Goal: Task Accomplishment & Management: Use online tool/utility

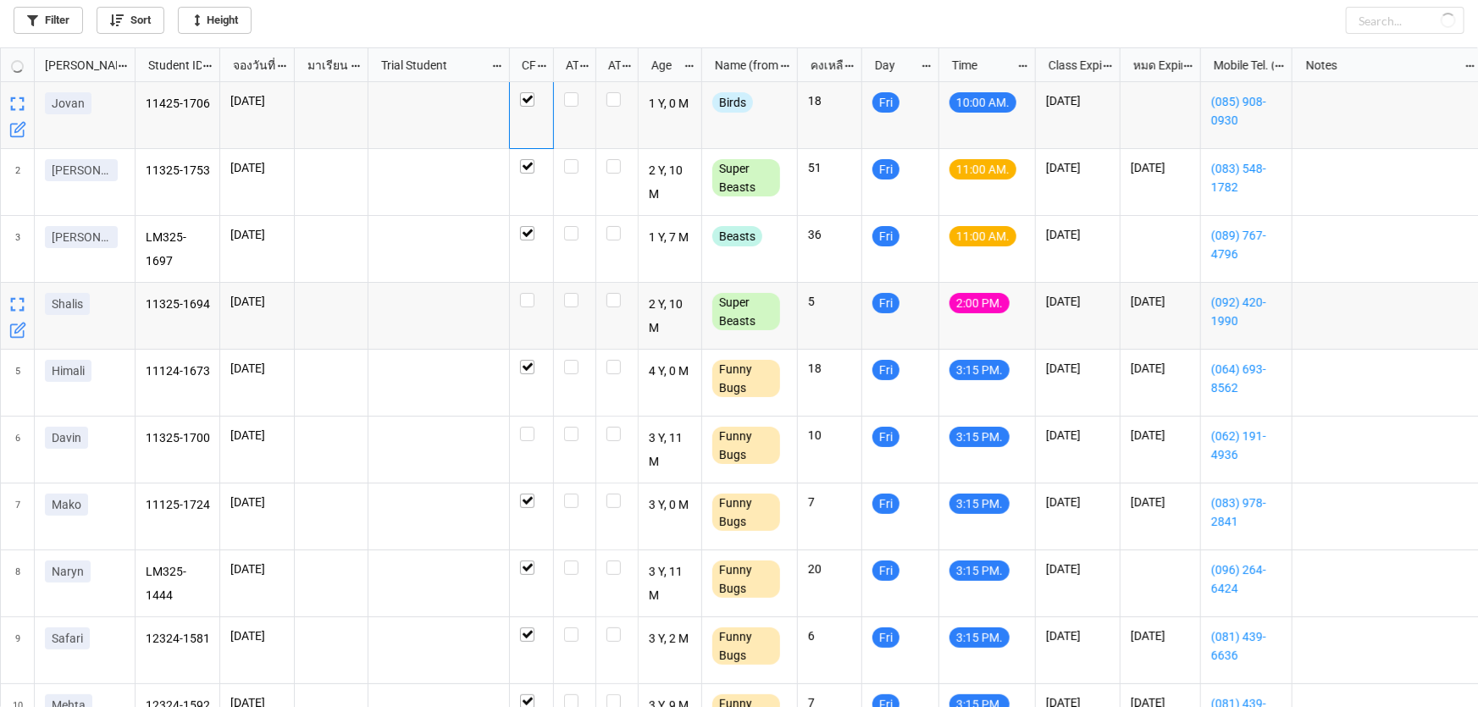
checkbox input "false"
checkbox input "true"
checkbox input "false"
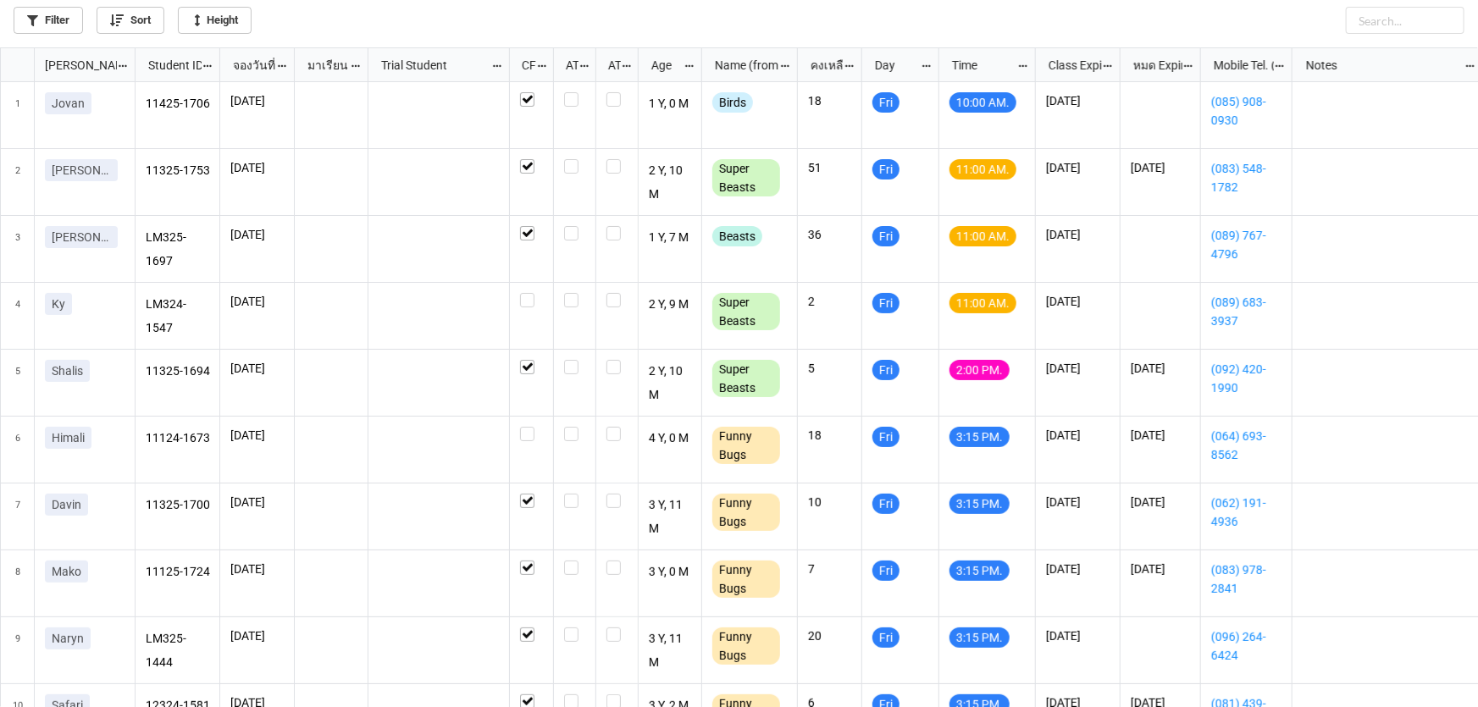
scroll to position [9, 9]
click at [65, 17] on link "Filter" at bounding box center [48, 20] width 69 height 27
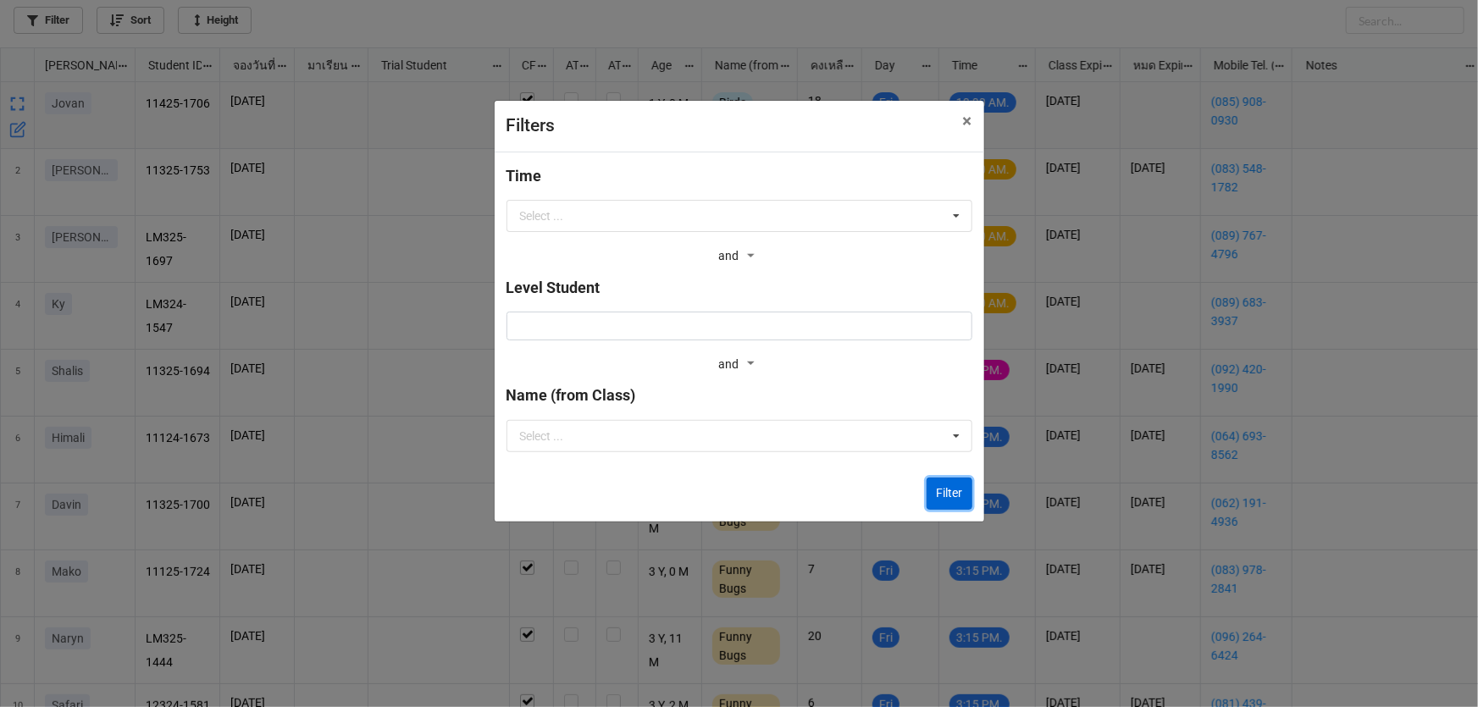
click at [948, 487] on button "Filter" at bounding box center [949, 494] width 46 height 32
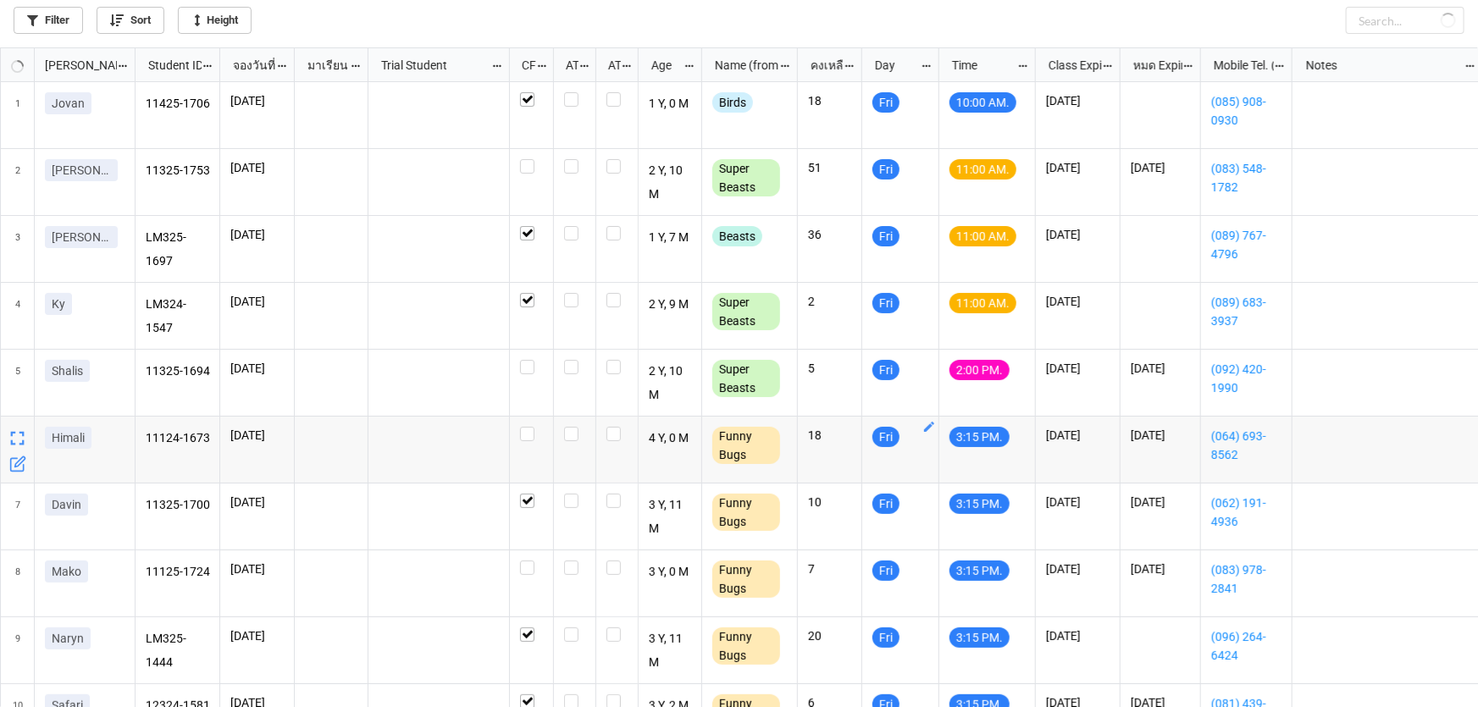
checkbox input "false"
checkbox input "true"
checkbox input "false"
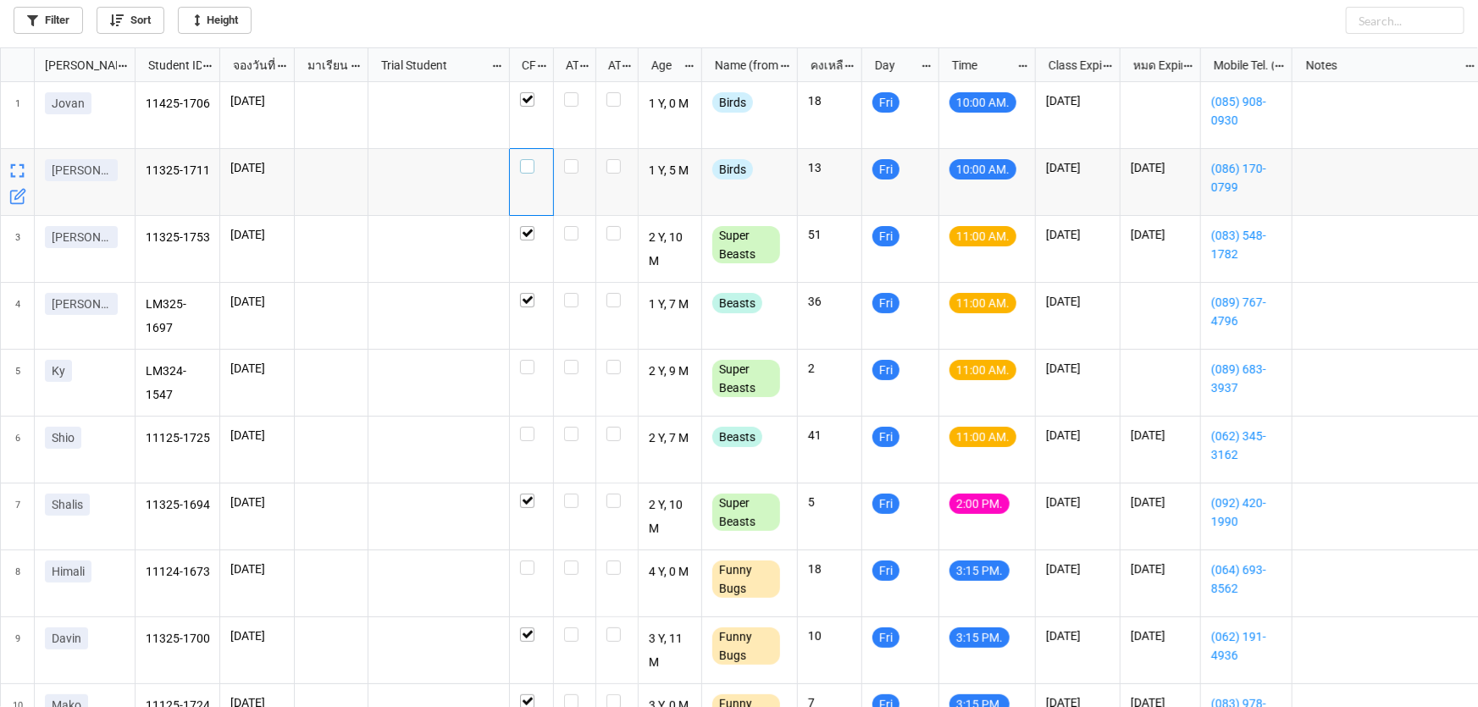
click at [524, 159] on label "grid" at bounding box center [531, 159] width 23 height 0
click at [567, 92] on label "grid" at bounding box center [574, 92] width 21 height 0
click at [577, 159] on label "grid" at bounding box center [574, 159] width 21 height 0
checkbox input "false"
checkbox input "true"
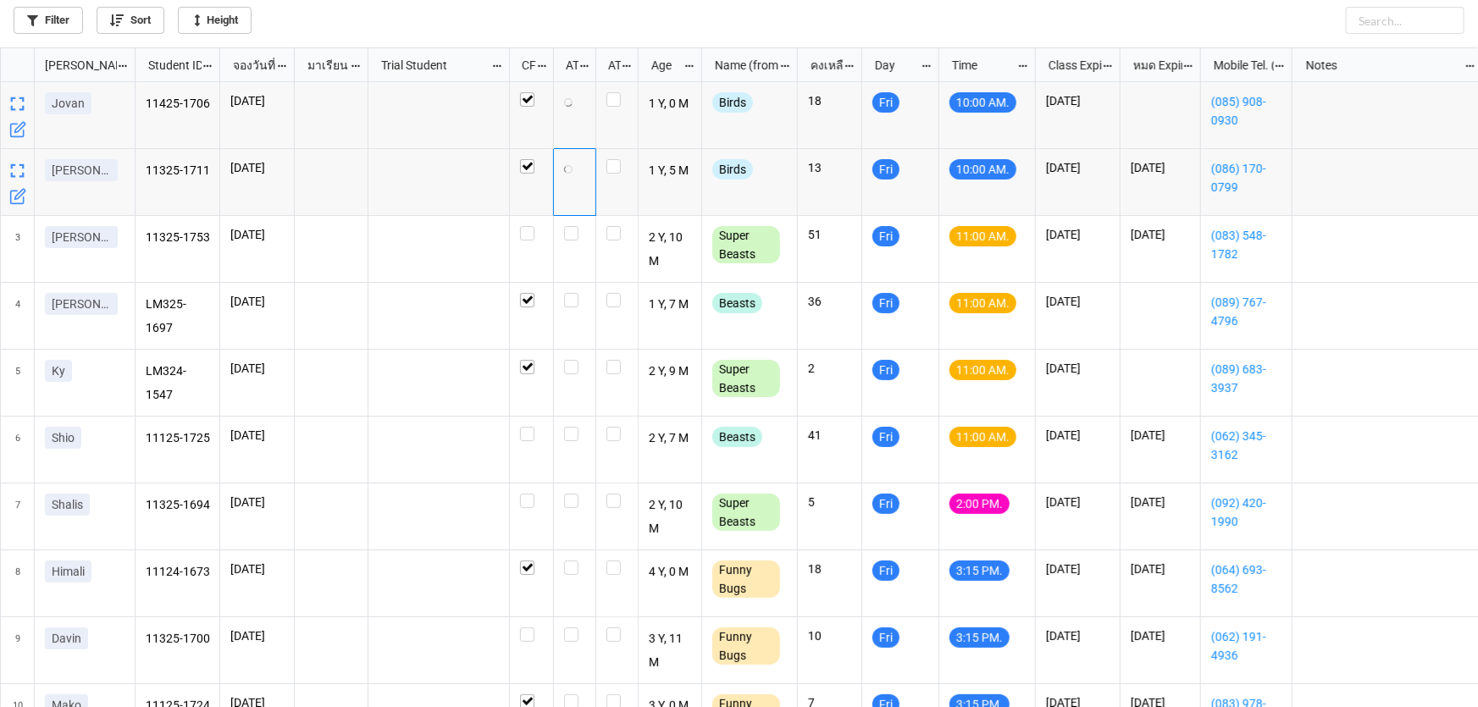
checkbox input "false"
checkbox input "true"
checkbox input "false"
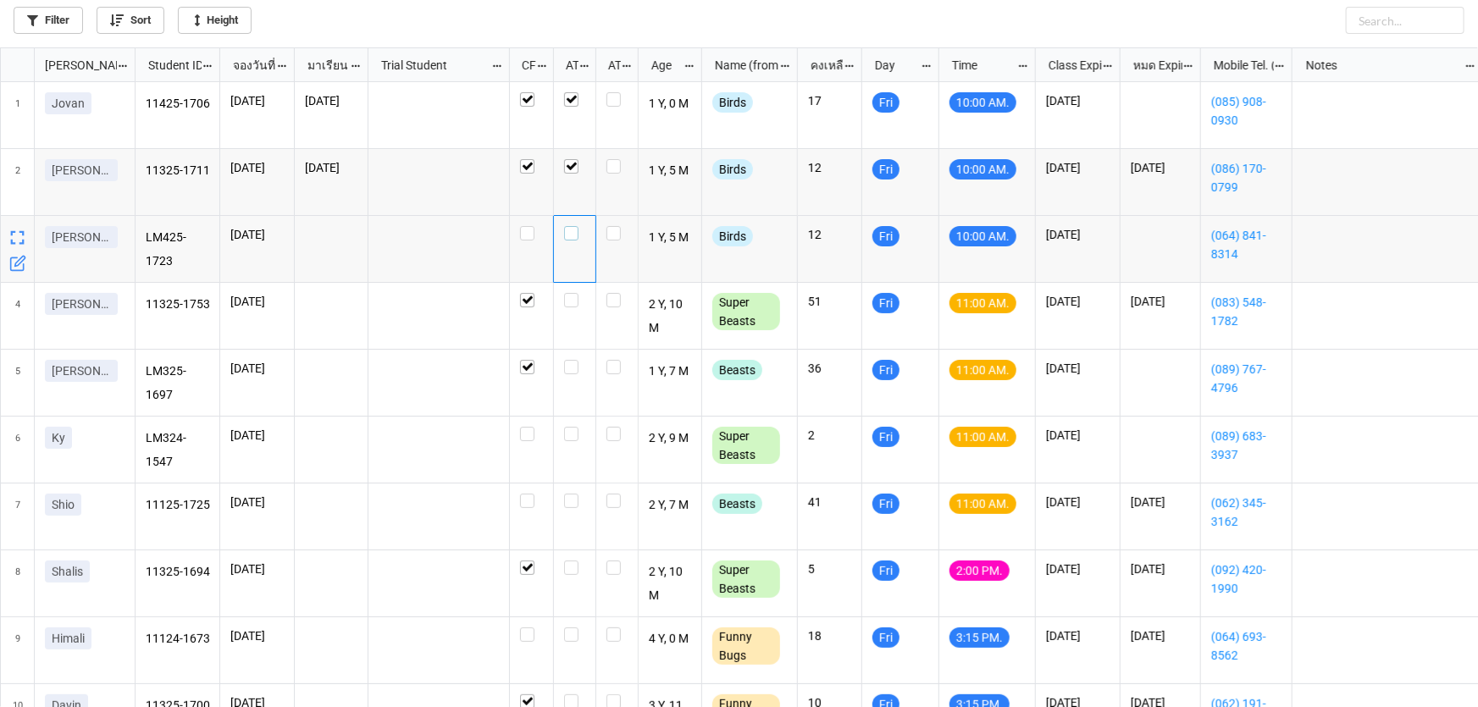
click at [578, 229] on div "grid" at bounding box center [574, 233] width 21 height 14
click at [525, 226] on label "grid" at bounding box center [531, 226] width 23 height 0
checkbox input "true"
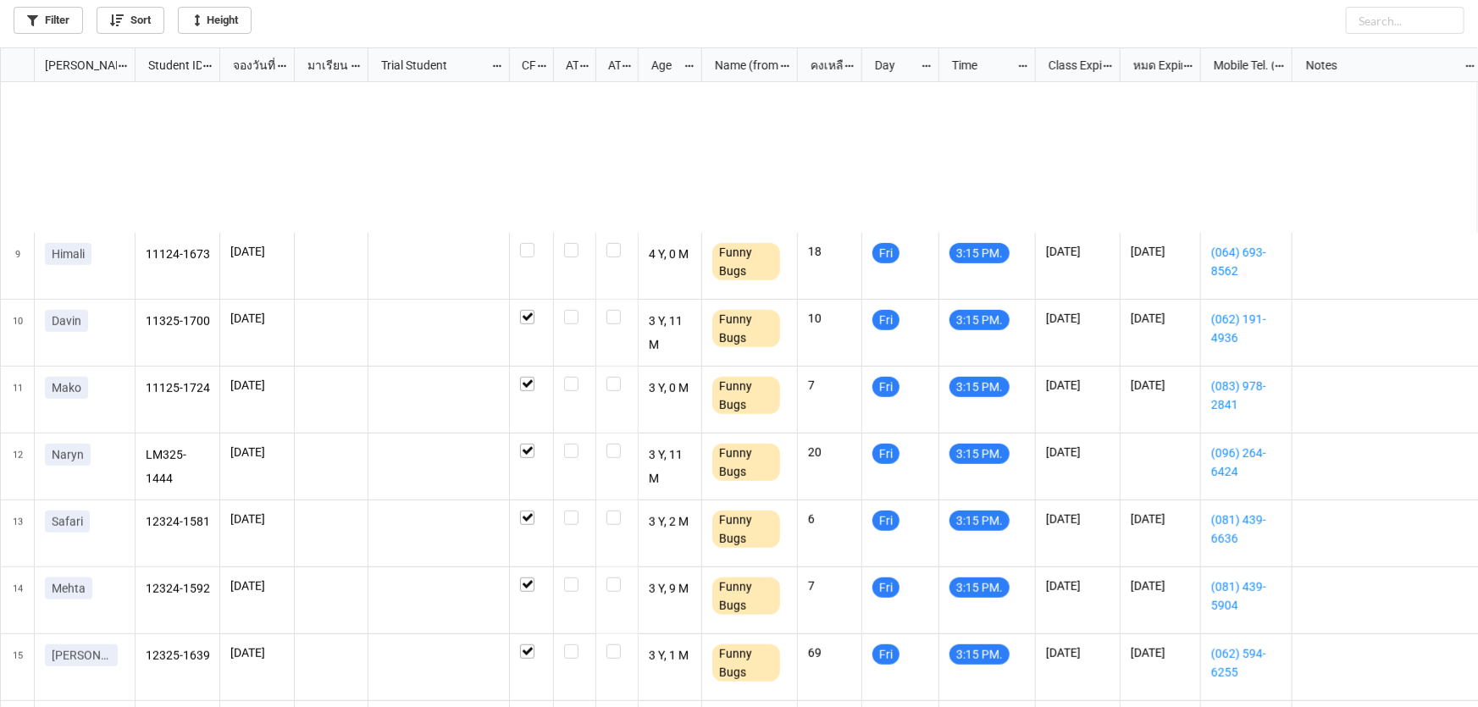
scroll to position [653, 0]
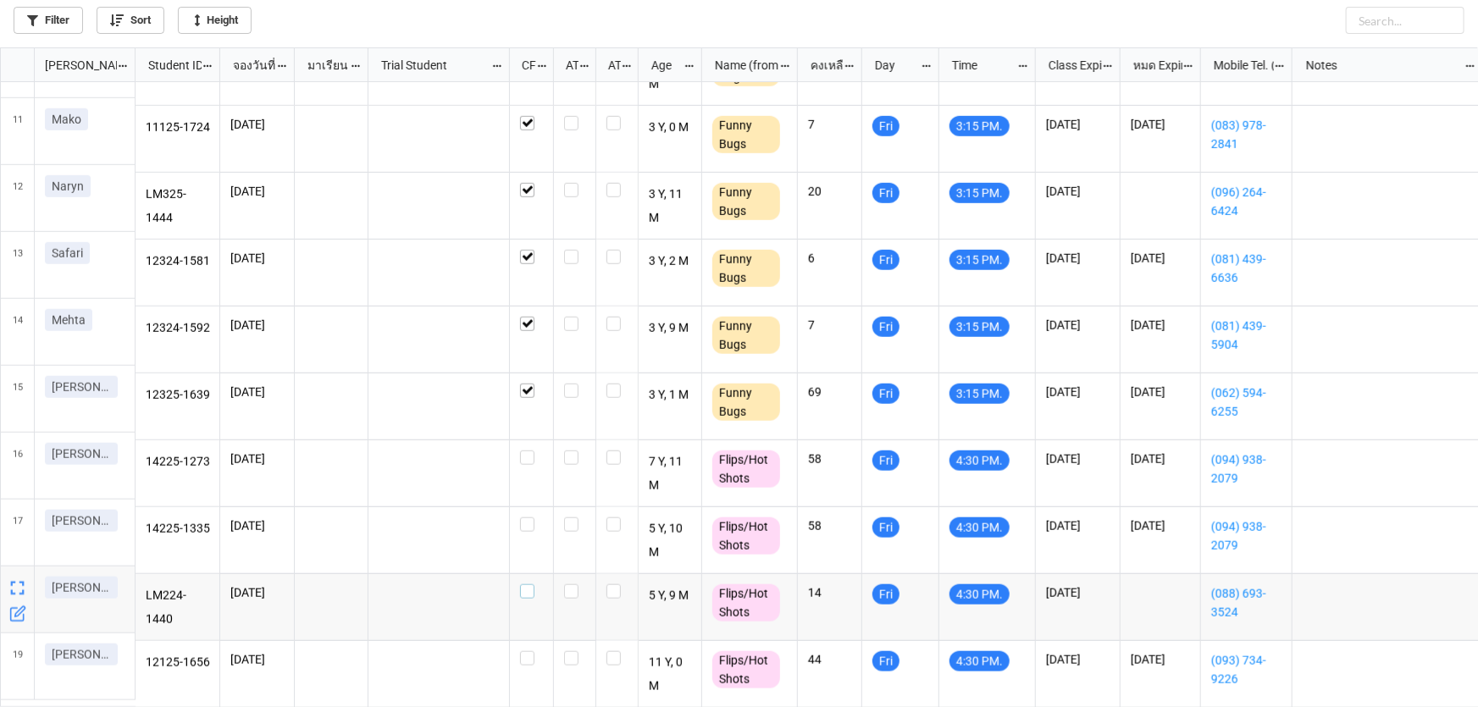
click at [531, 584] on label "grid" at bounding box center [531, 584] width 23 height 0
click at [529, 651] on label "grid" at bounding box center [531, 651] width 23 height 0
click at [528, 517] on label "grid" at bounding box center [531, 517] width 23 height 0
click at [532, 451] on label "grid" at bounding box center [531, 451] width 23 height 0
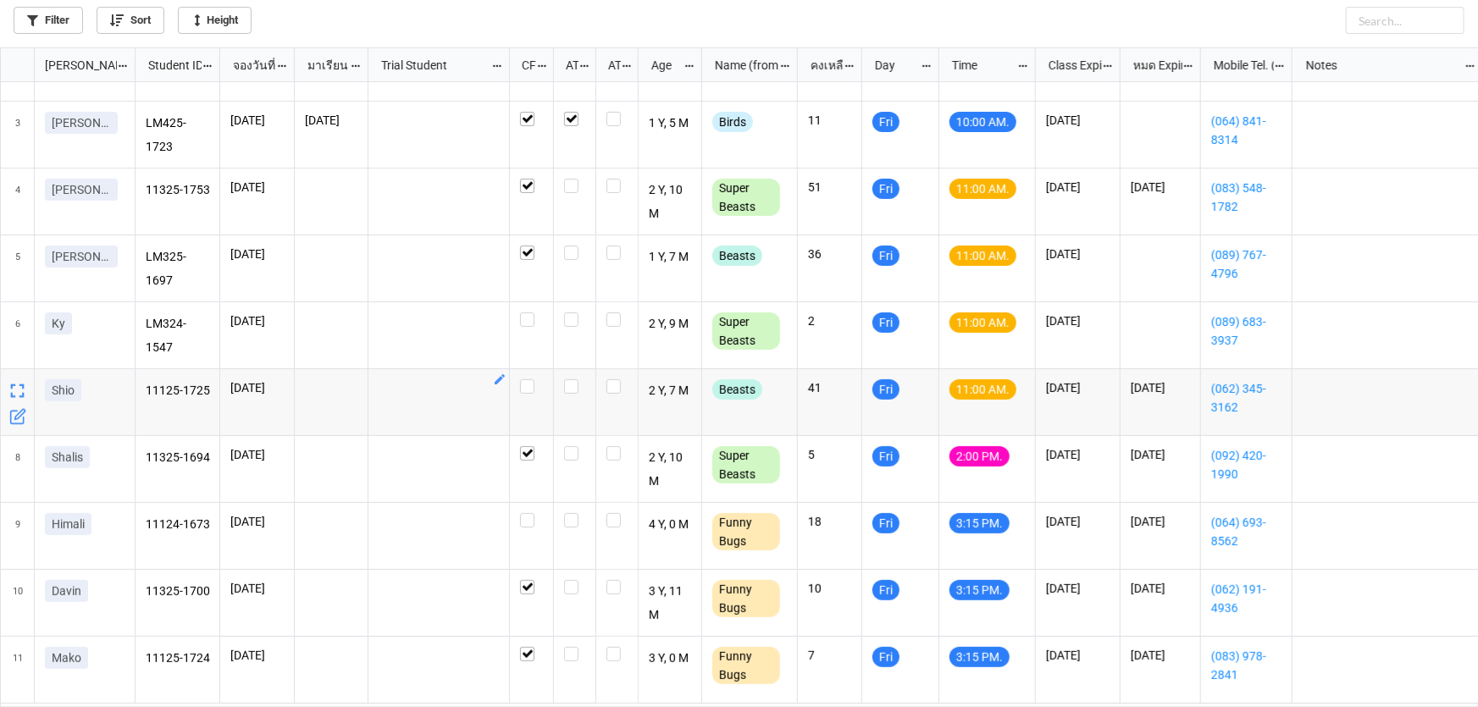
scroll to position [0, 0]
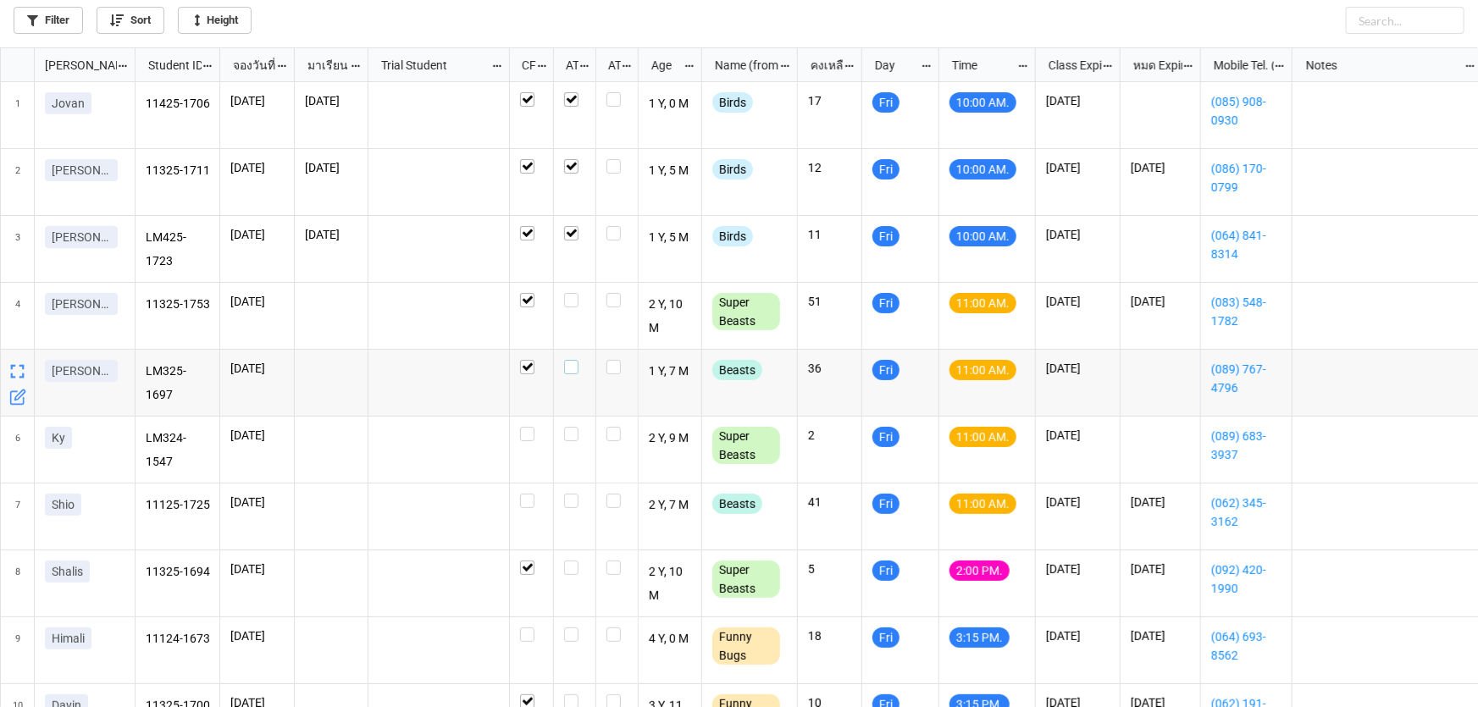
click at [567, 360] on label "grid" at bounding box center [574, 360] width 21 height 0
click at [574, 427] on label "grid" at bounding box center [574, 427] width 21 height 0
click at [572, 494] on label "grid" at bounding box center [574, 494] width 21 height 0
click at [528, 494] on label "grid" at bounding box center [531, 494] width 23 height 0
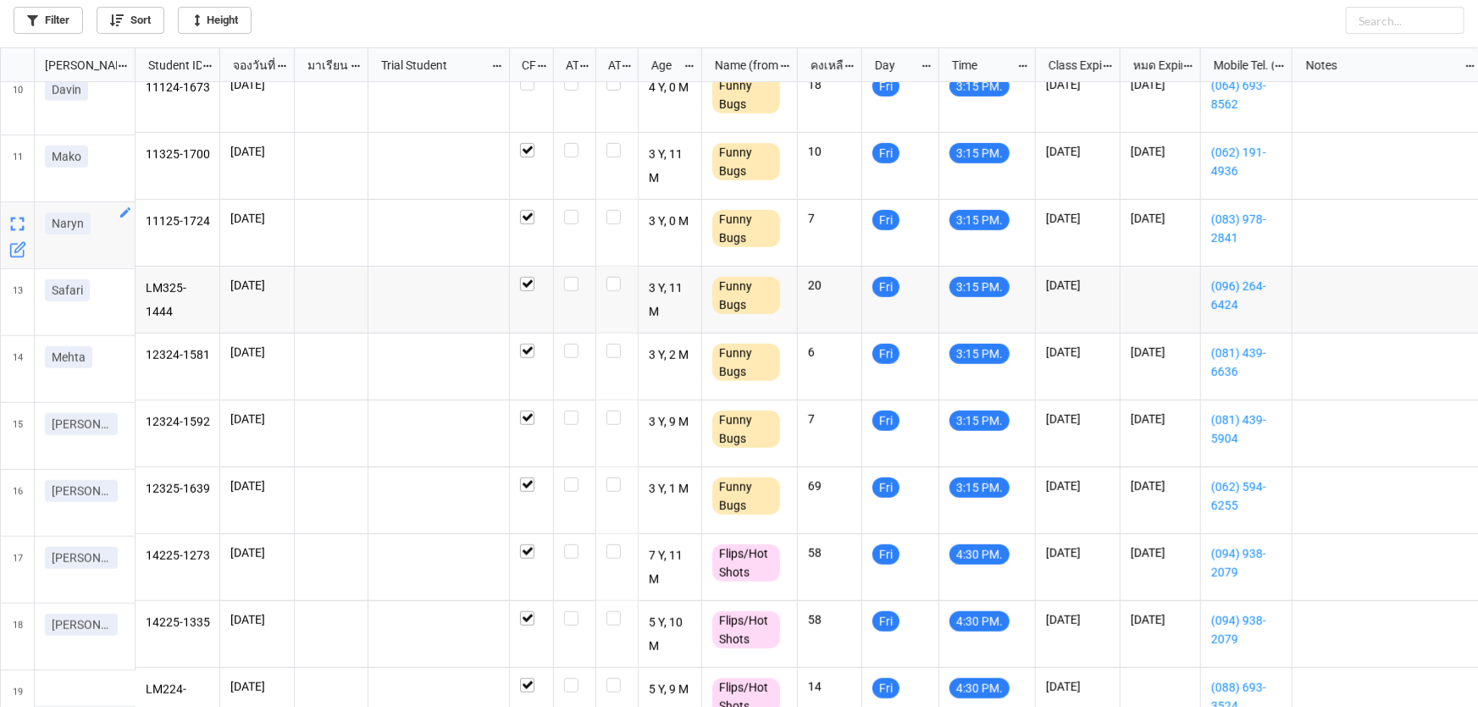
scroll to position [616, 0]
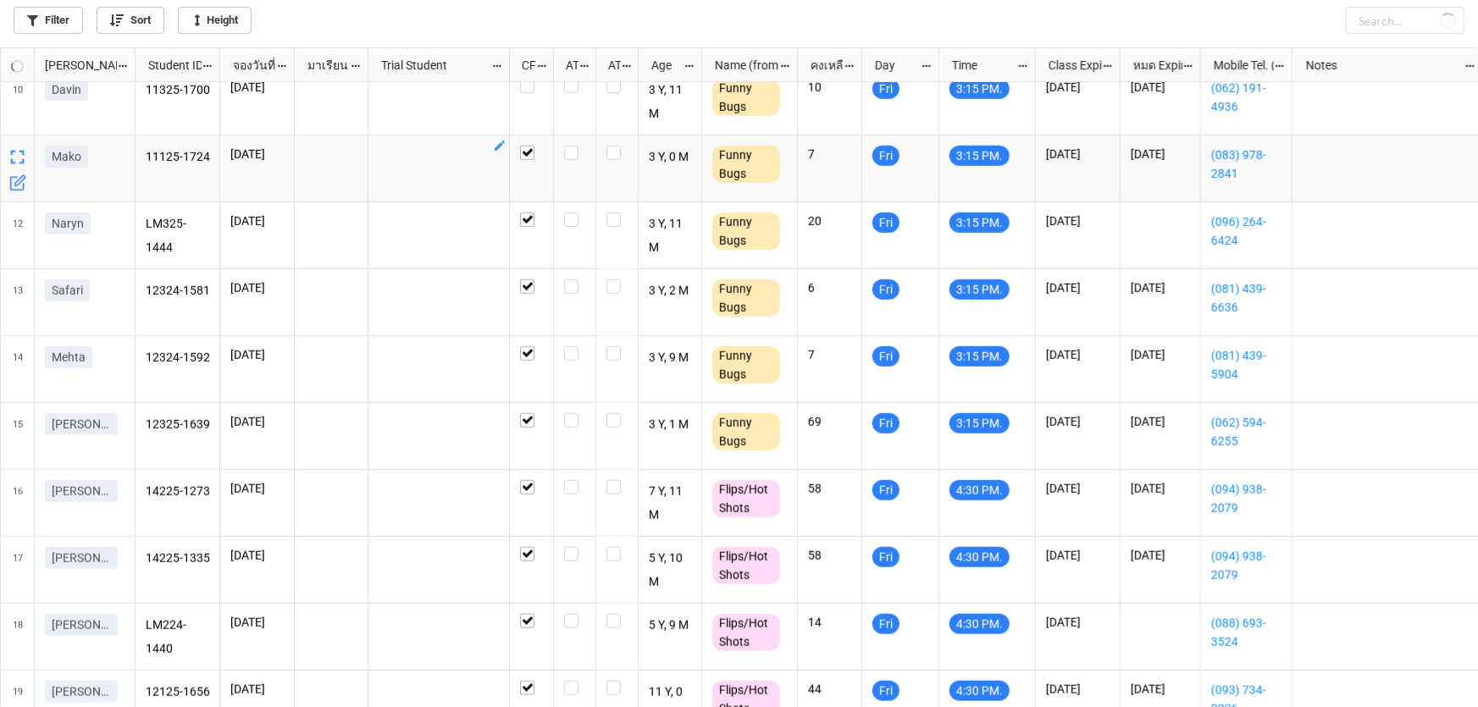
checkbox input "false"
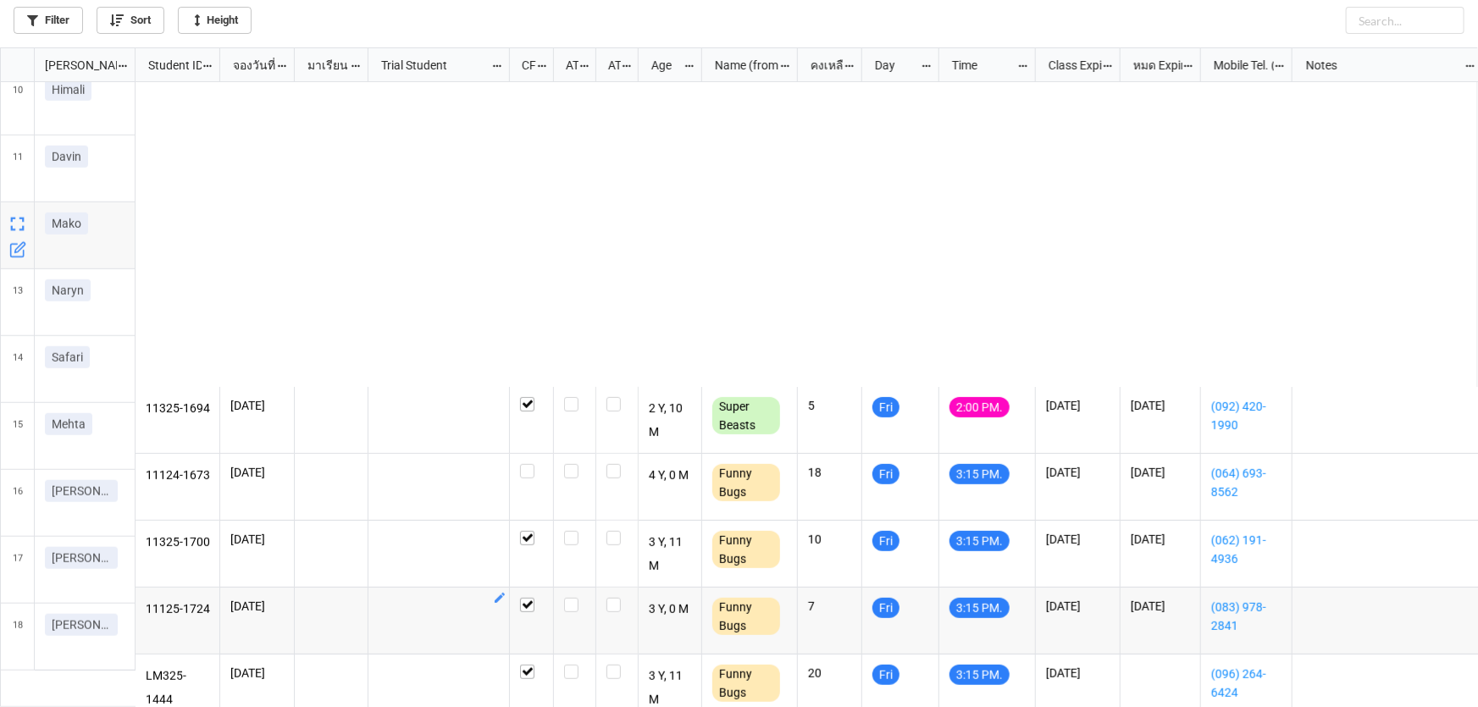
scroll to position [230, 0]
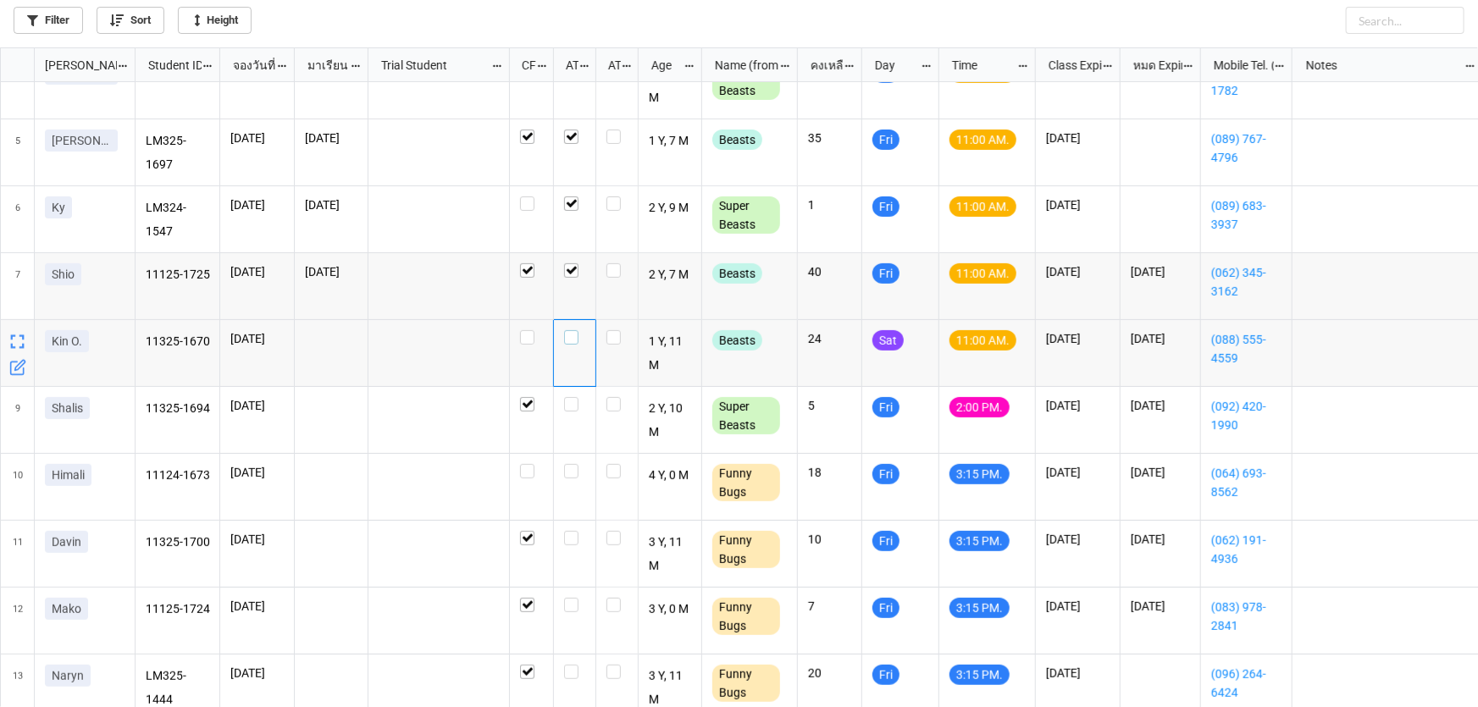
click at [569, 330] on label "grid" at bounding box center [574, 330] width 21 height 0
click at [931, 328] on icon "grid" at bounding box center [929, 330] width 10 height 10
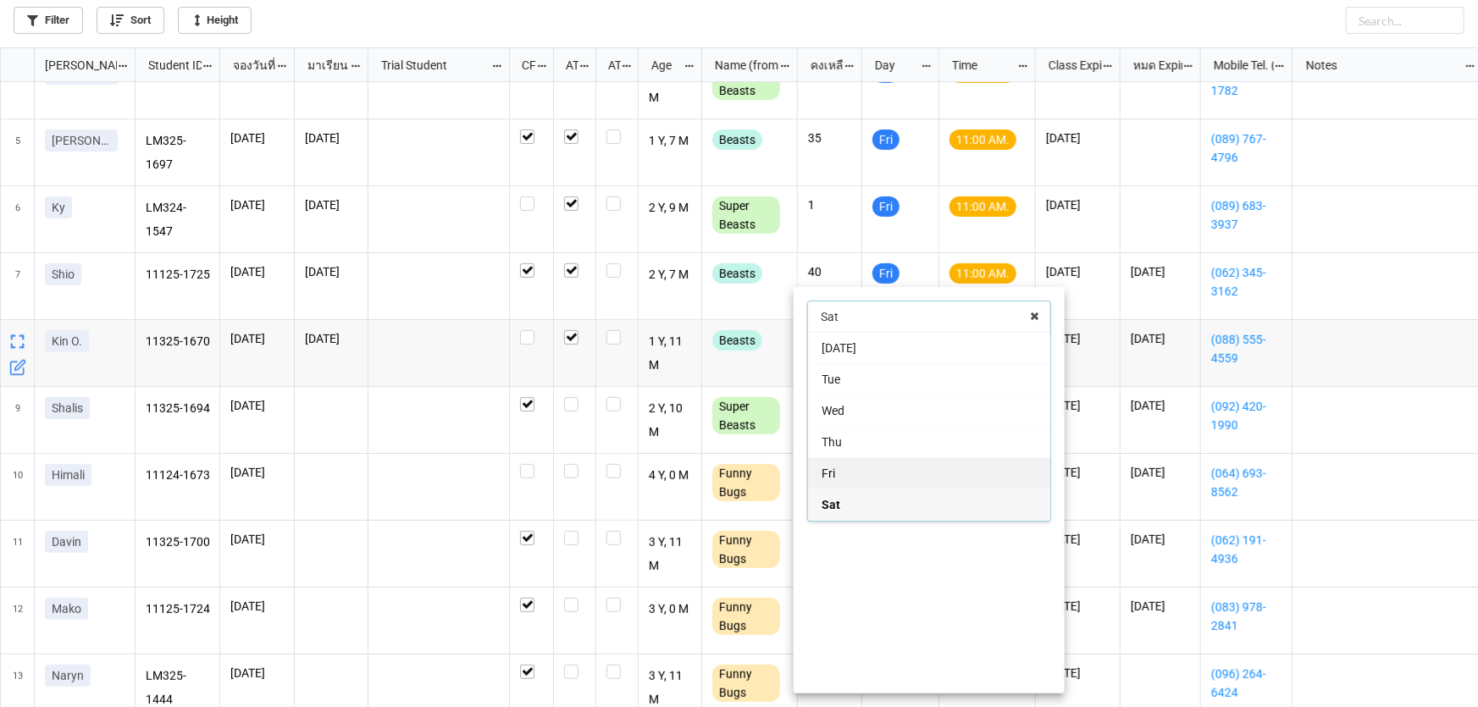
click at [906, 465] on div "Fri" at bounding box center [929, 472] width 242 height 31
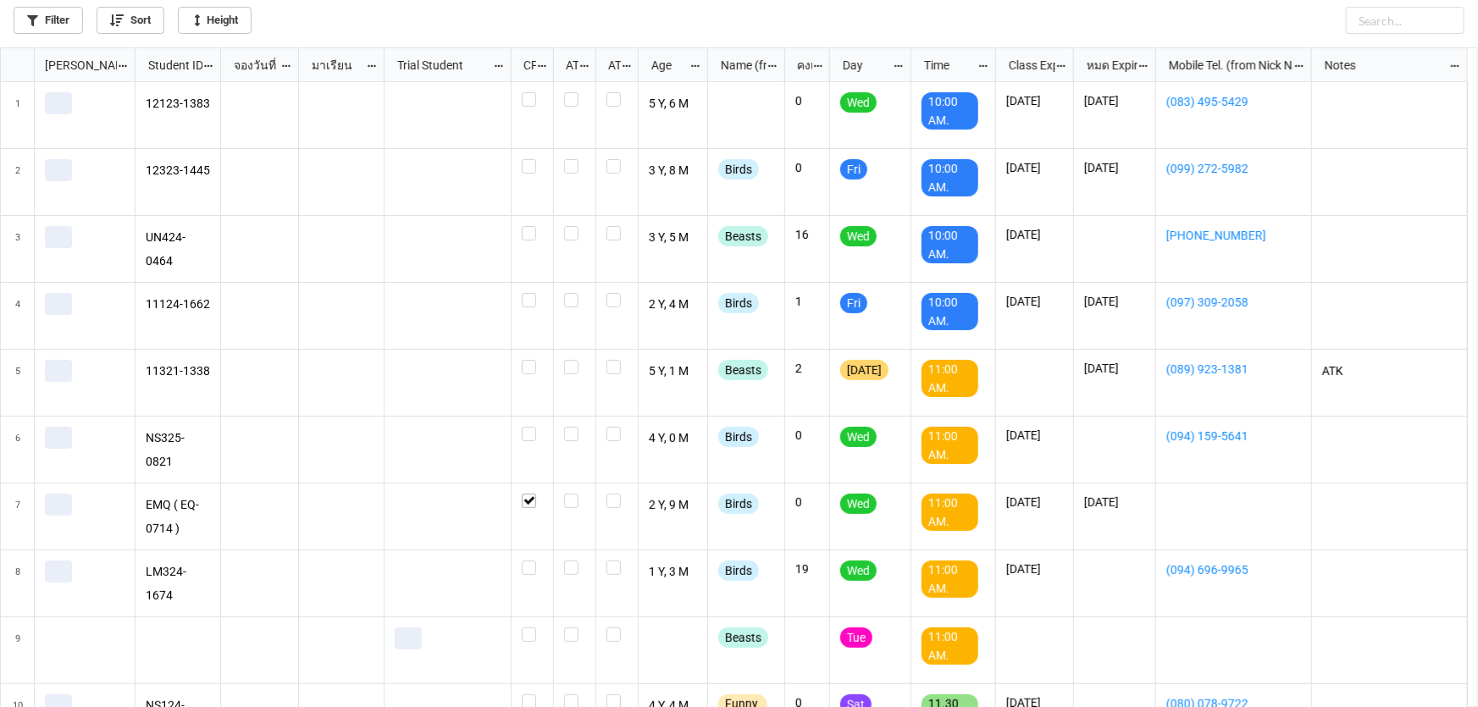
scroll to position [650, 1468]
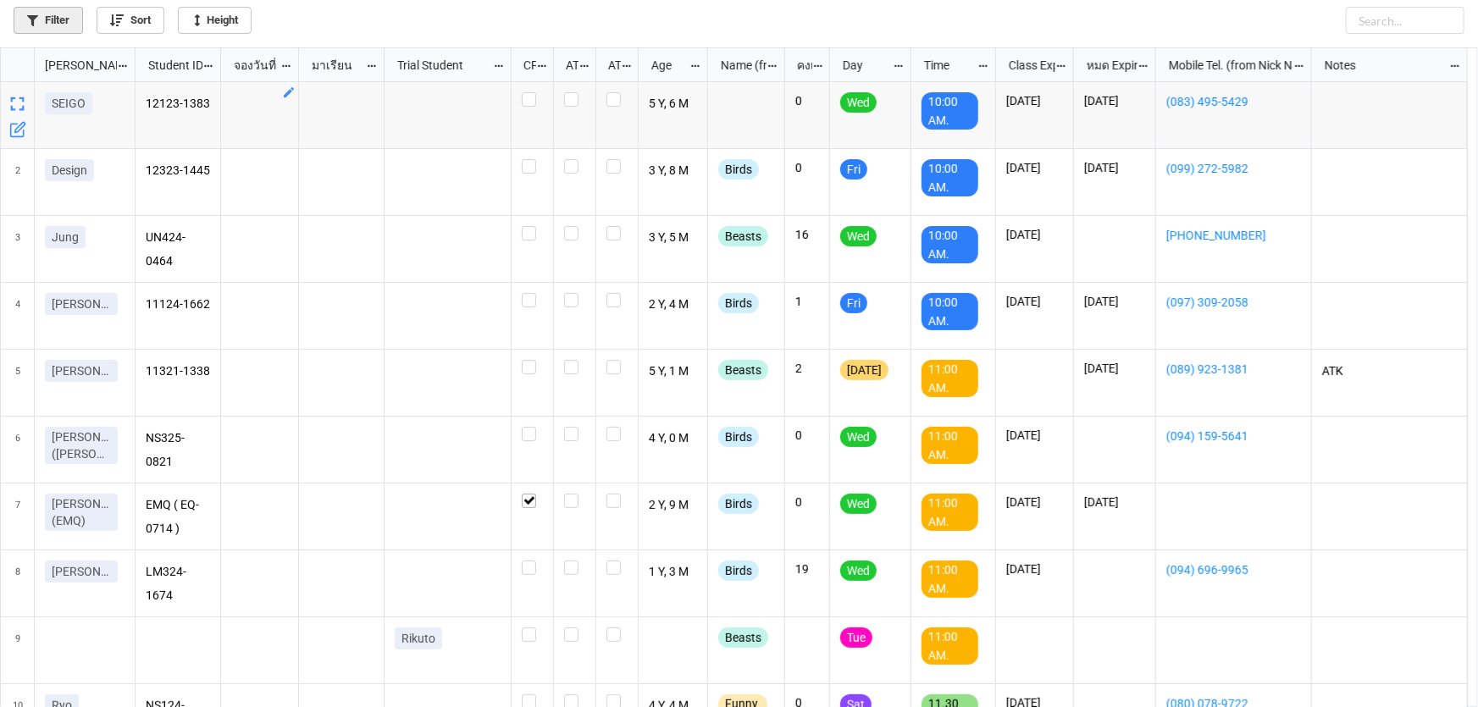
click at [69, 23] on link "Filter" at bounding box center [48, 20] width 69 height 27
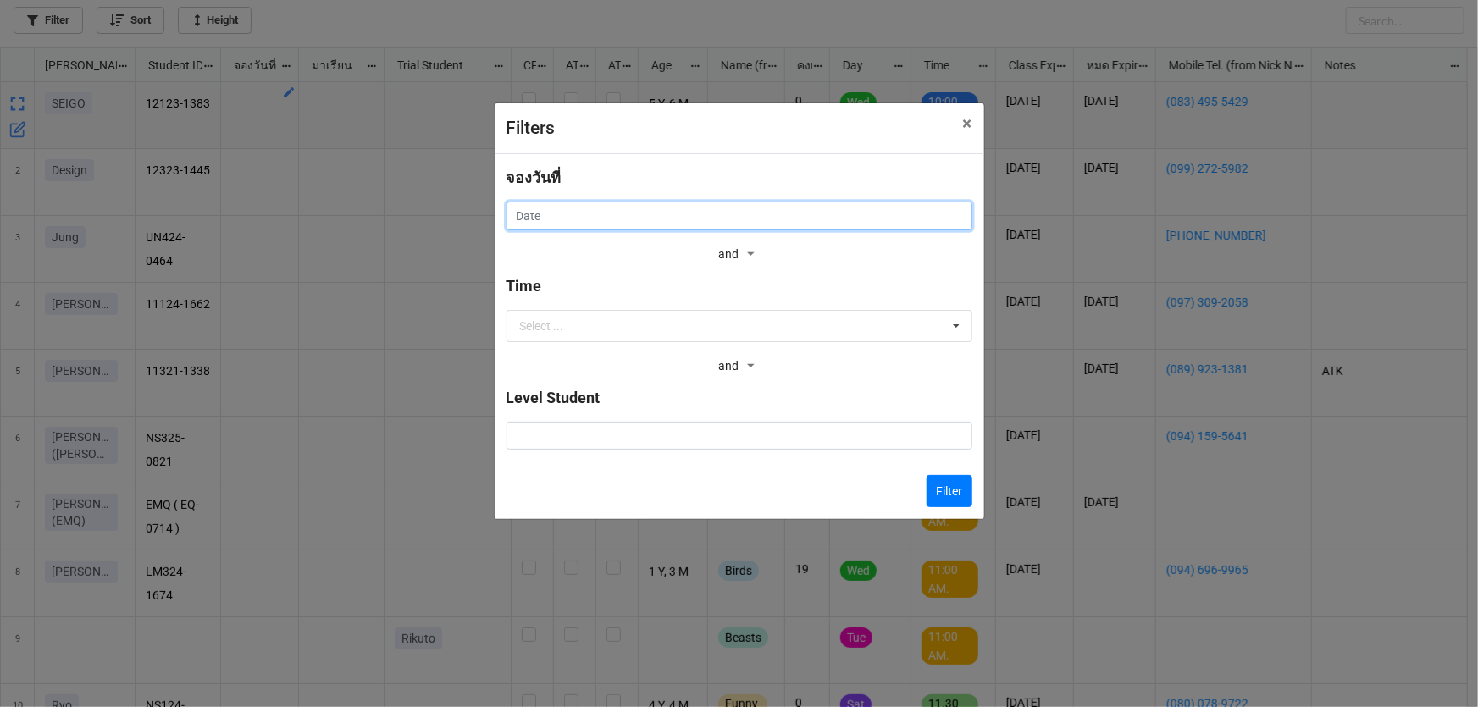
click at [530, 210] on input "text" at bounding box center [739, 216] width 466 height 29
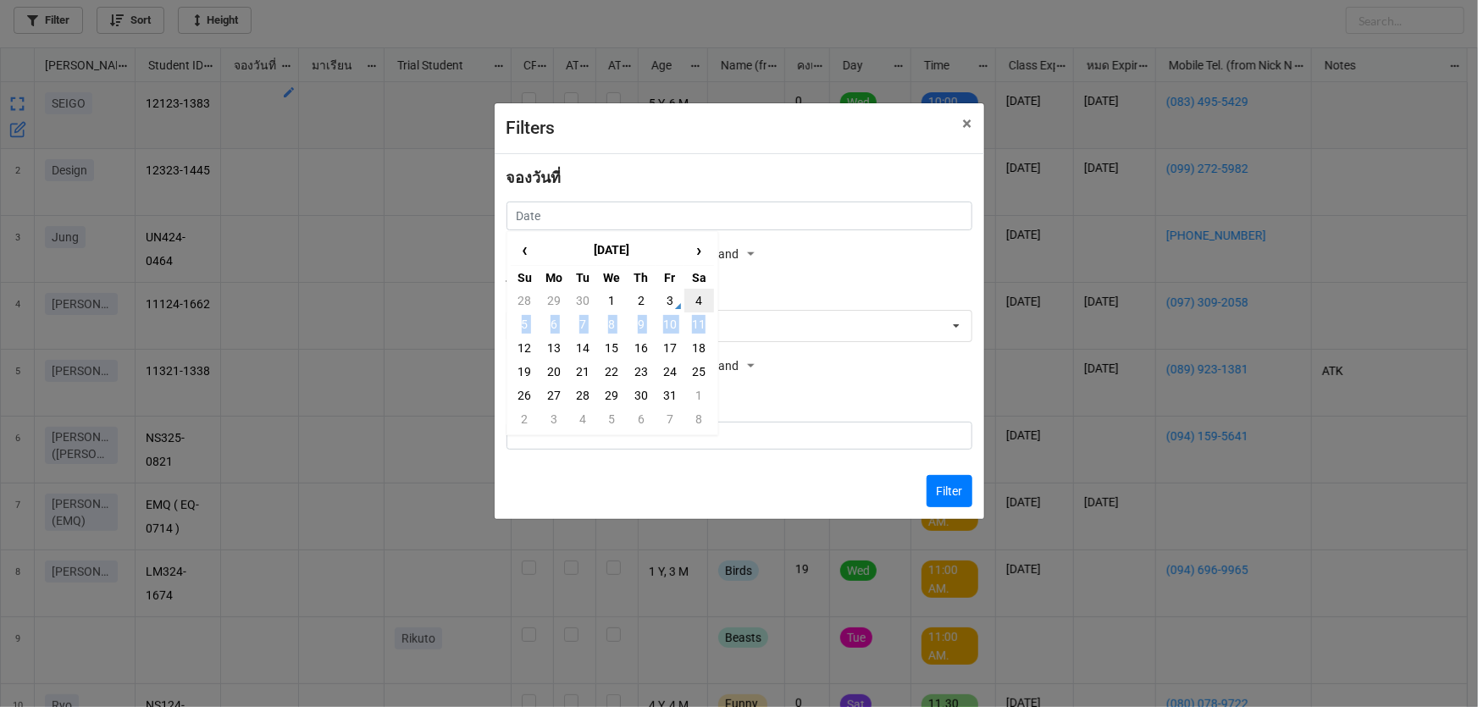
drag, startPoint x: 703, startPoint y: 317, endPoint x: 703, endPoint y: 304, distance: 12.7
click at [703, 304] on tbody "28 29 30 1 2 3 4 5 6 7 8 9 10 11 12 13 14 15 16 17 18 19 20 21 22 23 24 25 26 2…" at bounding box center [612, 360] width 203 height 142
click at [703, 304] on td "4" at bounding box center [698, 301] width 29 height 24
type input "[DATE]"
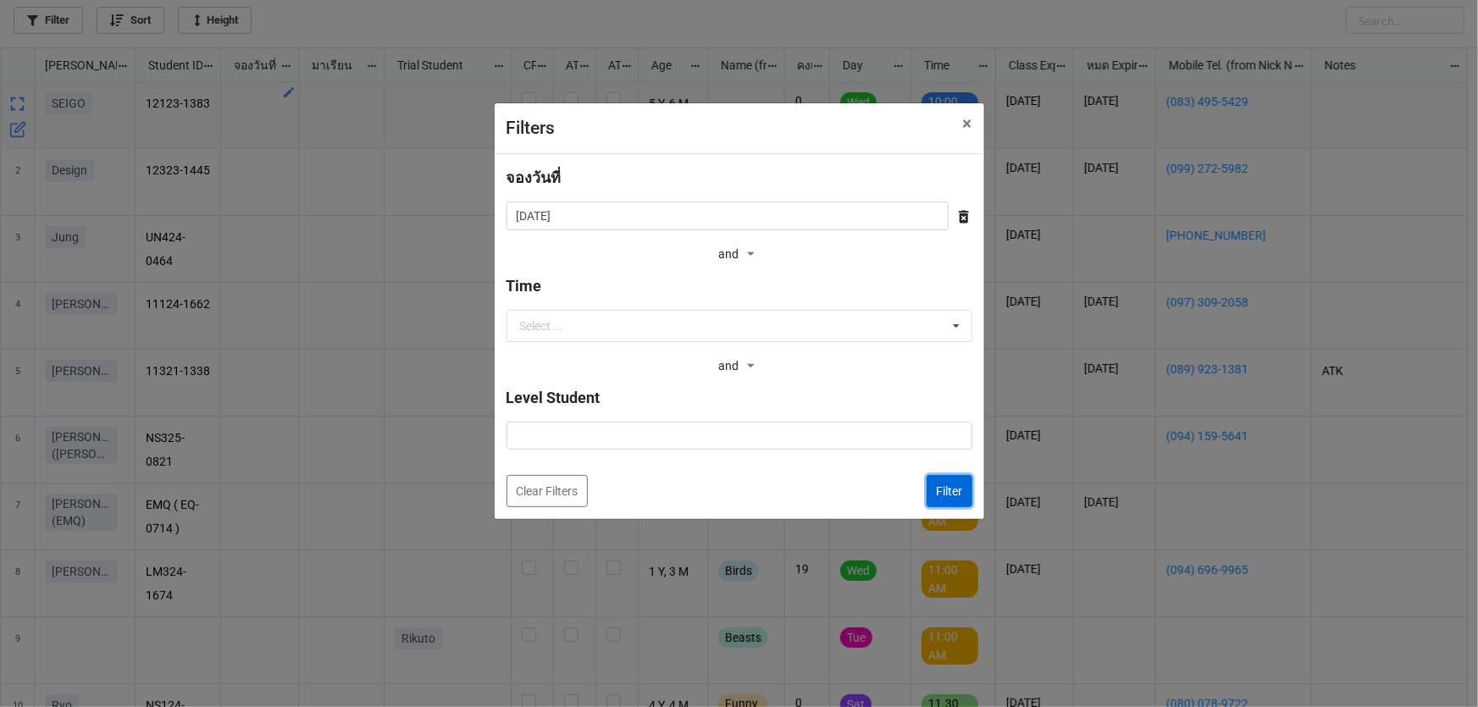
click at [956, 503] on button "Filter" at bounding box center [949, 491] width 46 height 32
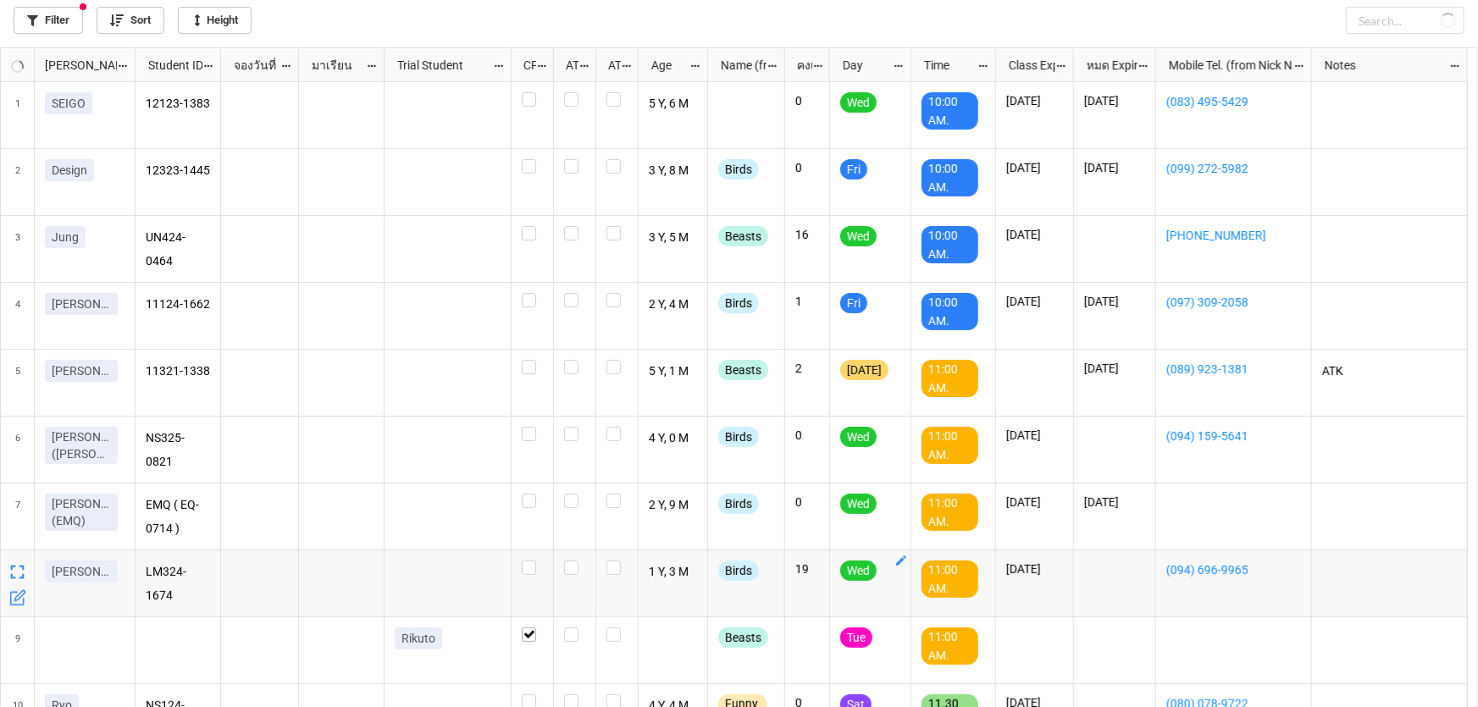
checkbox input "false"
checkbox input "true"
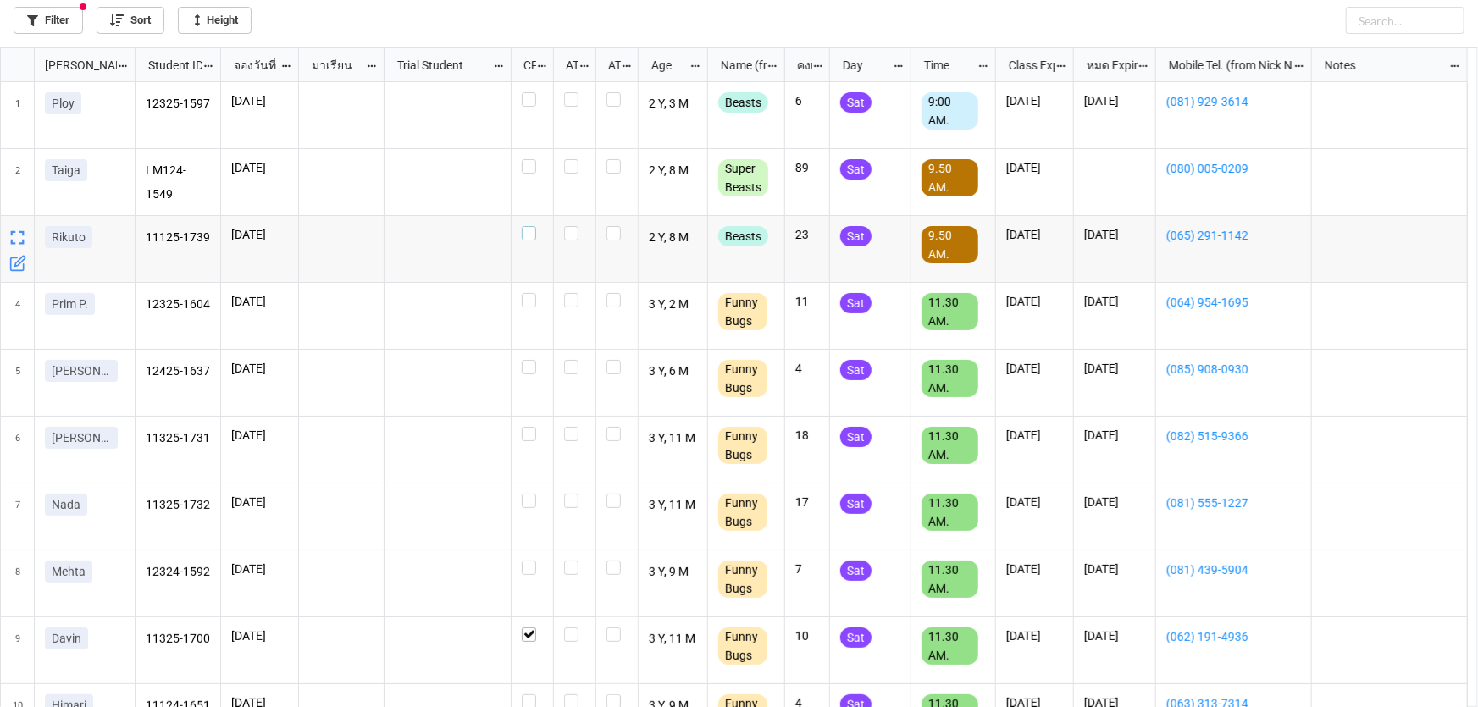
click at [534, 226] on label "grid" at bounding box center [532, 226] width 21 height 0
click at [531, 92] on label "grid" at bounding box center [532, 92] width 21 height 0
checkbox input "true"
click at [533, 360] on label "grid" at bounding box center [532, 360] width 21 height 0
checkbox input "true"
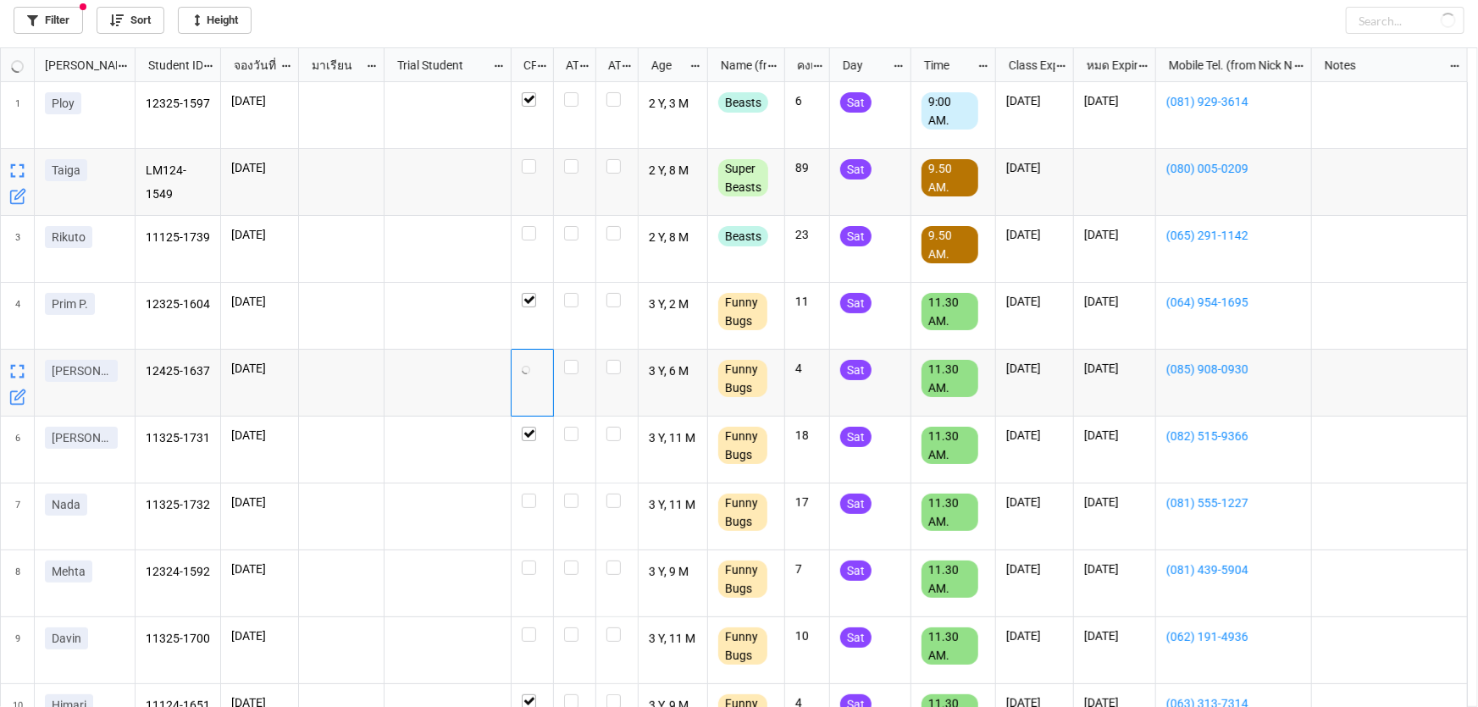
checkbox input "true"
checkbox input "false"
checkbox input "true"
checkbox input "false"
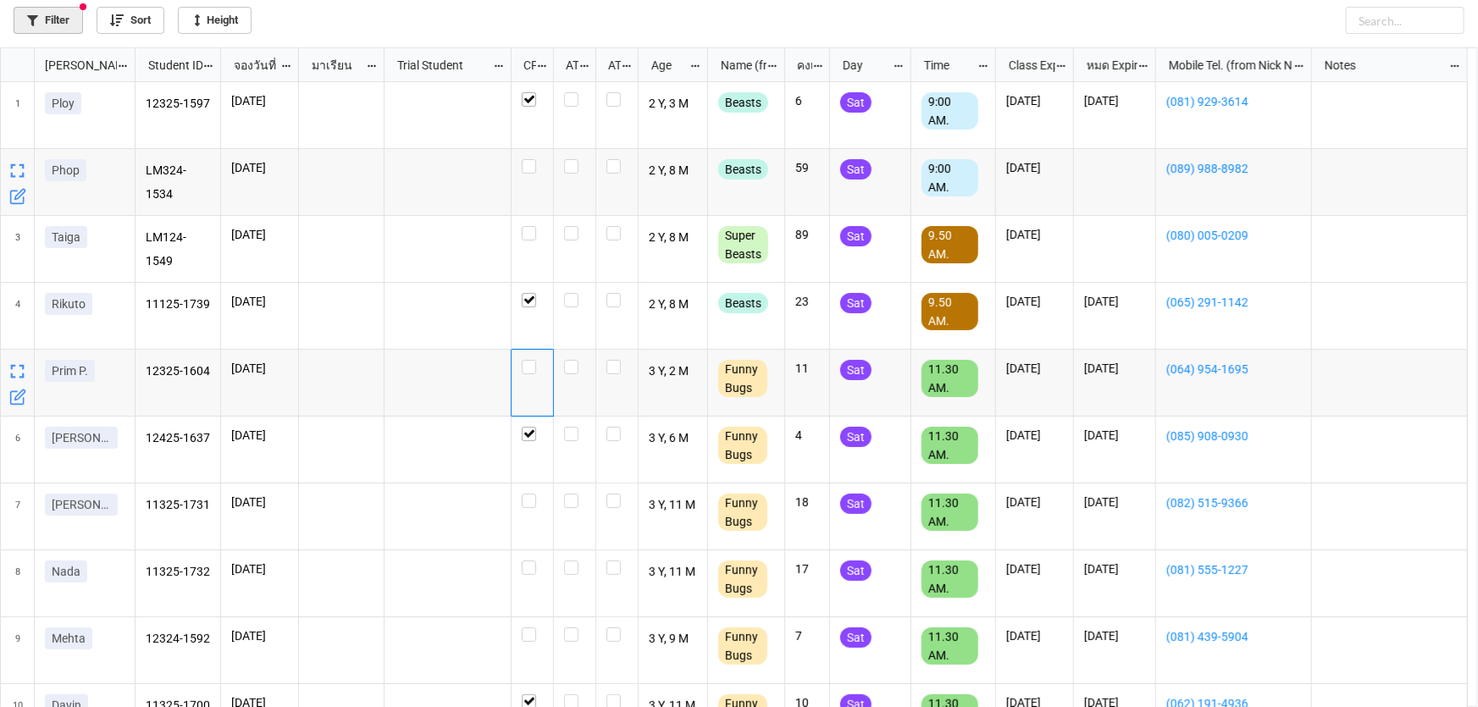
click at [39, 14] on link "Filter" at bounding box center [48, 20] width 69 height 27
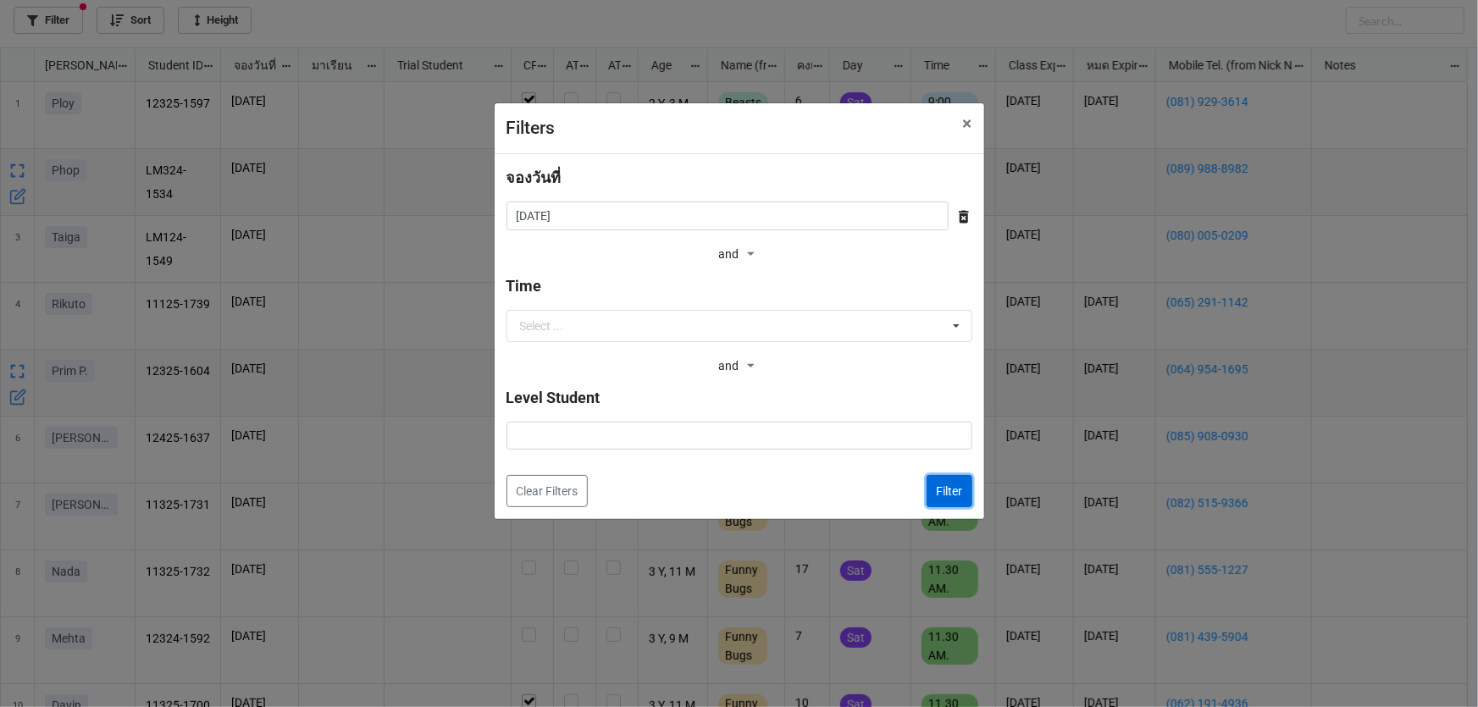
click at [945, 495] on button "Filter" at bounding box center [949, 491] width 46 height 32
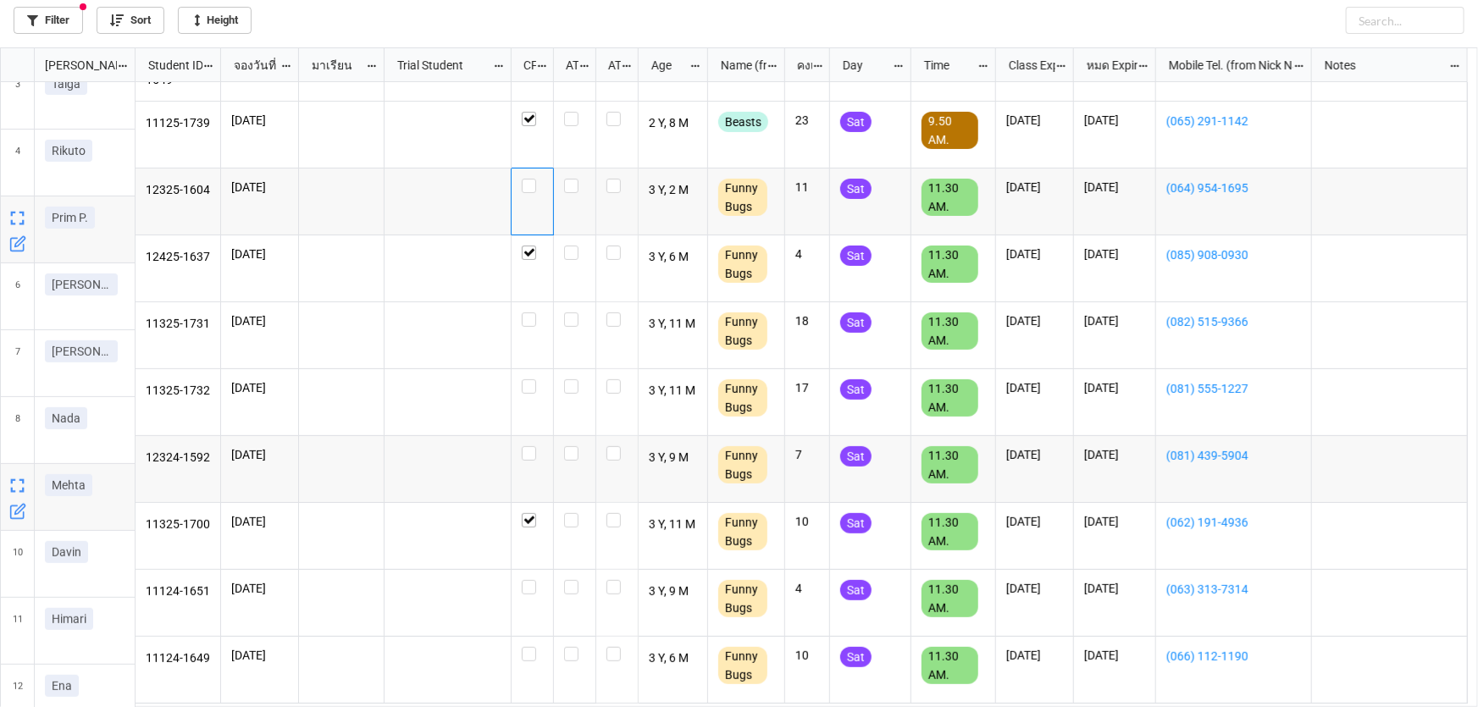
scroll to position [230, 0]
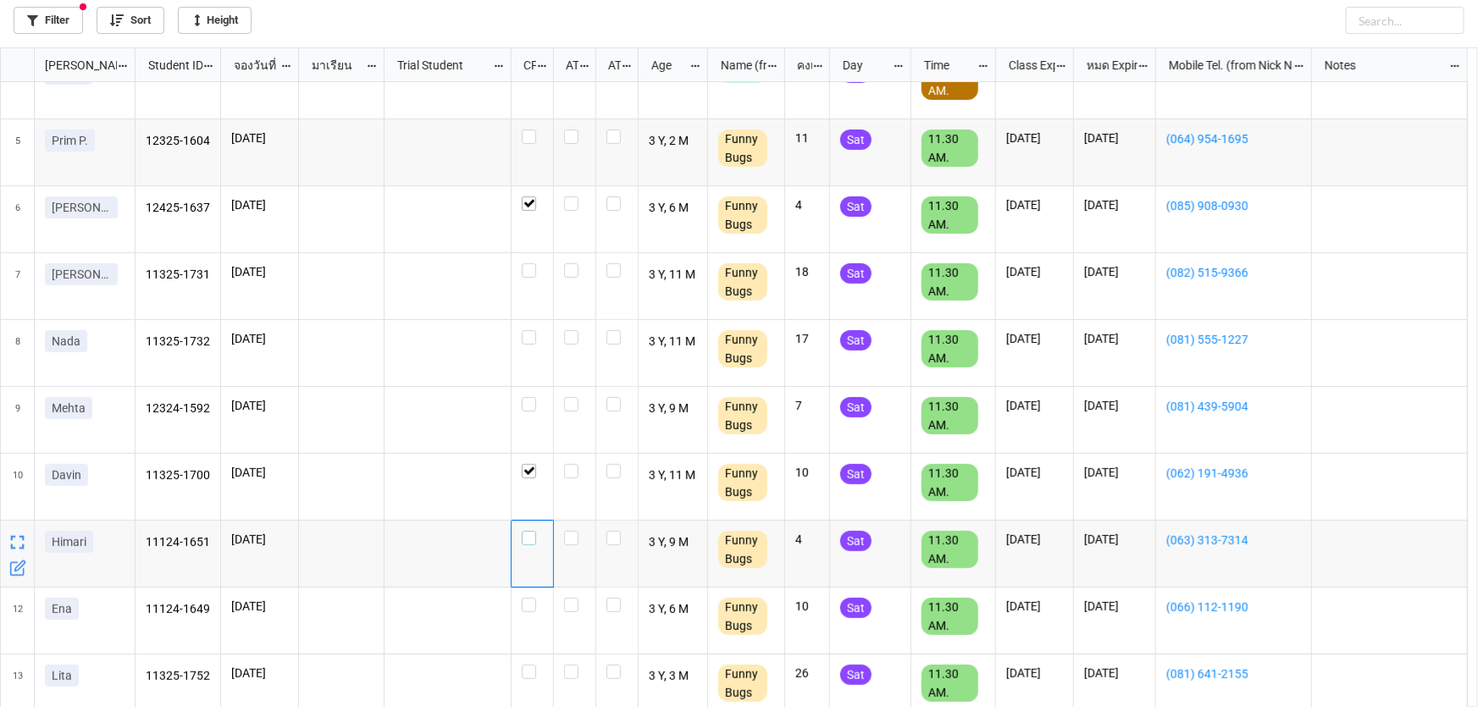
click at [525, 531] on label "grid" at bounding box center [532, 531] width 21 height 0
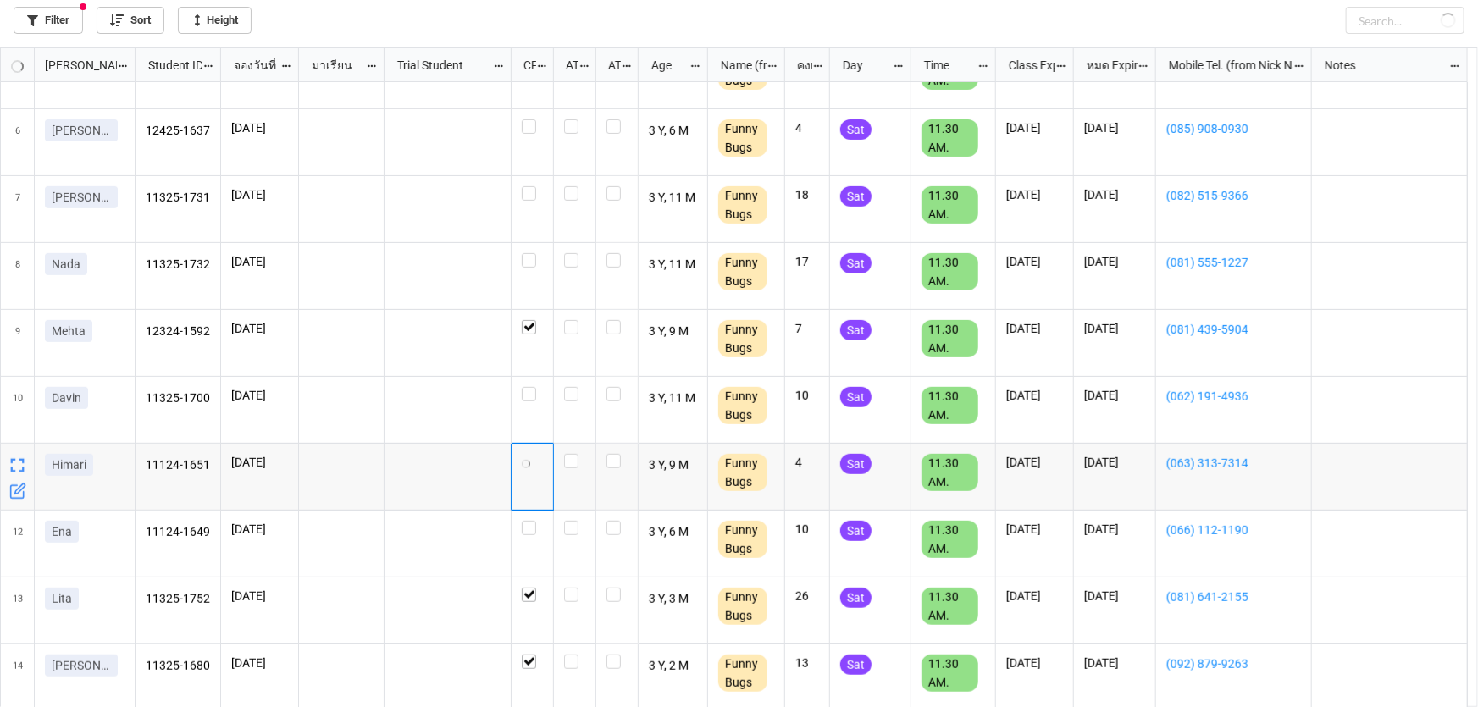
checkbox input "false"
checkbox input "true"
checkbox input "false"
checkbox input "true"
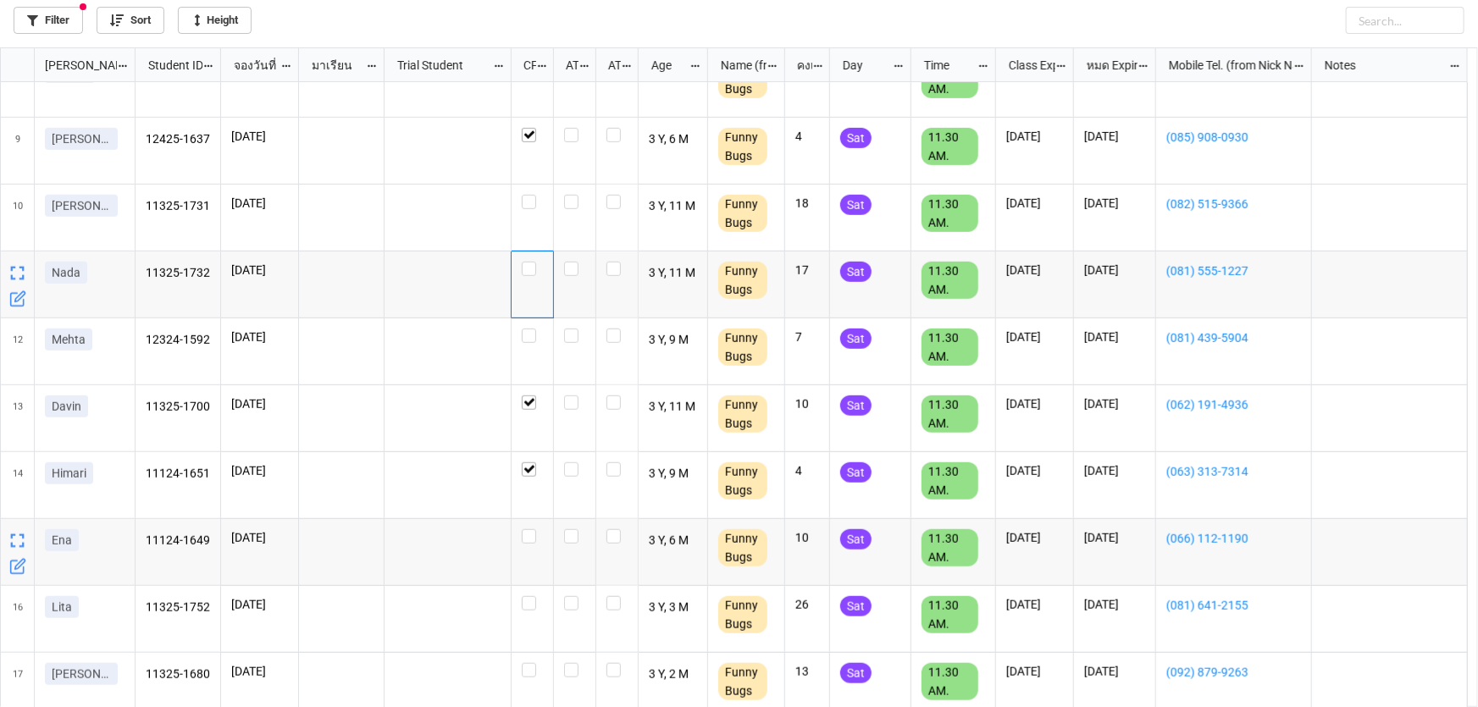
scroll to position [539, 0]
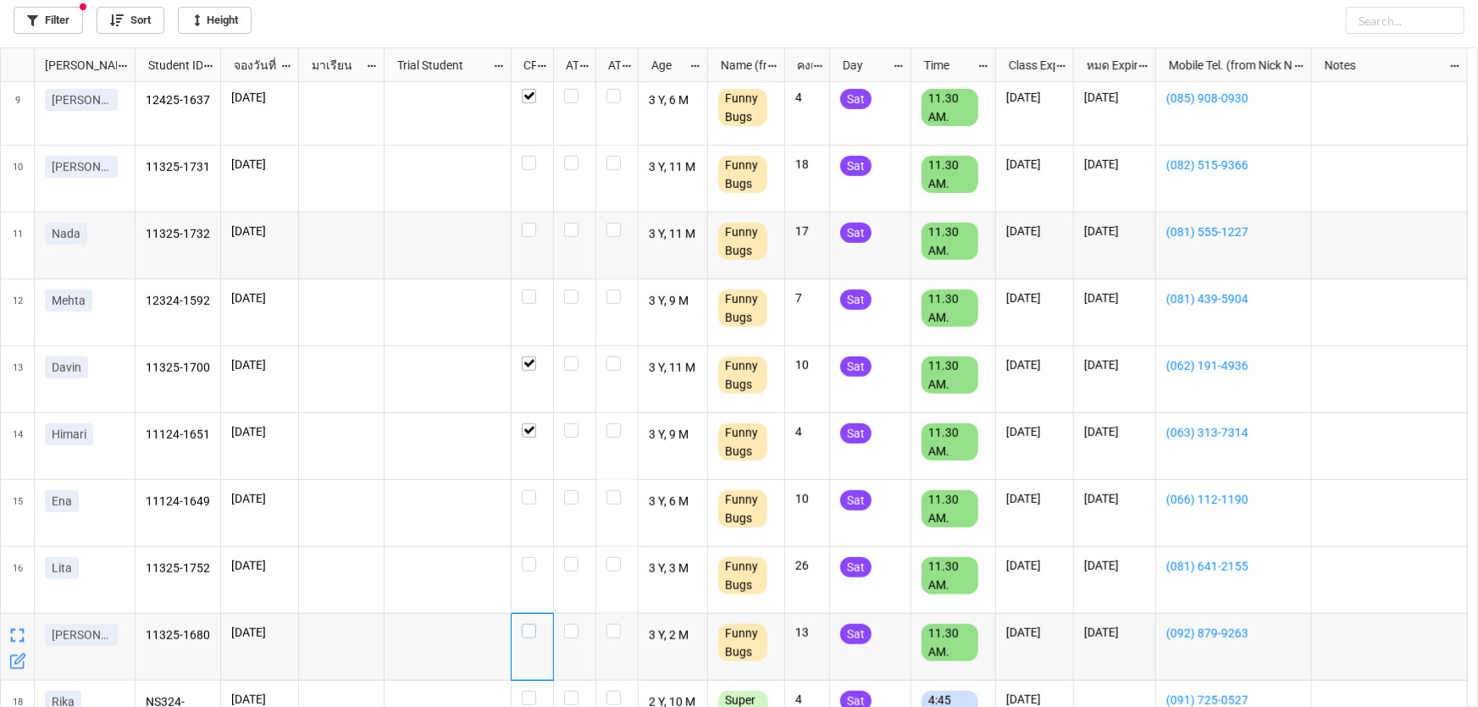
click at [532, 624] on label "grid" at bounding box center [532, 624] width 21 height 0
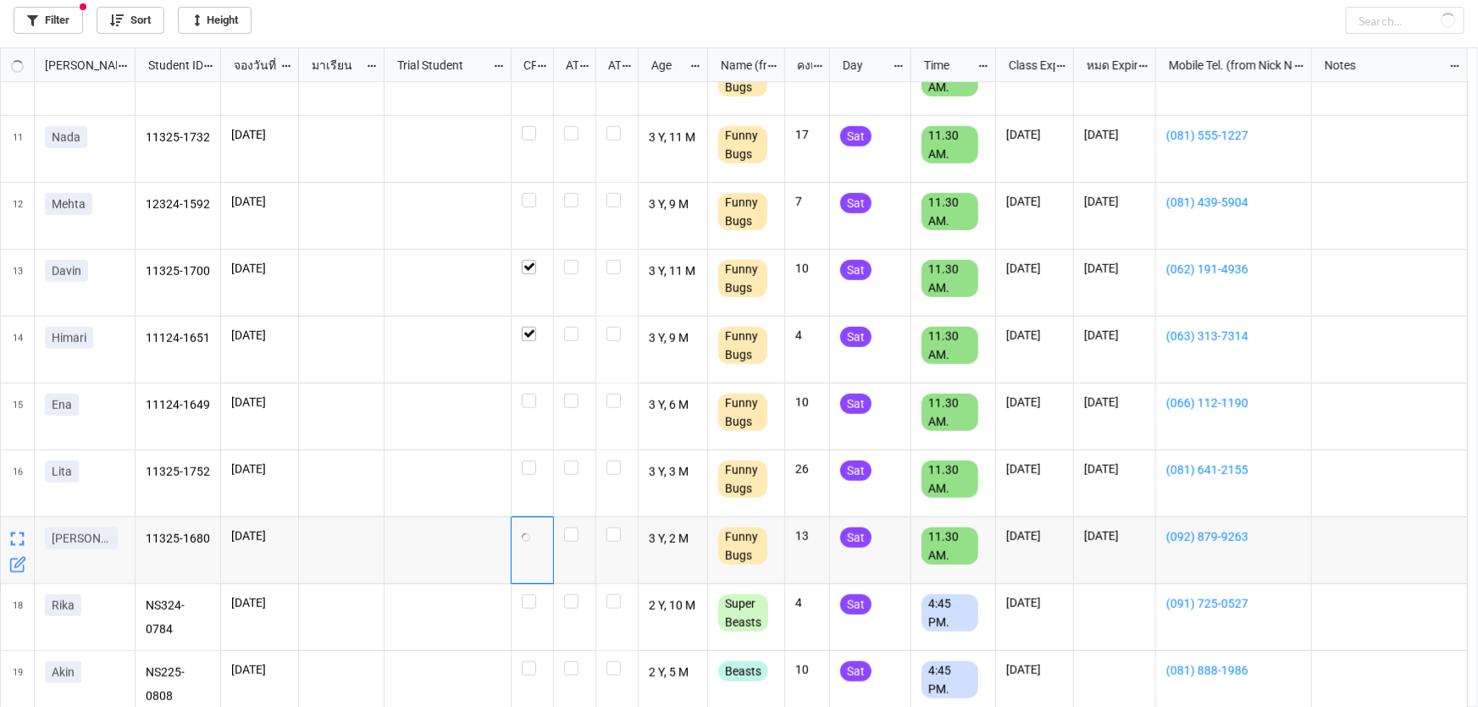
scroll to position [644, 0]
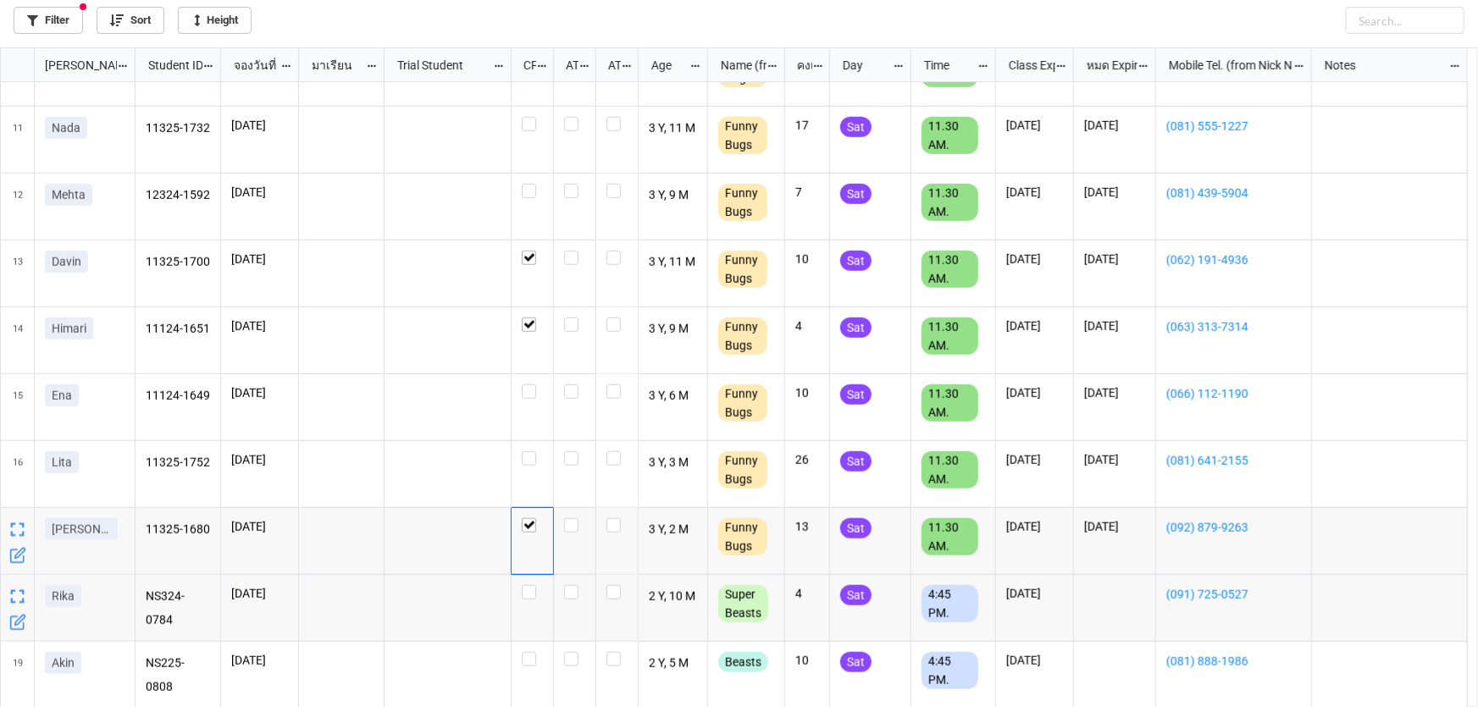
click at [14, 622] on icon "grid" at bounding box center [19, 621] width 10 height 10
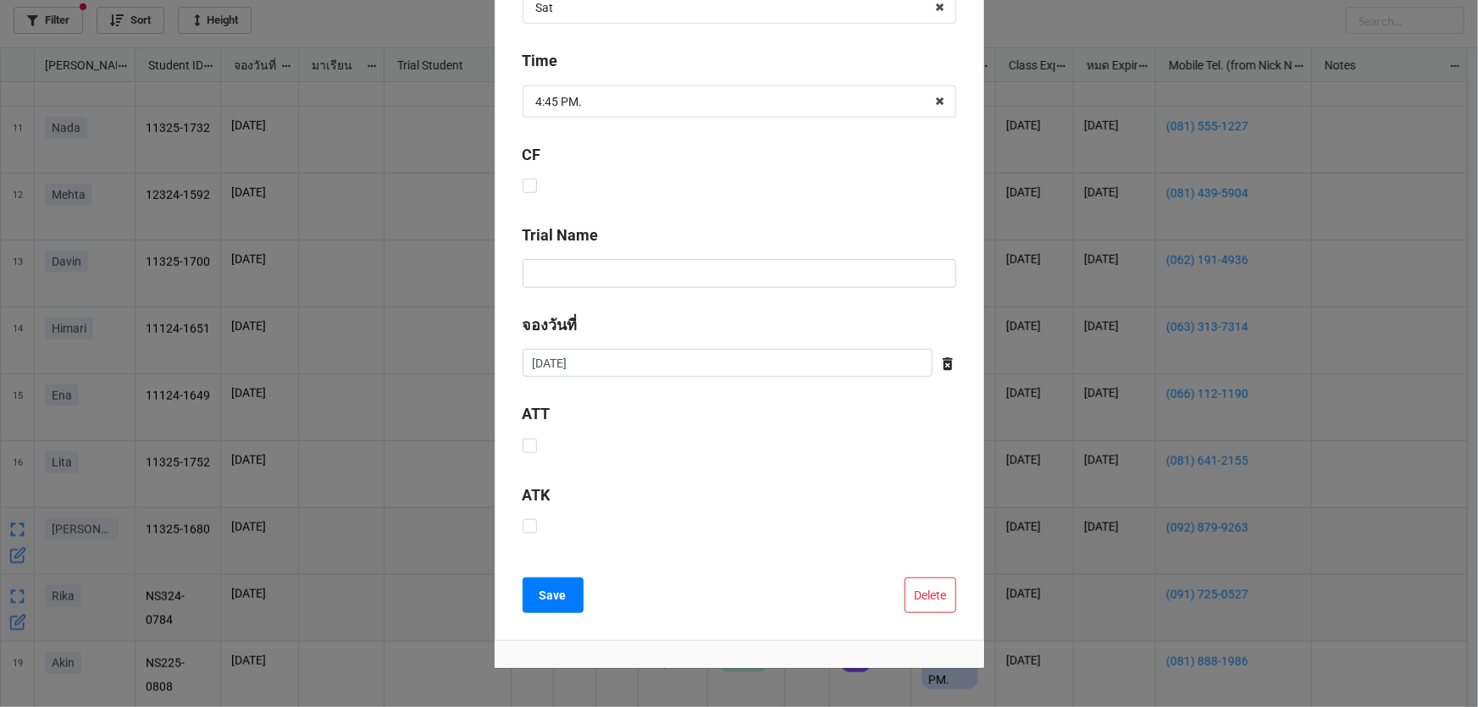
scroll to position [500, 0]
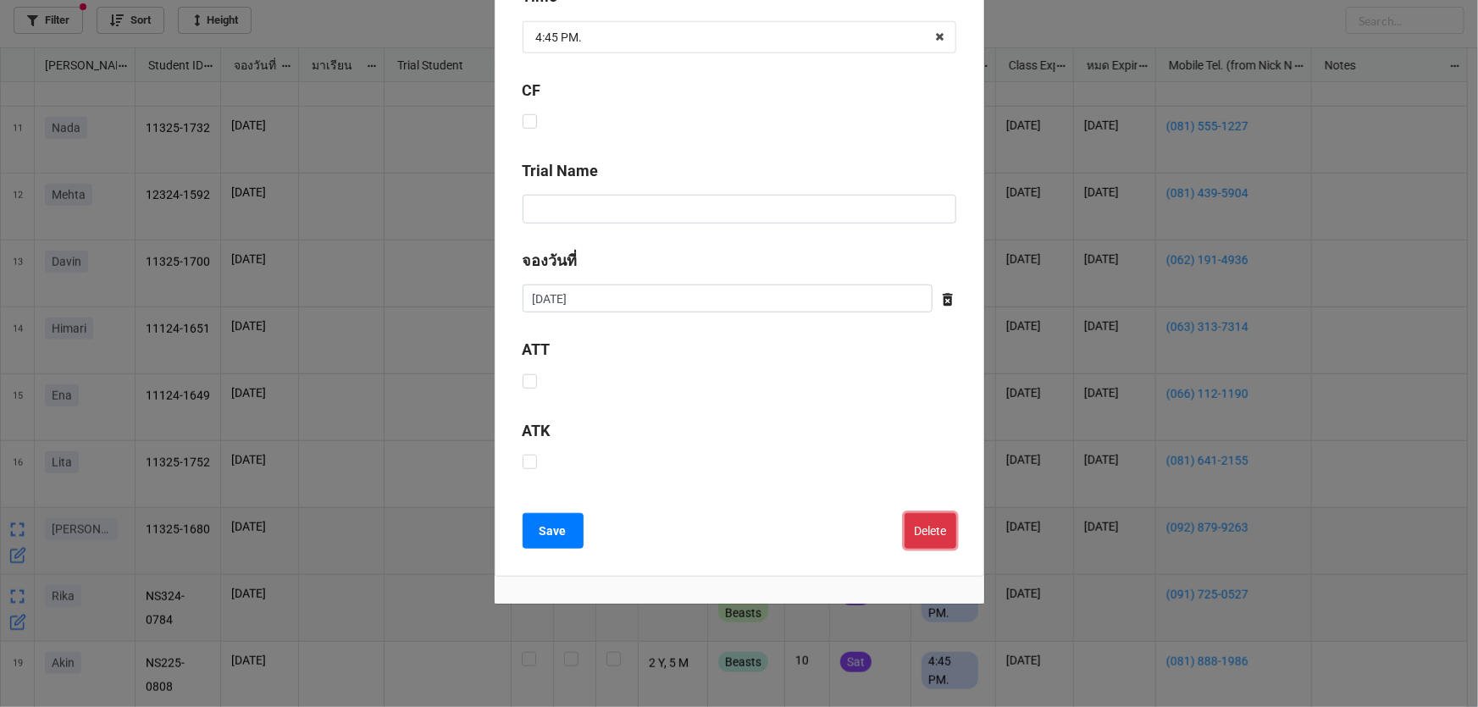
click at [931, 540] on button "Delete" at bounding box center [930, 531] width 52 height 36
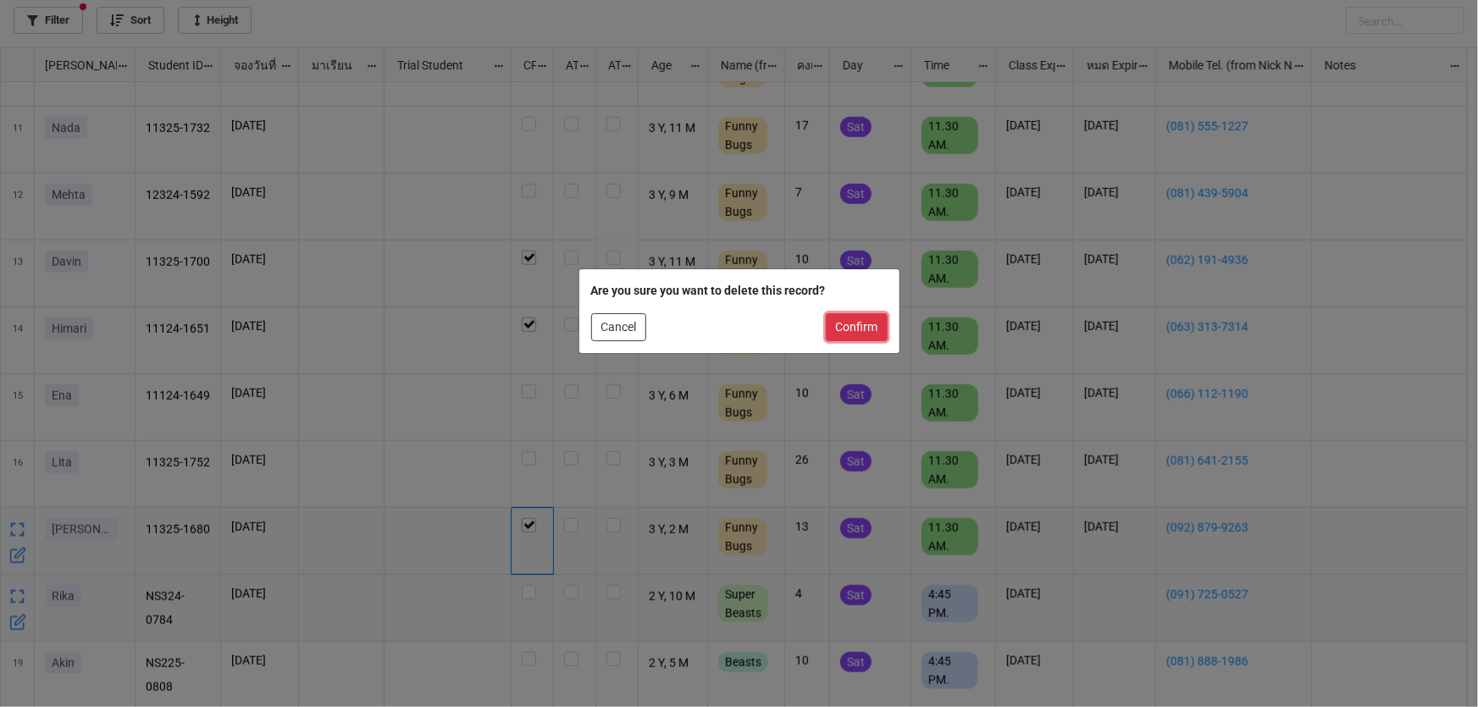
click at [861, 330] on button "Confirm" at bounding box center [857, 327] width 62 height 29
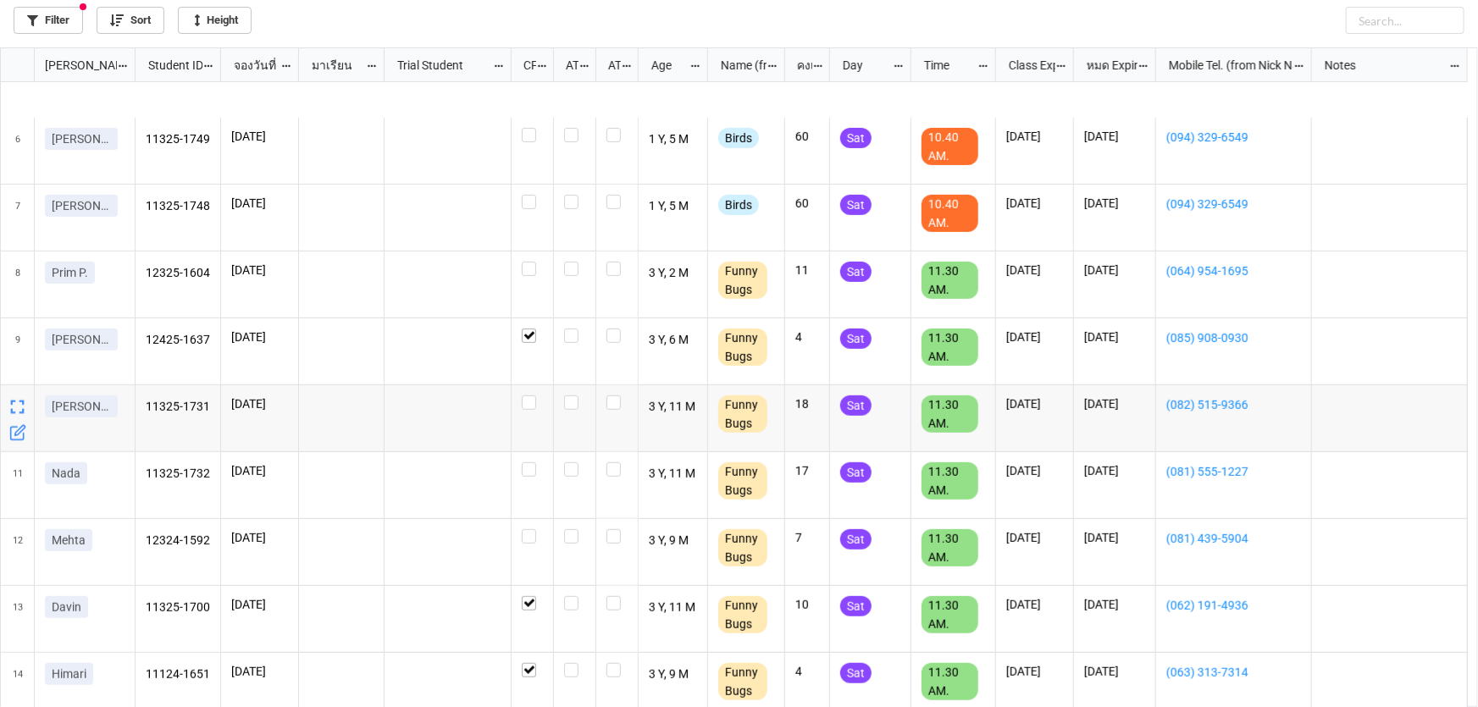
scroll to position [337, 0]
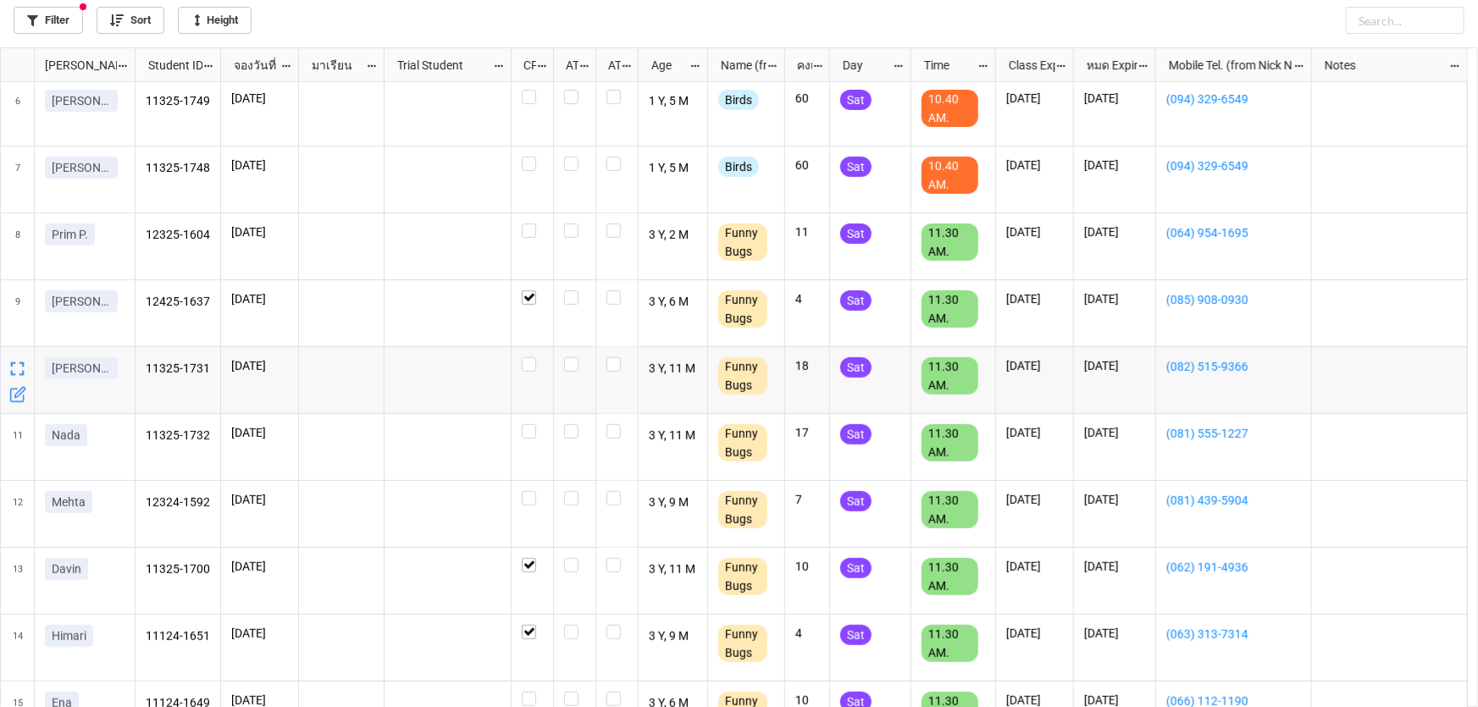
click at [16, 391] on icon "grid" at bounding box center [17, 394] width 17 height 17
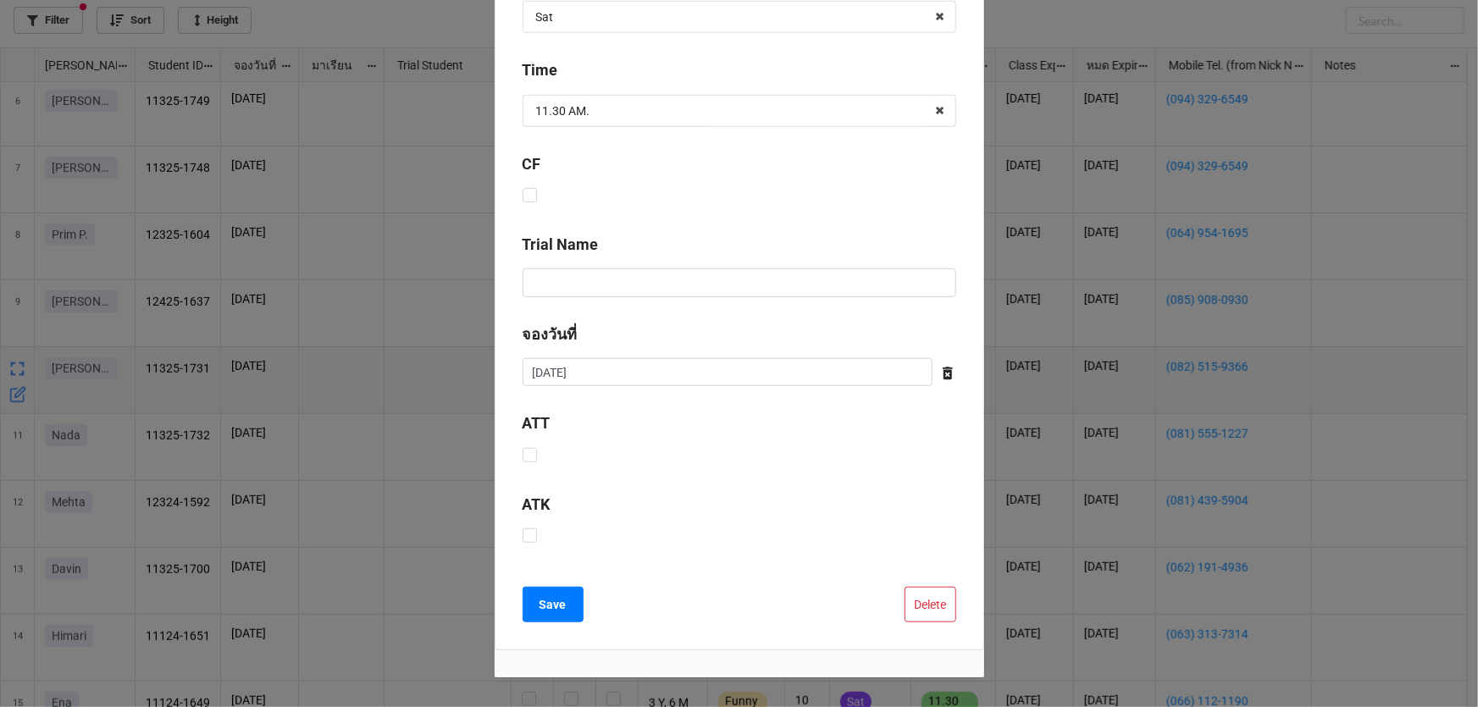
scroll to position [500, 0]
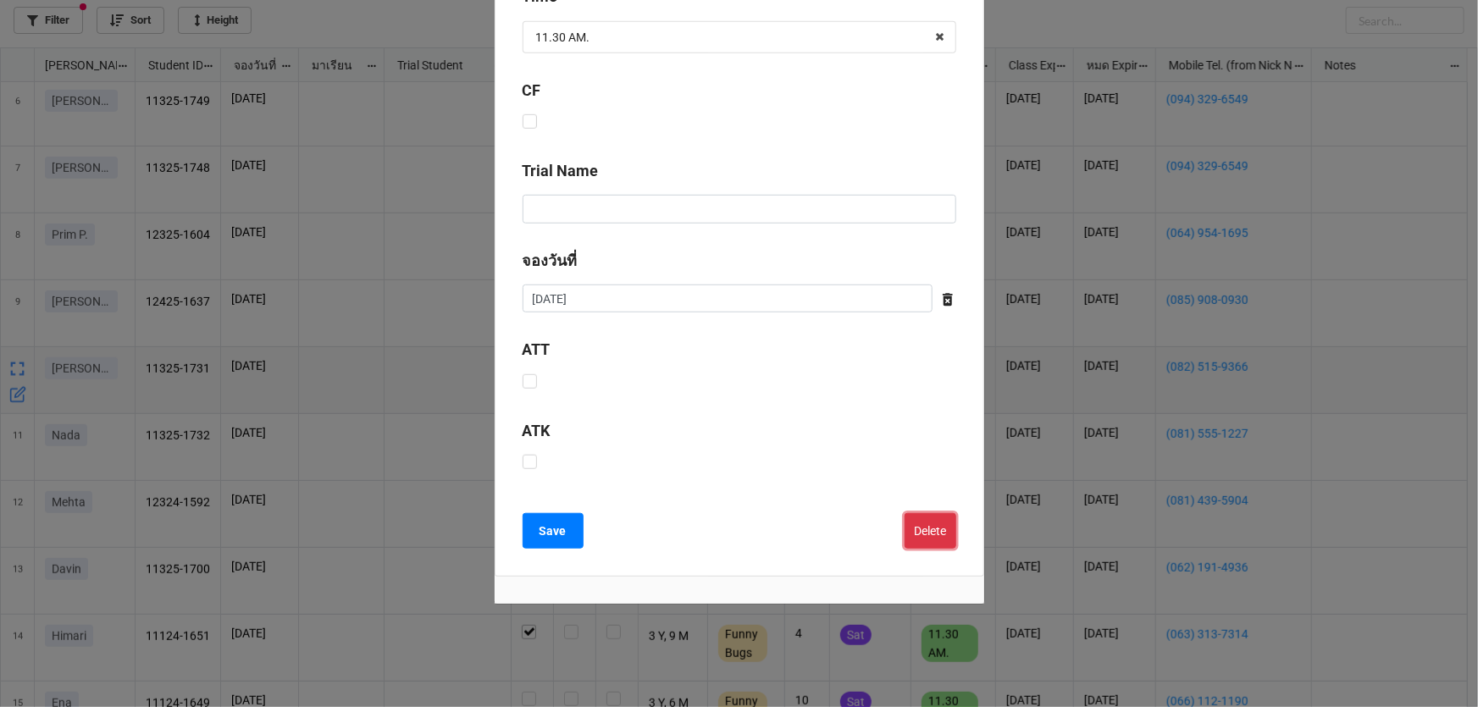
click at [938, 522] on button "Delete" at bounding box center [930, 531] width 52 height 36
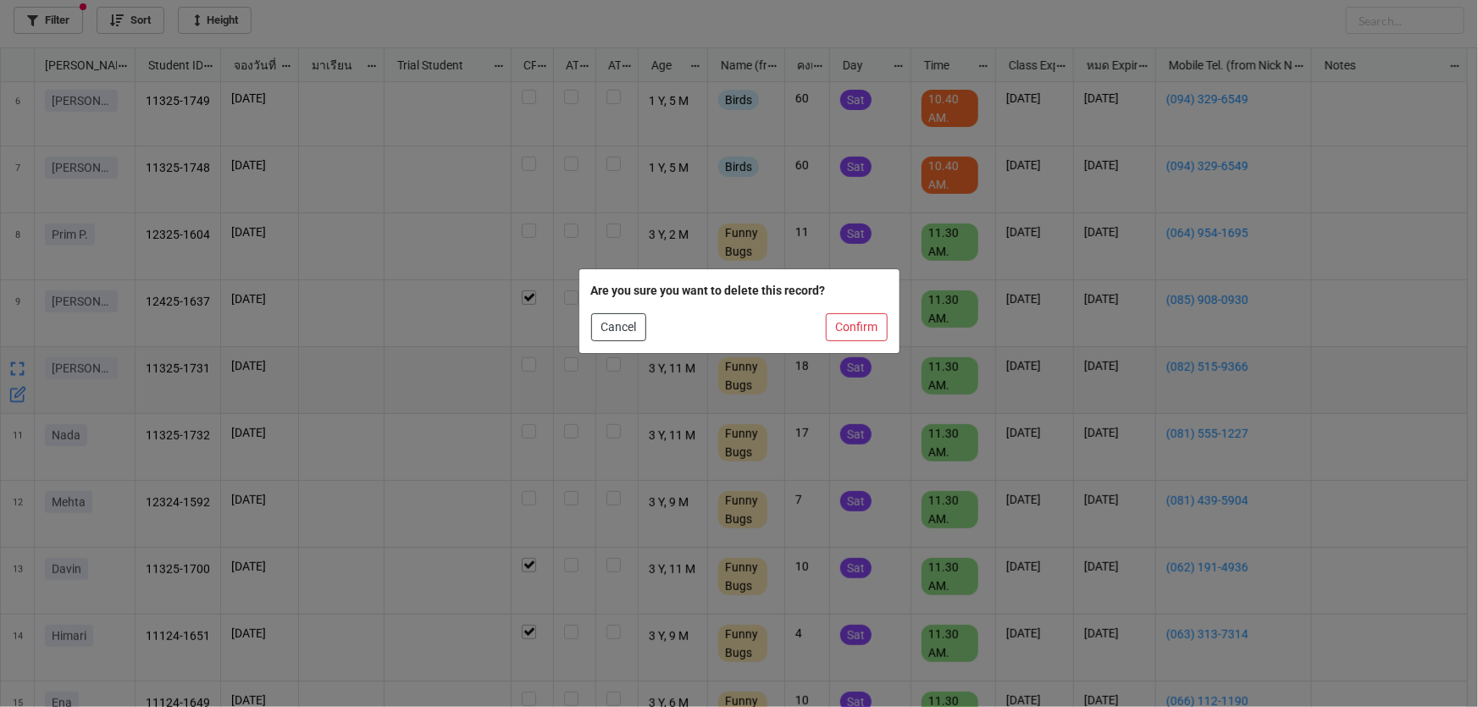
drag, startPoint x: 844, startPoint y: 345, endPoint x: 846, endPoint y: 334, distance: 10.3
click at [844, 344] on div "Are you sure you want to delete this record? Cancel Confirm" at bounding box center [739, 311] width 320 height 85
click at [846, 332] on button "Confirm" at bounding box center [857, 327] width 62 height 29
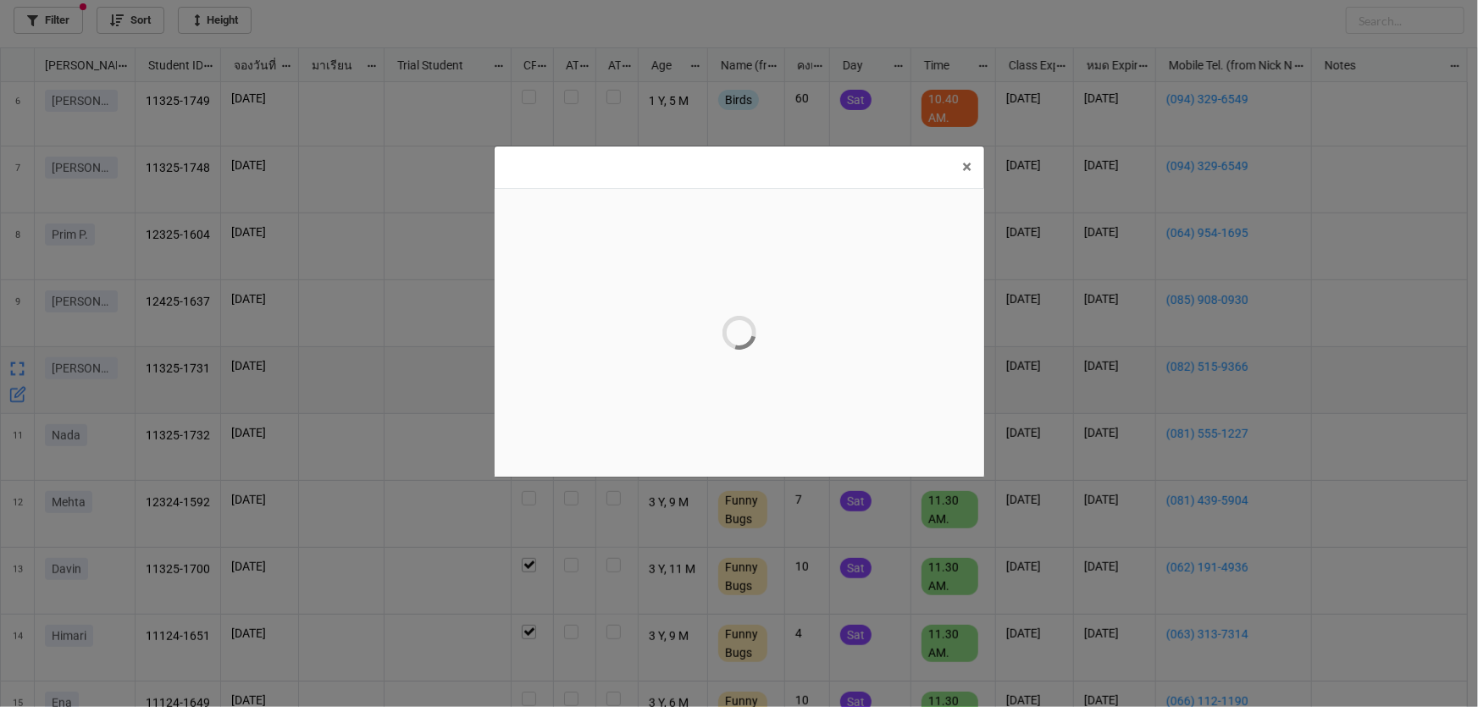
scroll to position [0, 0]
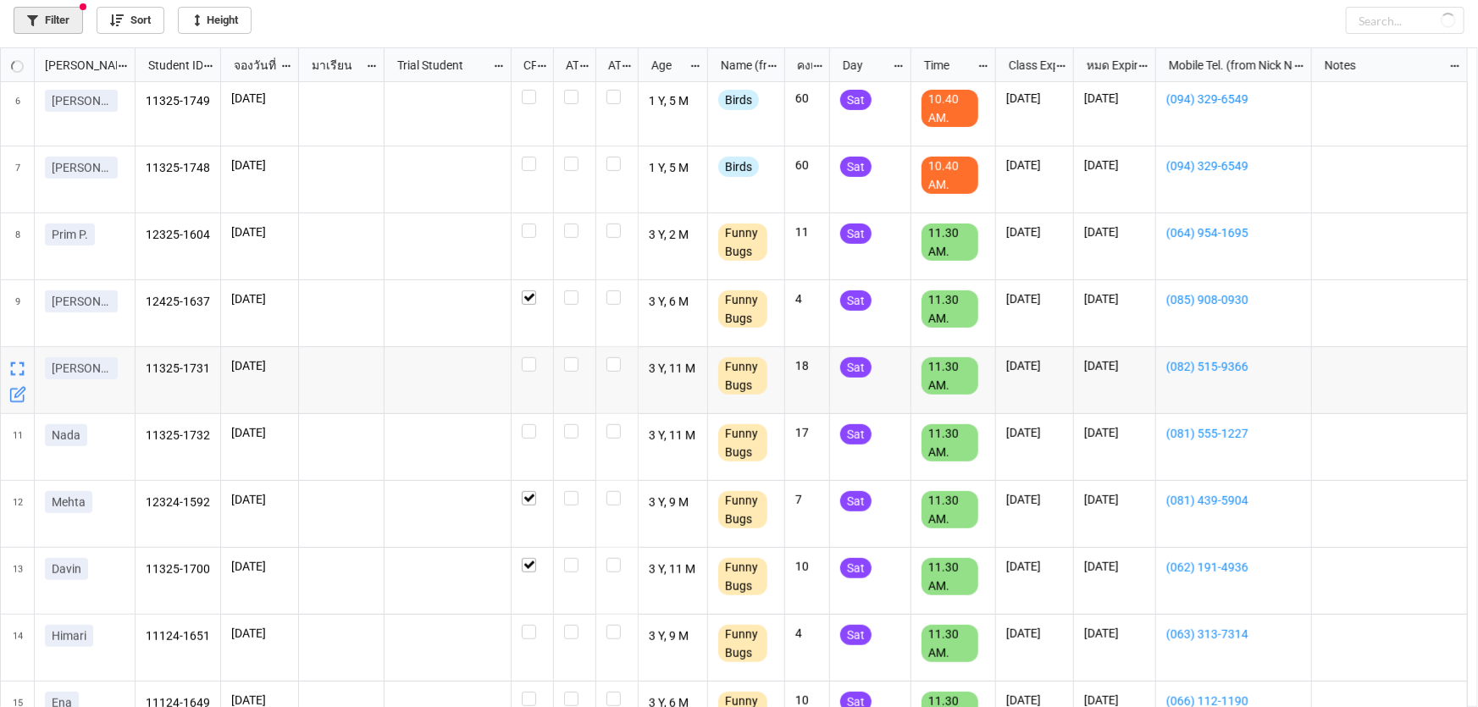
checkbox input "true"
checkbox input "false"
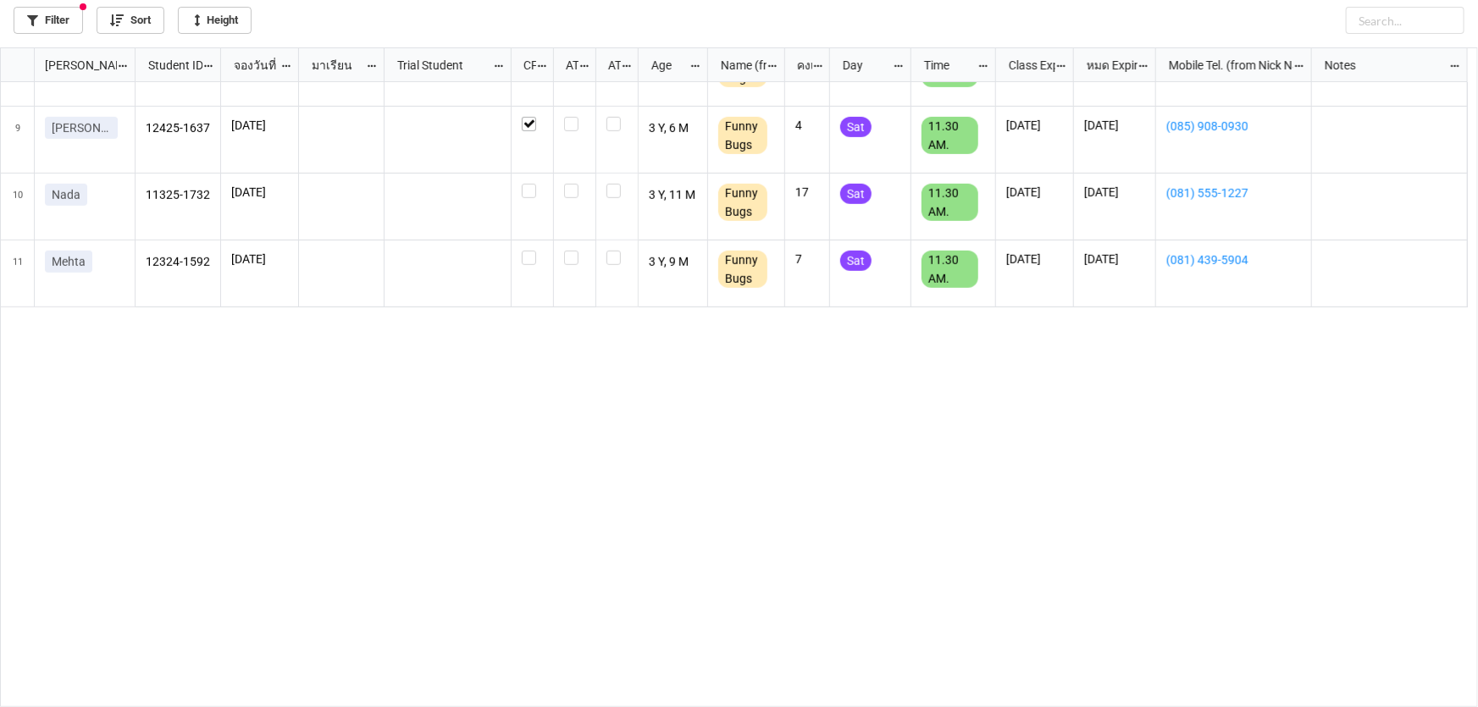
scroll to position [49, 0]
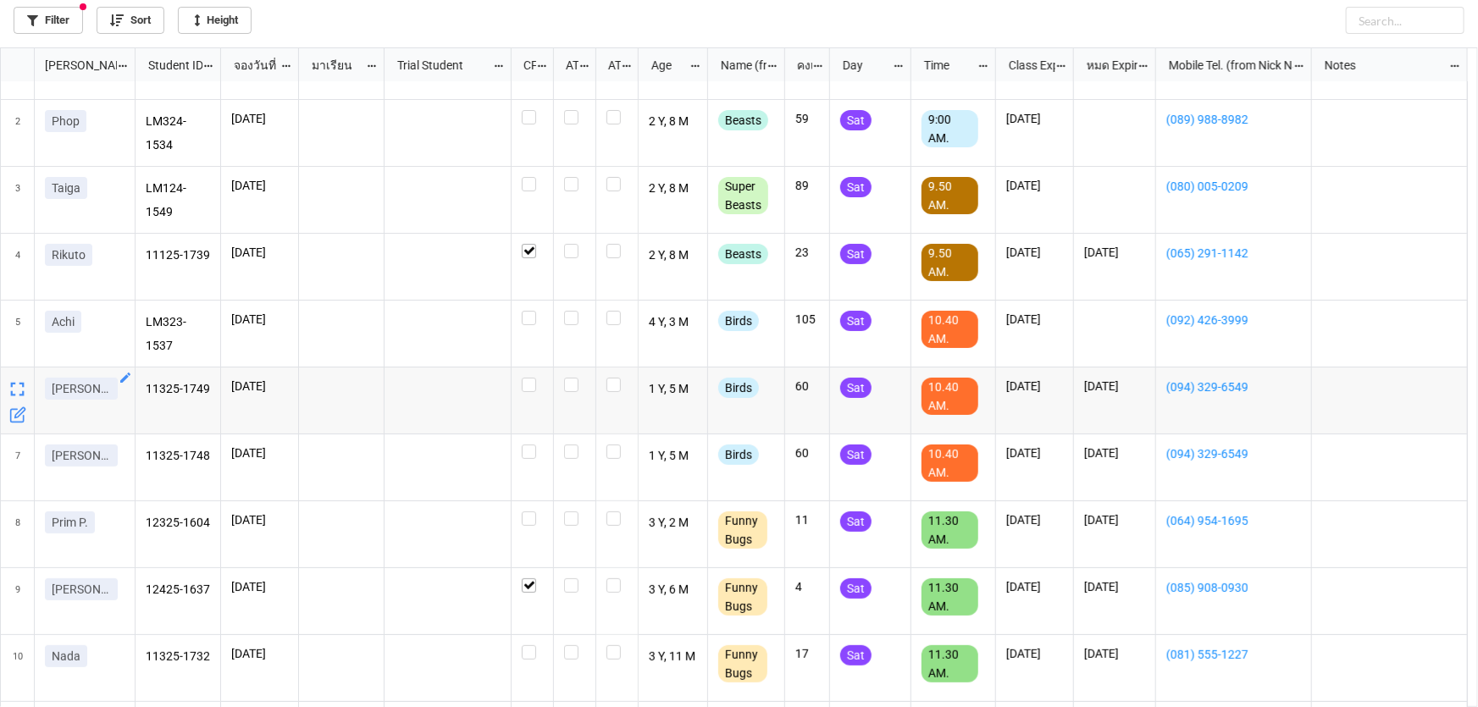
click at [128, 379] on icon "grid" at bounding box center [126, 378] width 14 height 14
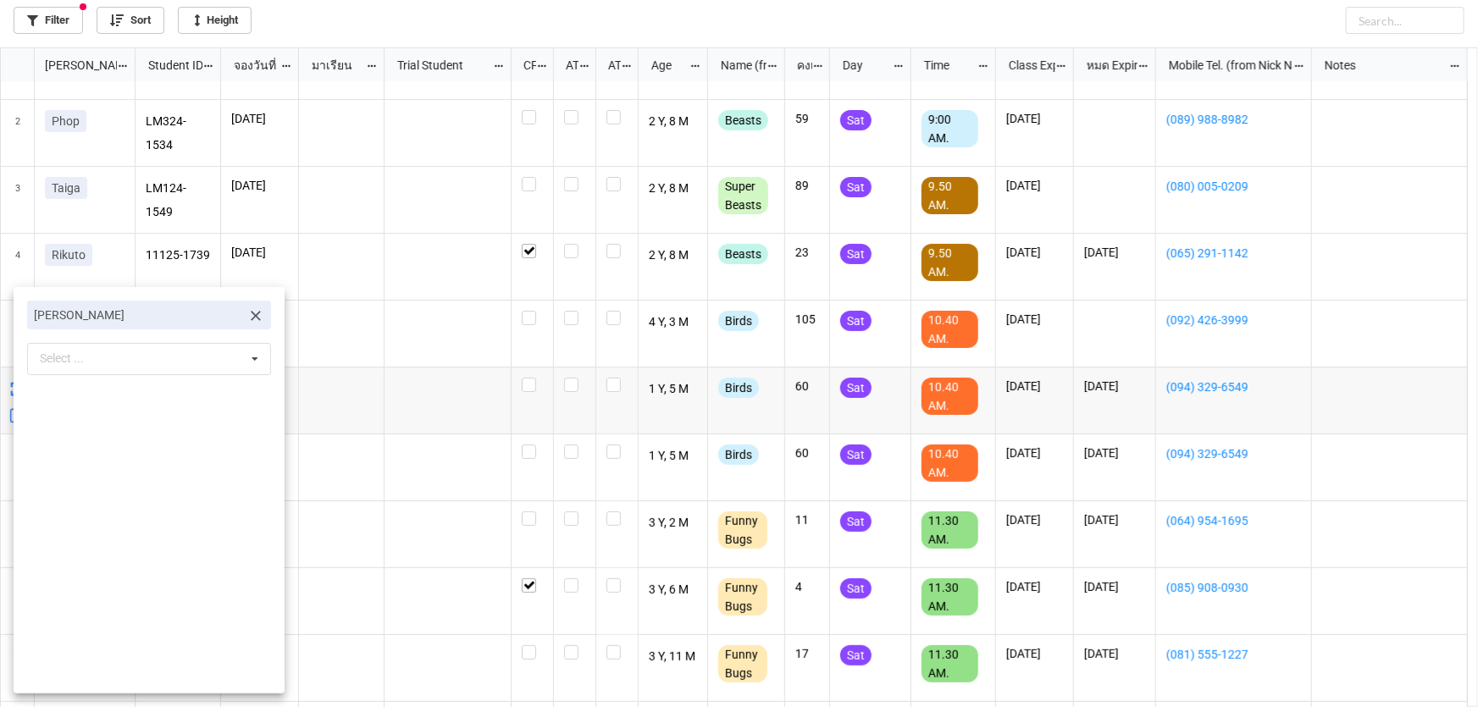
click at [247, 321] on icon at bounding box center [255, 315] width 17 height 17
click at [199, 320] on div "Select ... No results found." at bounding box center [149, 317] width 244 height 32
type input "า"
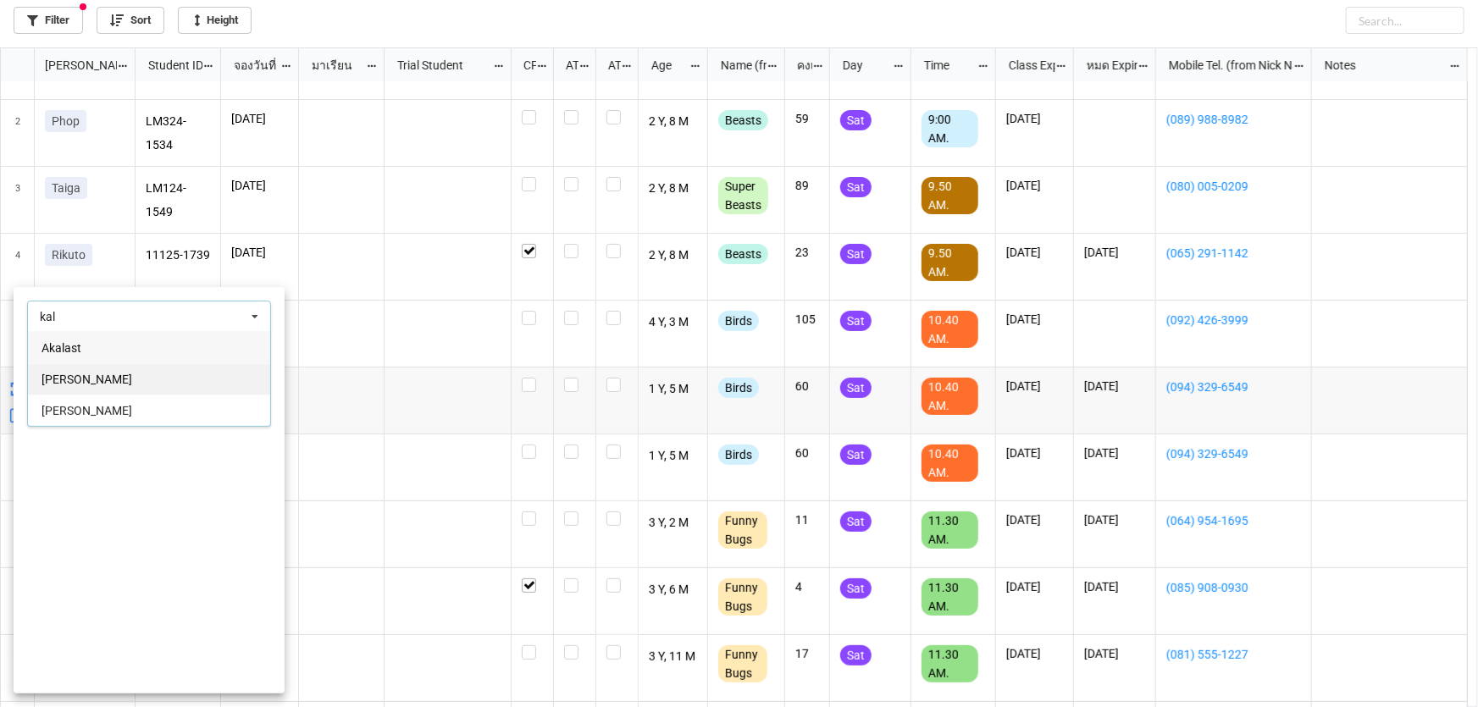
type input "kal"
click at [191, 373] on div "Kalle" at bounding box center [149, 378] width 242 height 31
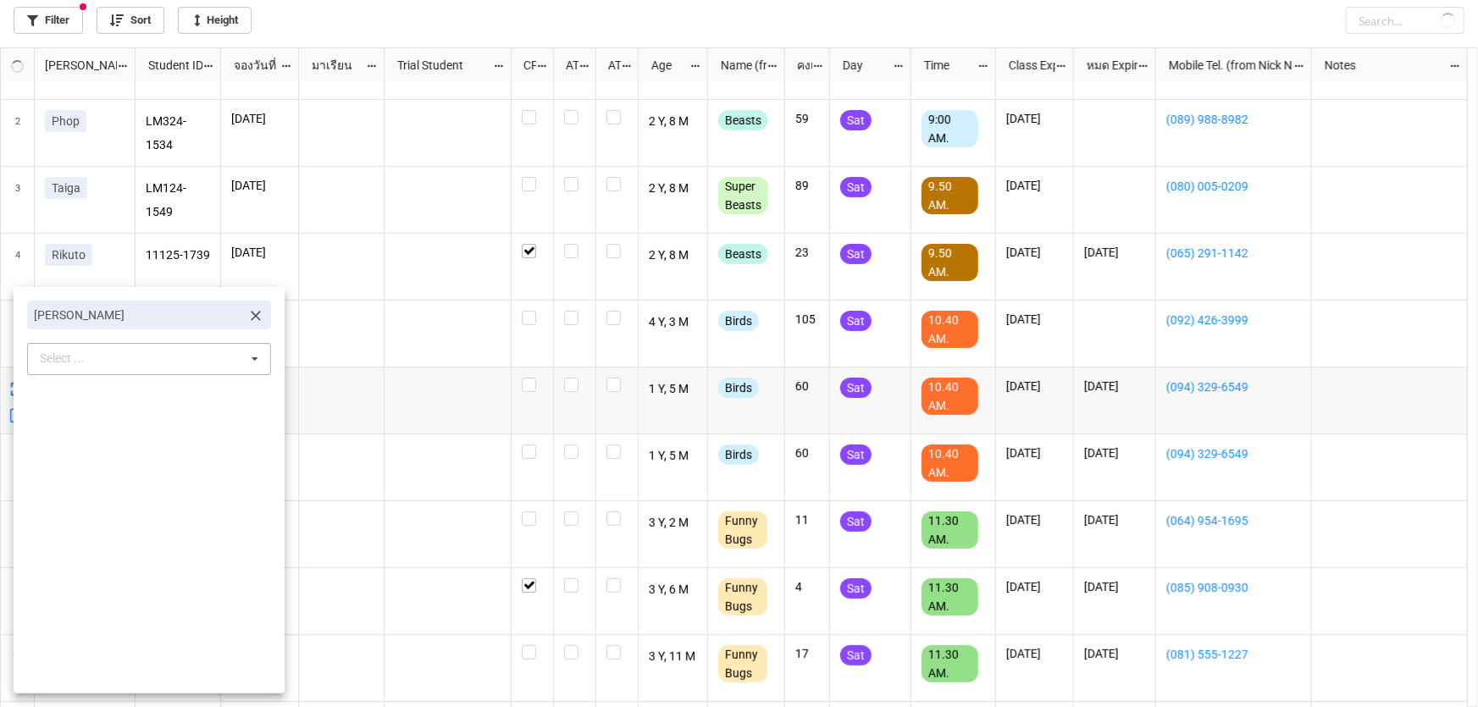
click at [310, 415] on div at bounding box center [739, 353] width 1478 height 707
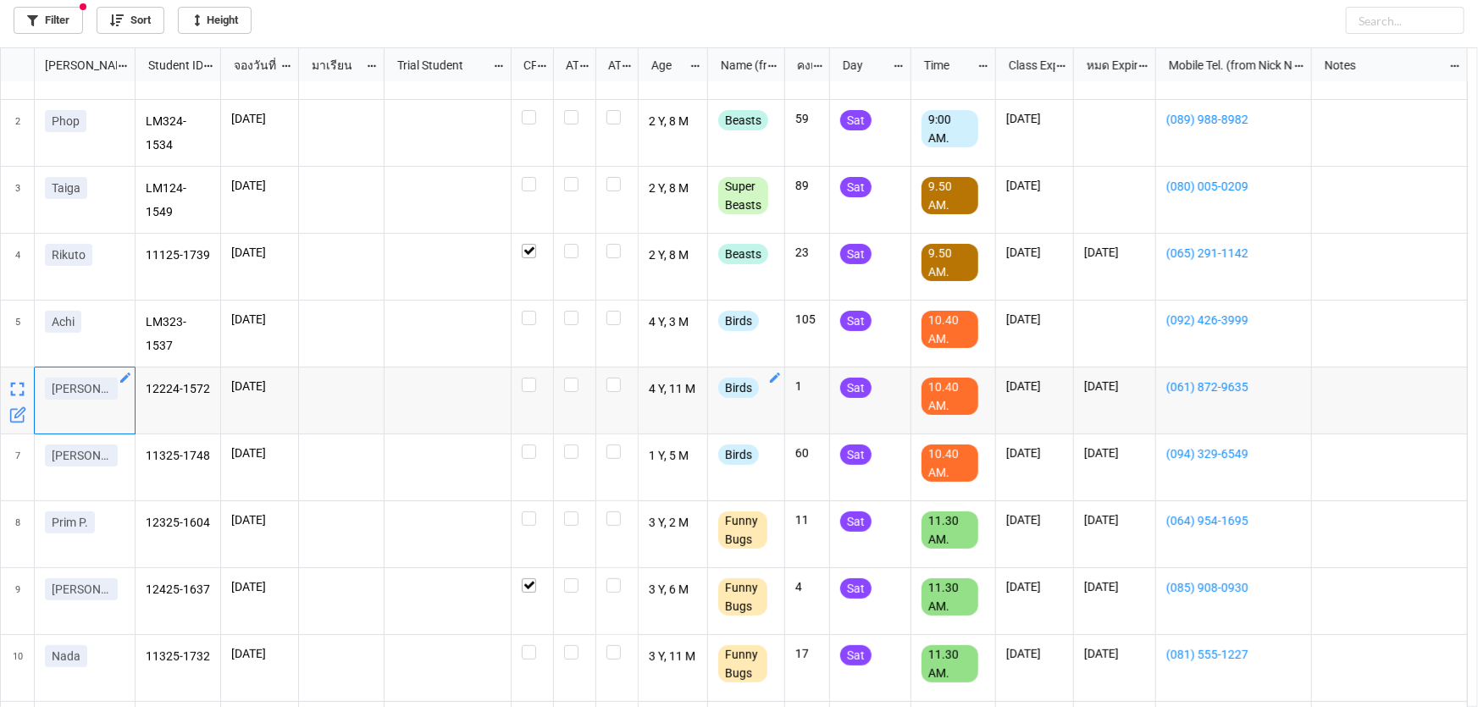
drag, startPoint x: 782, startPoint y: 377, endPoint x: 773, endPoint y: 376, distance: 9.4
click at [773, 376] on icon "grid" at bounding box center [775, 378] width 14 height 14
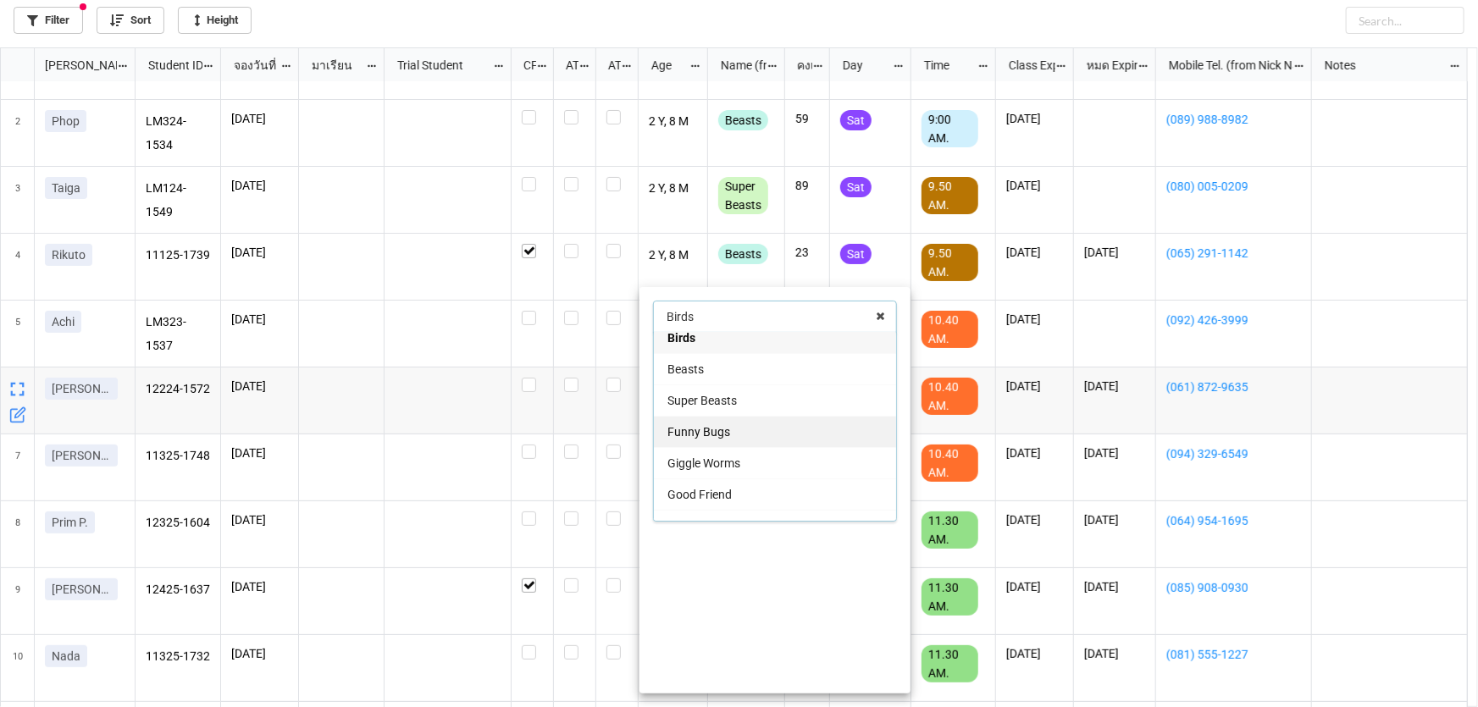
scroll to position [76, 0]
click at [755, 430] on div "Giggle Worms" at bounding box center [775, 427] width 242 height 31
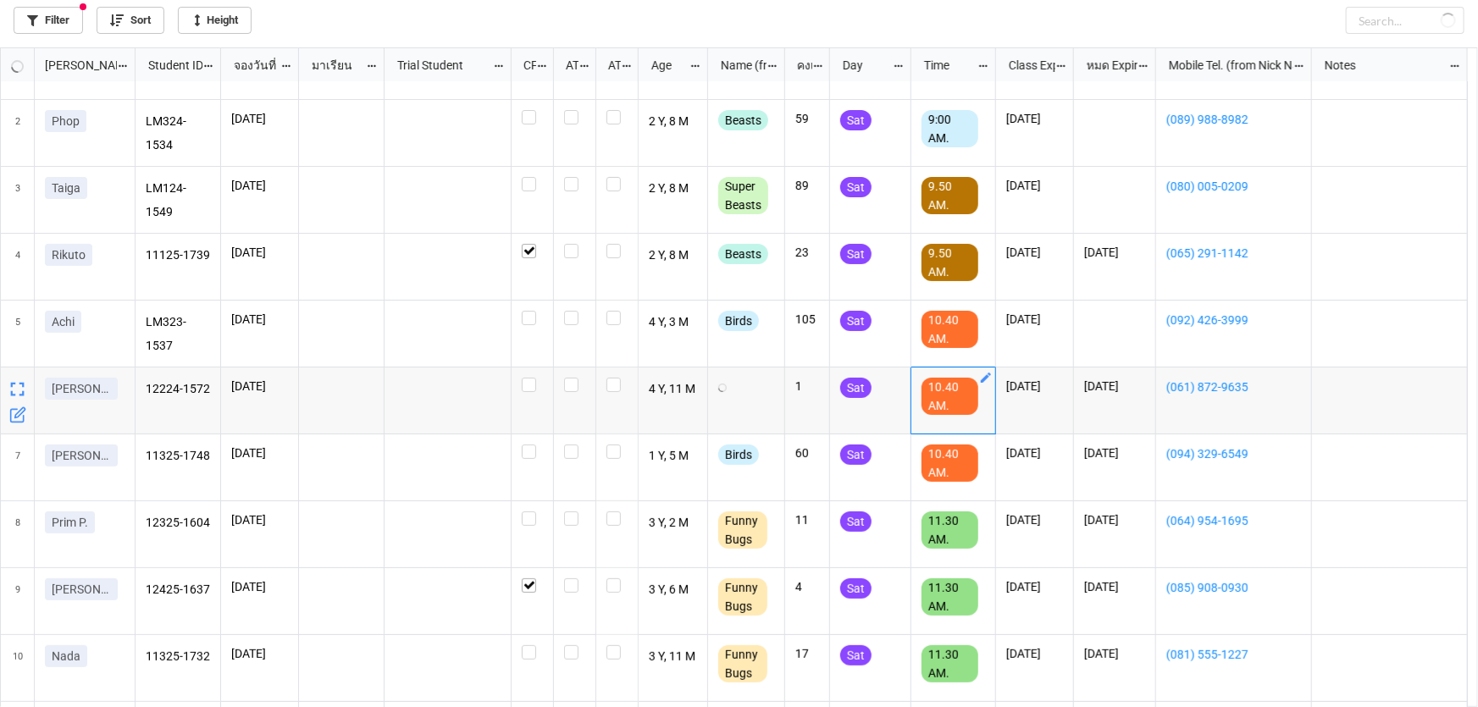
click at [987, 380] on icon "grid" at bounding box center [986, 378] width 14 height 14
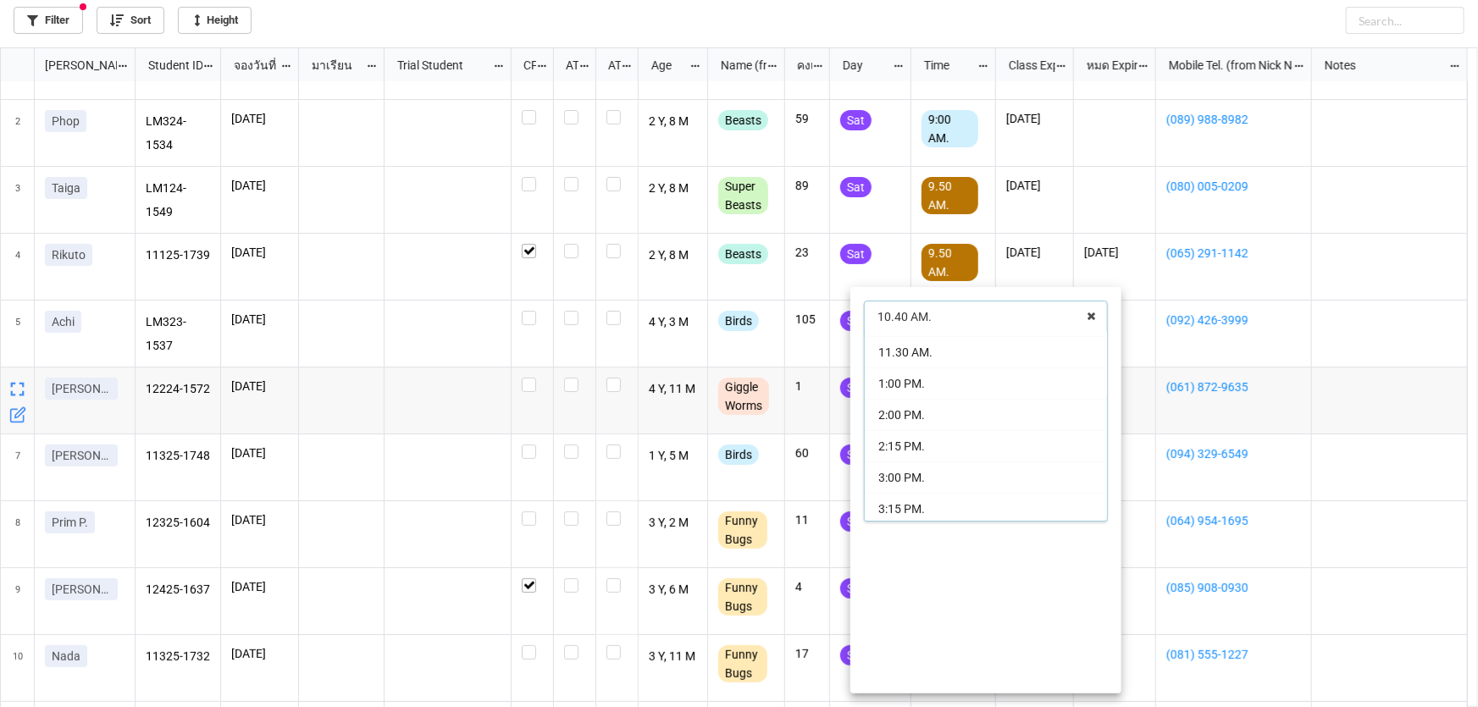
scroll to position [153, 0]
click at [974, 434] on div "2:15 PM." at bounding box center [986, 444] width 242 height 31
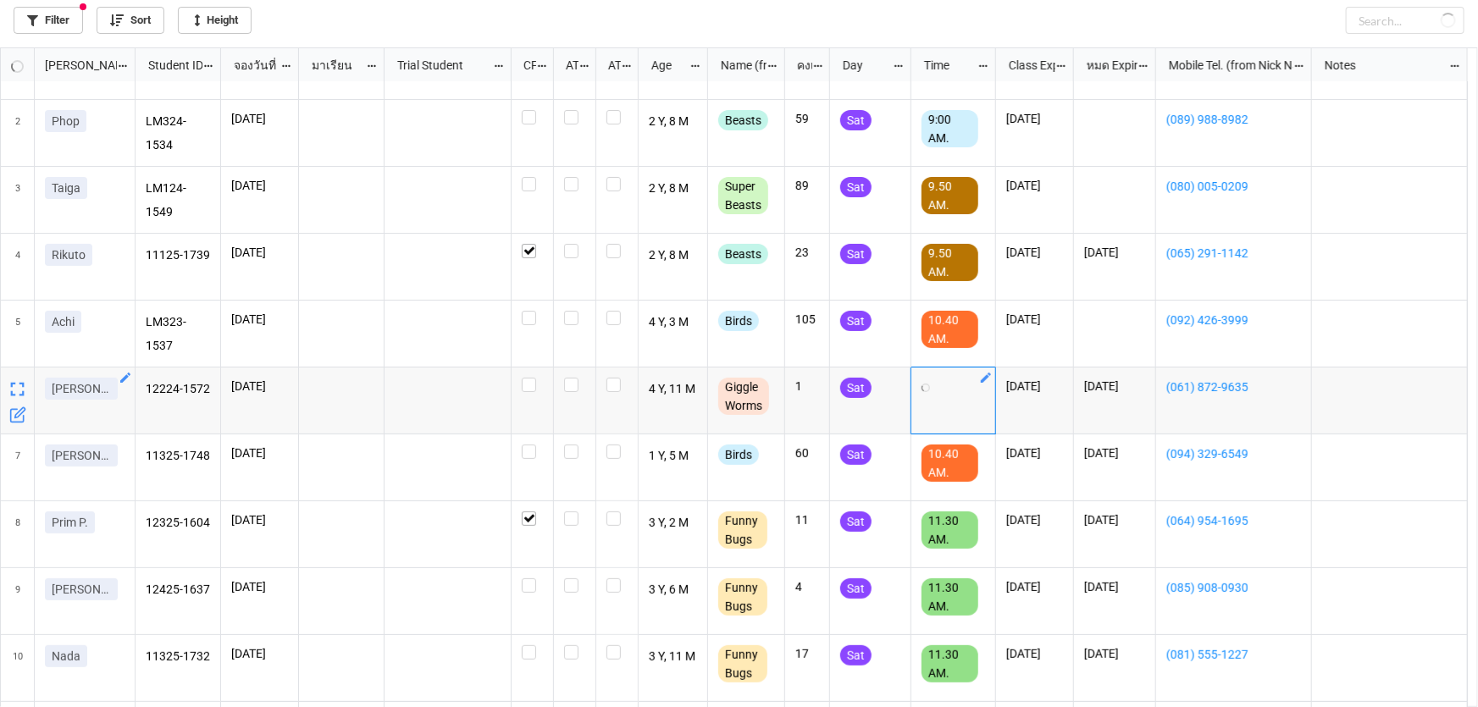
checkbox input "true"
checkbox input "false"
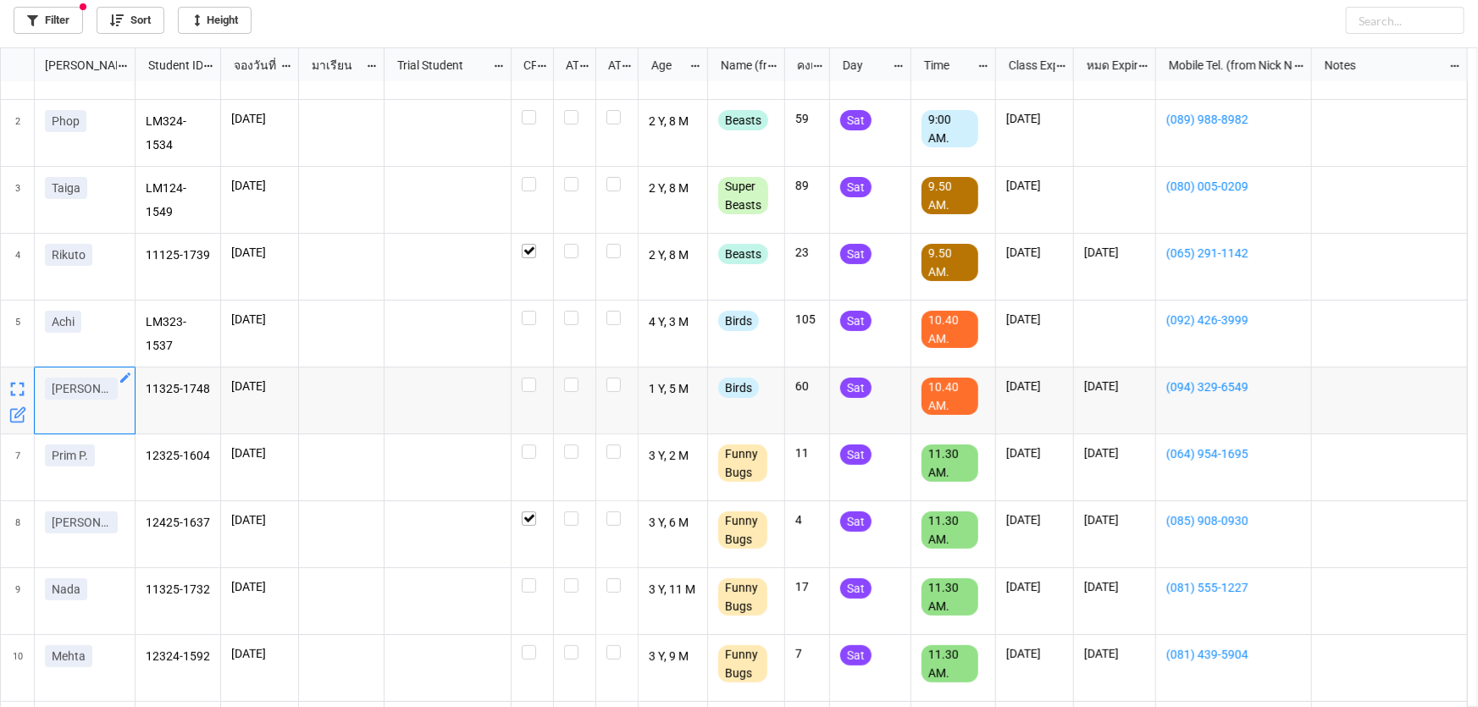
click at [125, 380] on icon "grid" at bounding box center [126, 378] width 14 height 14
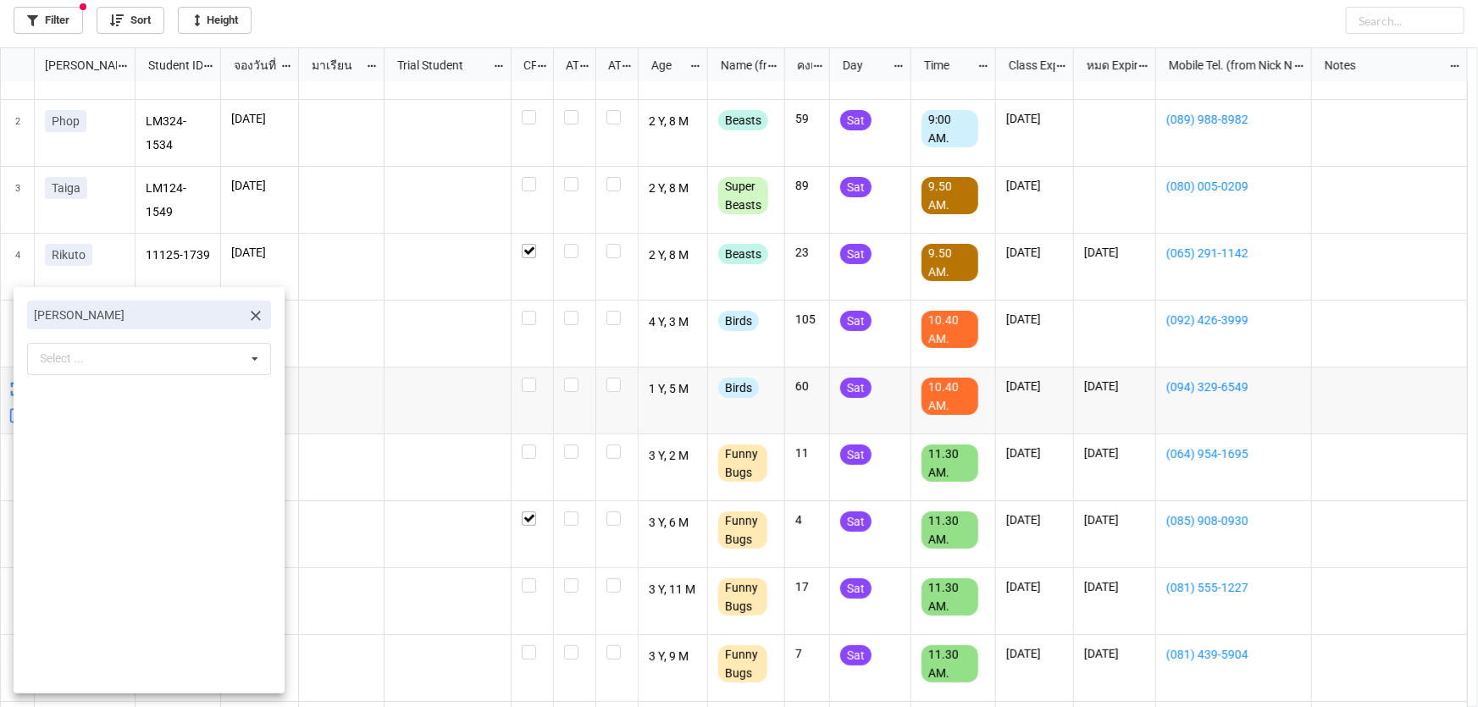
click at [248, 308] on icon at bounding box center [255, 315] width 17 height 17
click at [194, 324] on div "Select ... No results found." at bounding box center [149, 317] width 244 height 32
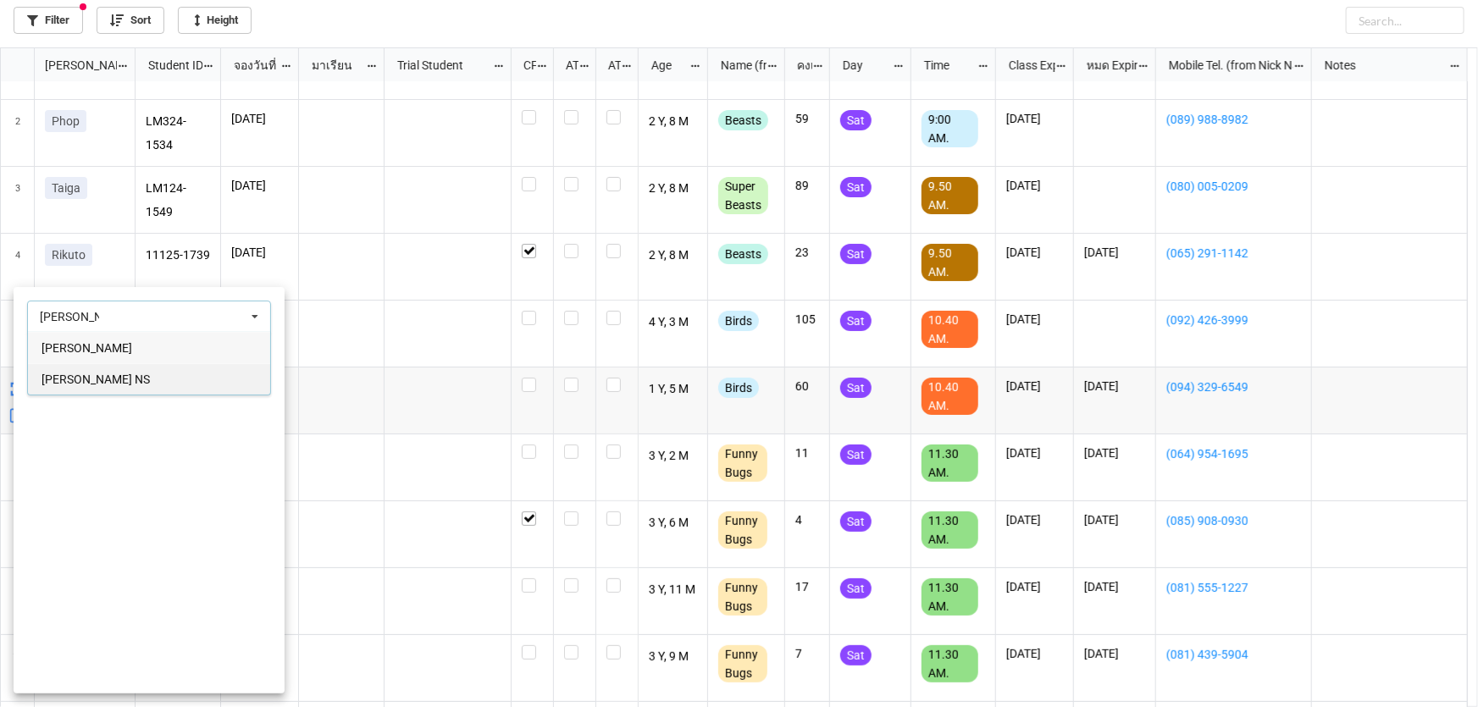
type input "reva"
click at [150, 367] on div "Reva A. NS" at bounding box center [149, 378] width 242 height 31
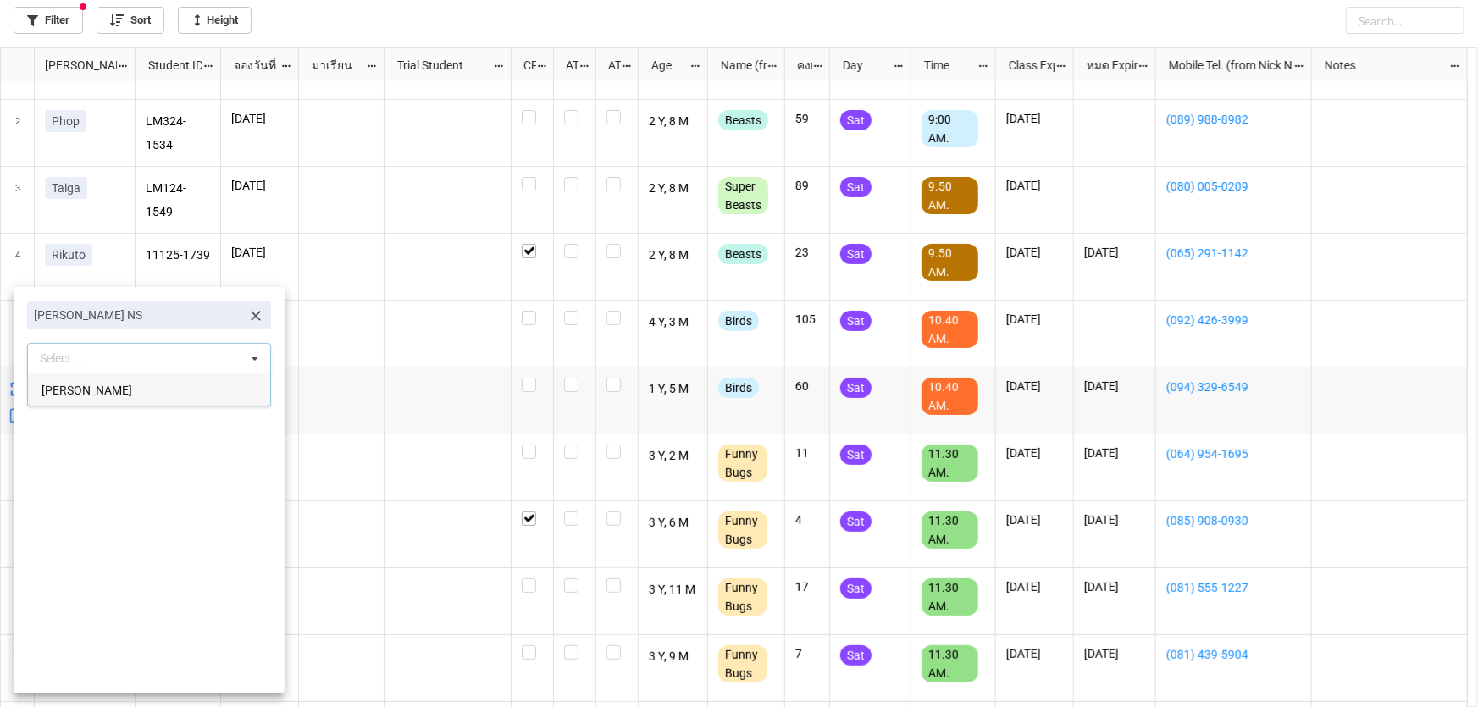
click at [355, 366] on div at bounding box center [739, 353] width 1478 height 707
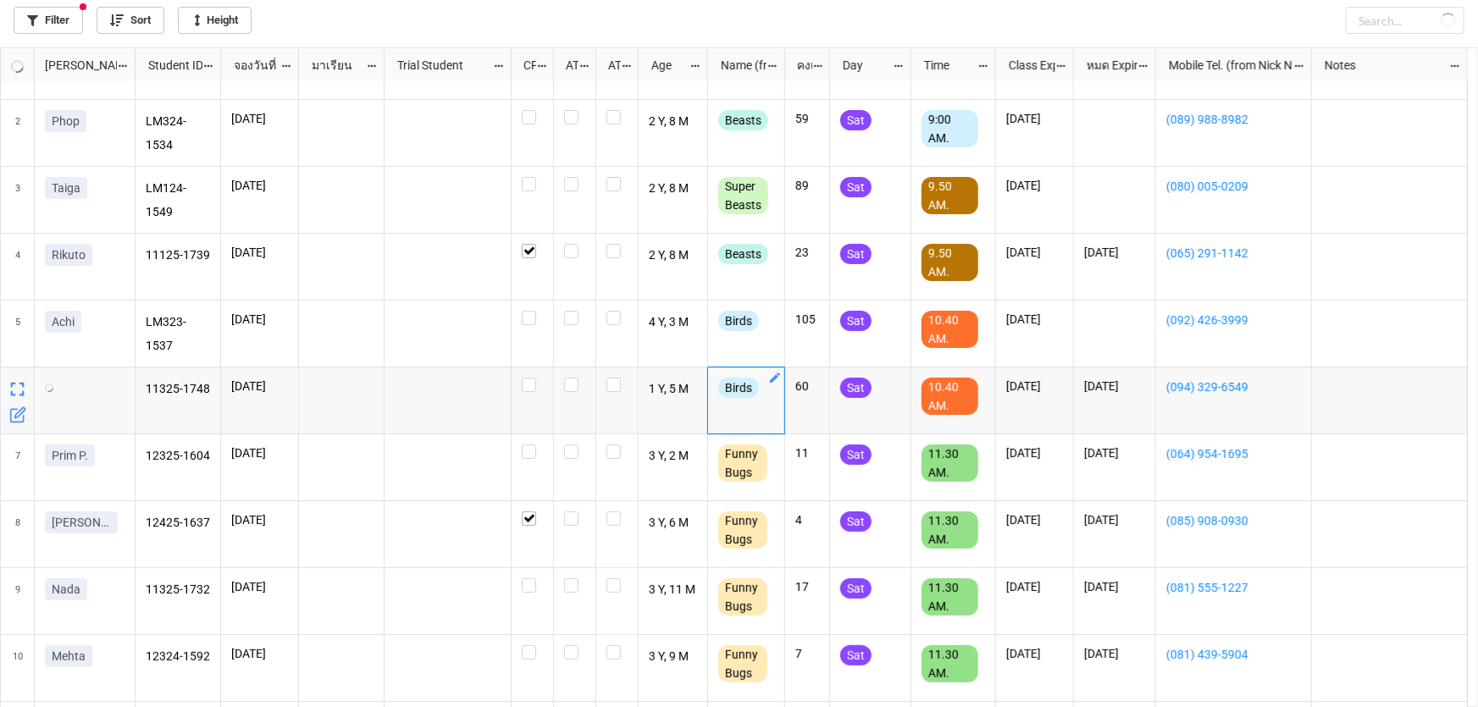
click at [772, 379] on icon "grid" at bounding box center [775, 378] width 10 height 10
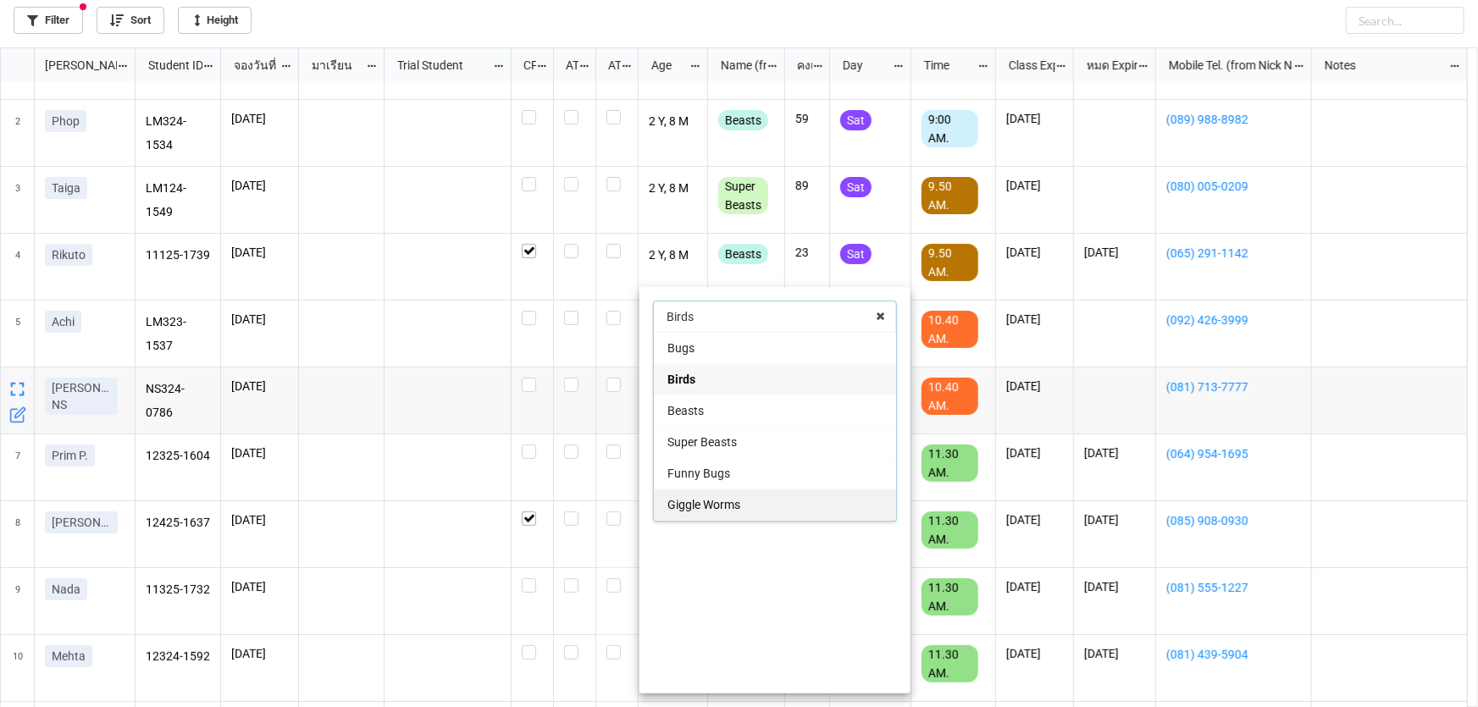
click at [780, 491] on div "Giggle Worms" at bounding box center [775, 504] width 242 height 31
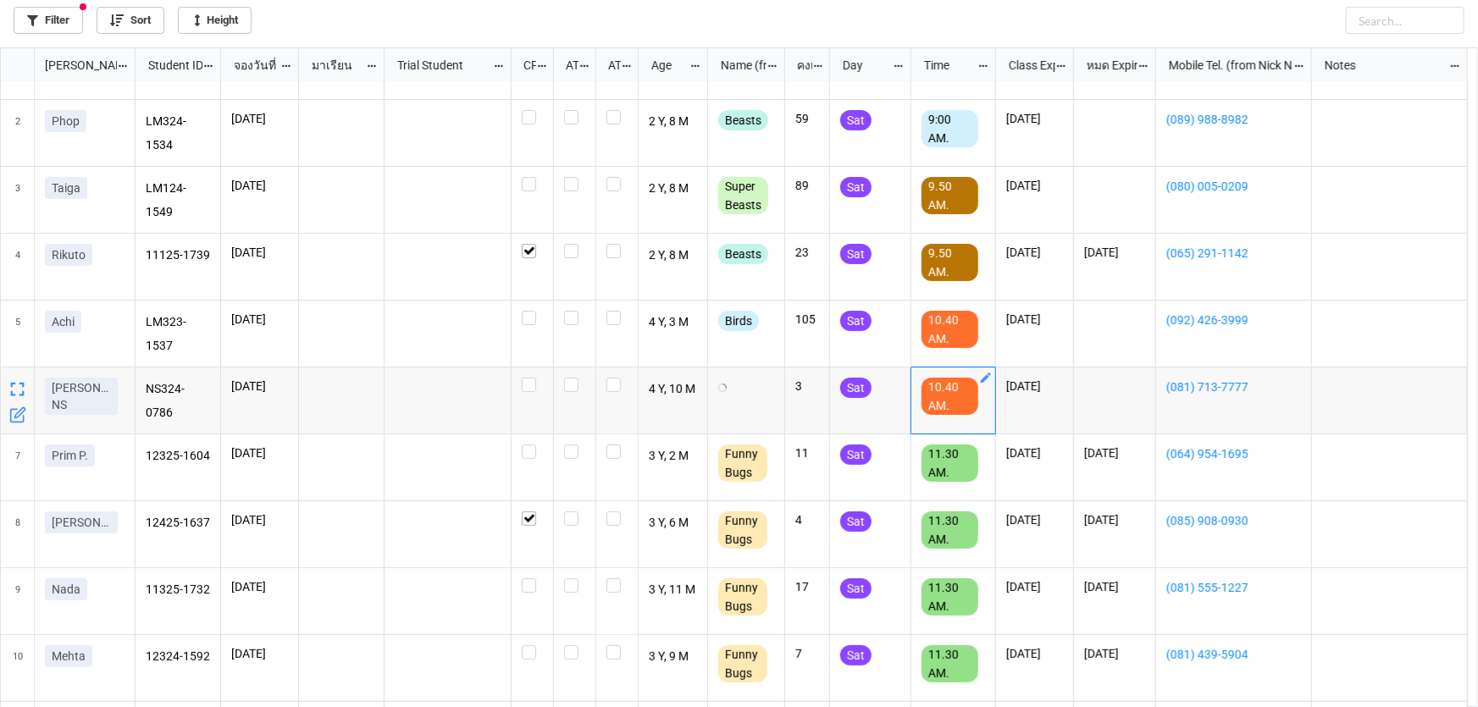
click at [985, 377] on icon "grid" at bounding box center [986, 378] width 10 height 10
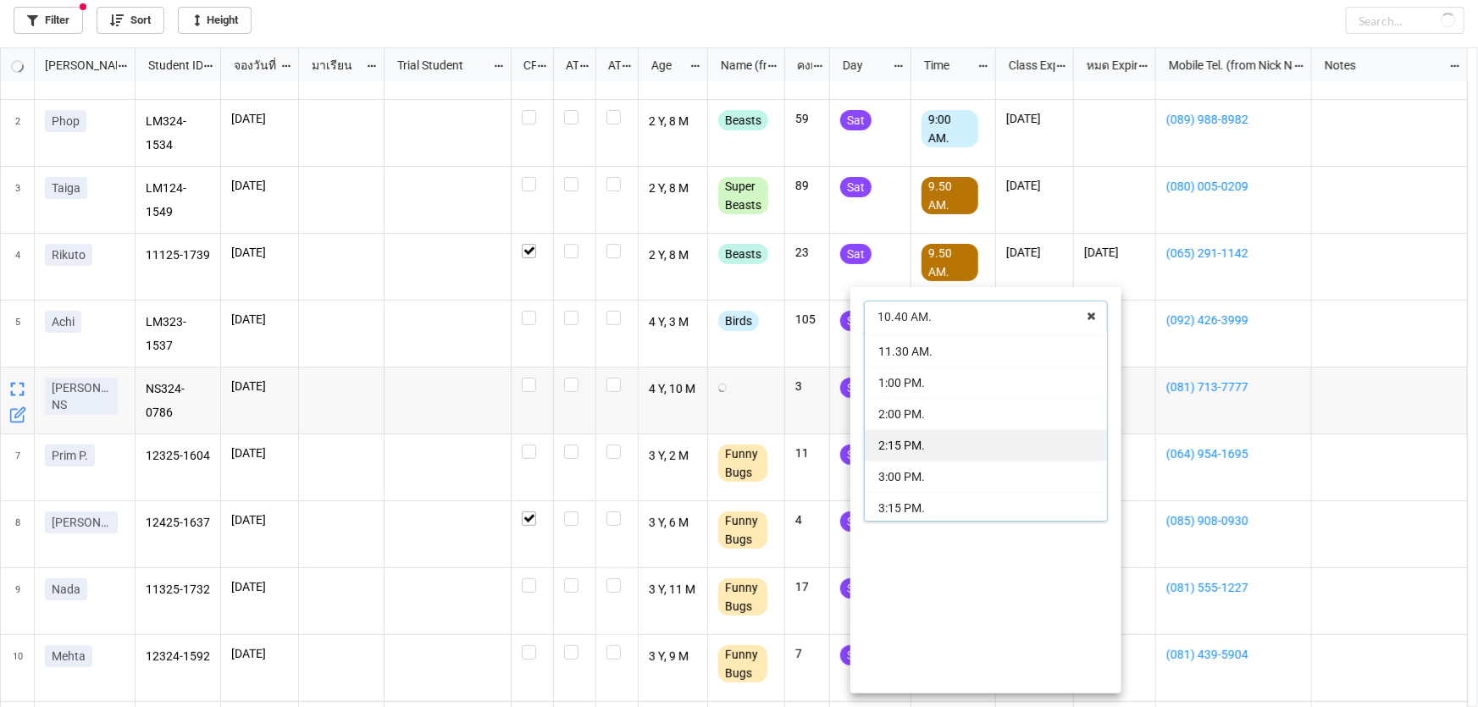
click at [947, 440] on div "2:15 PM." at bounding box center [986, 444] width 242 height 31
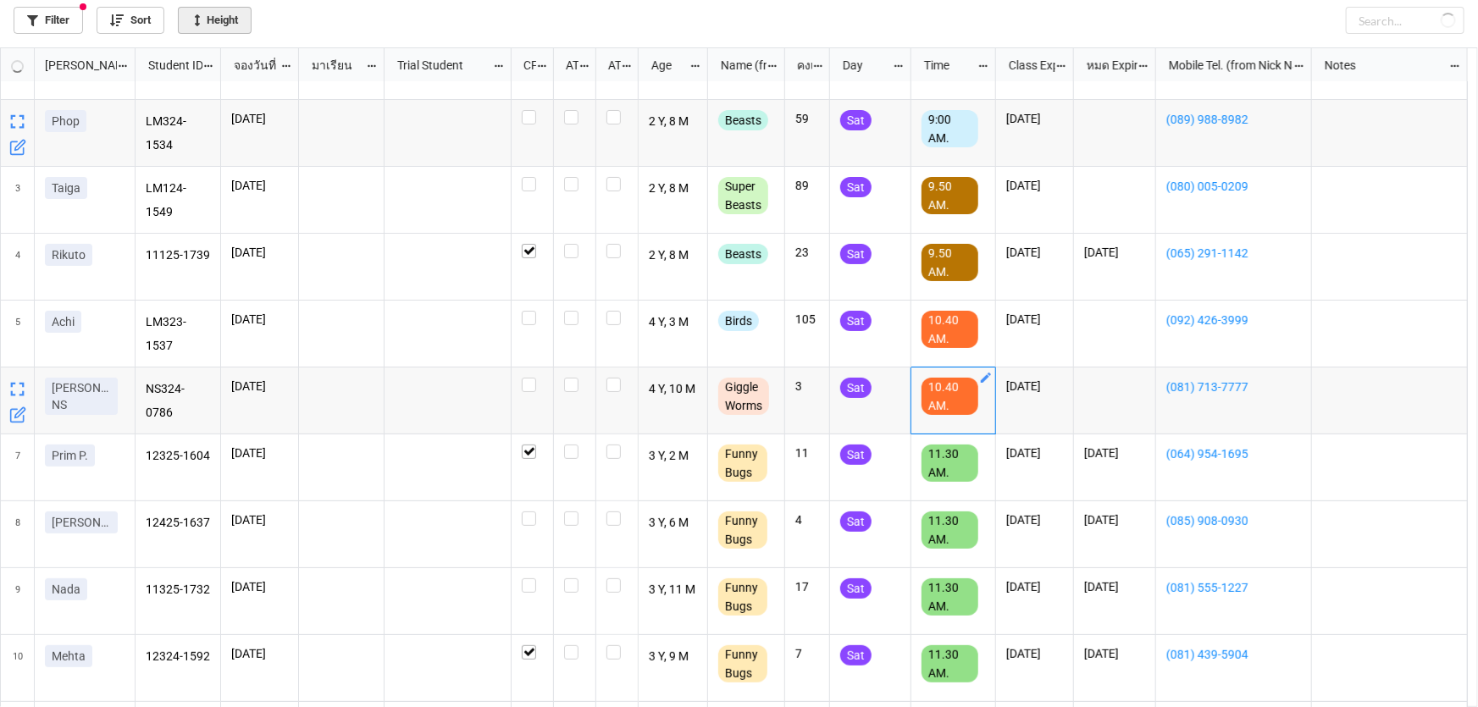
checkbox input "true"
checkbox input "false"
checkbox input "true"
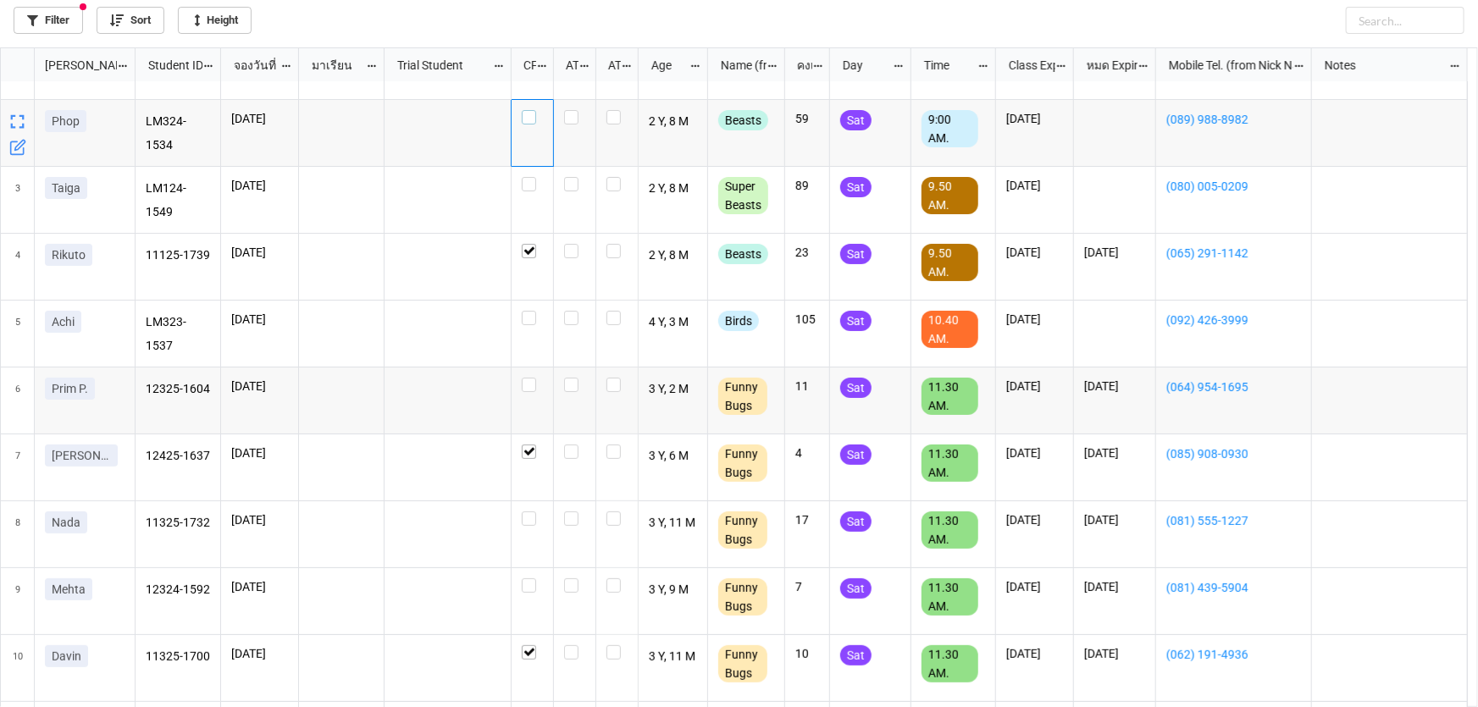
click at [528, 110] on label "grid" at bounding box center [532, 110] width 21 height 0
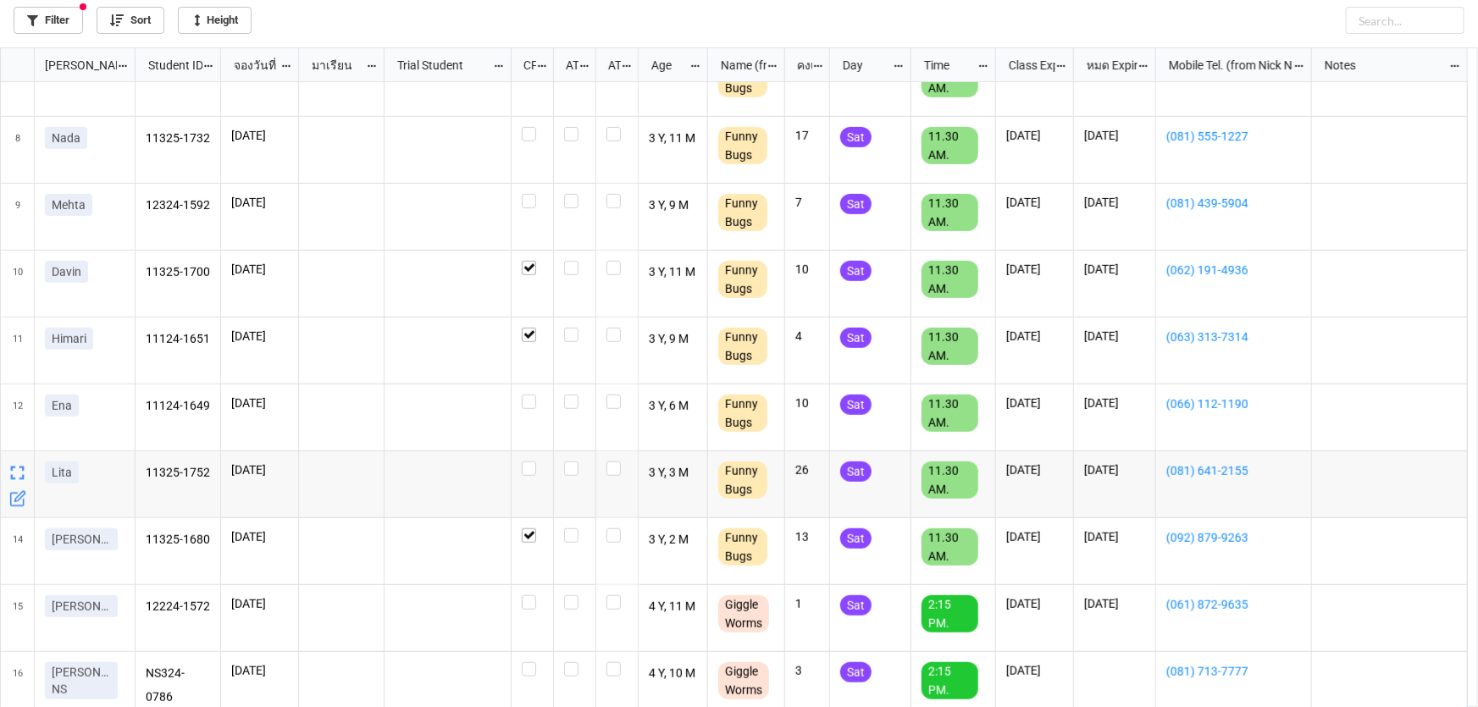
scroll to position [578, 0]
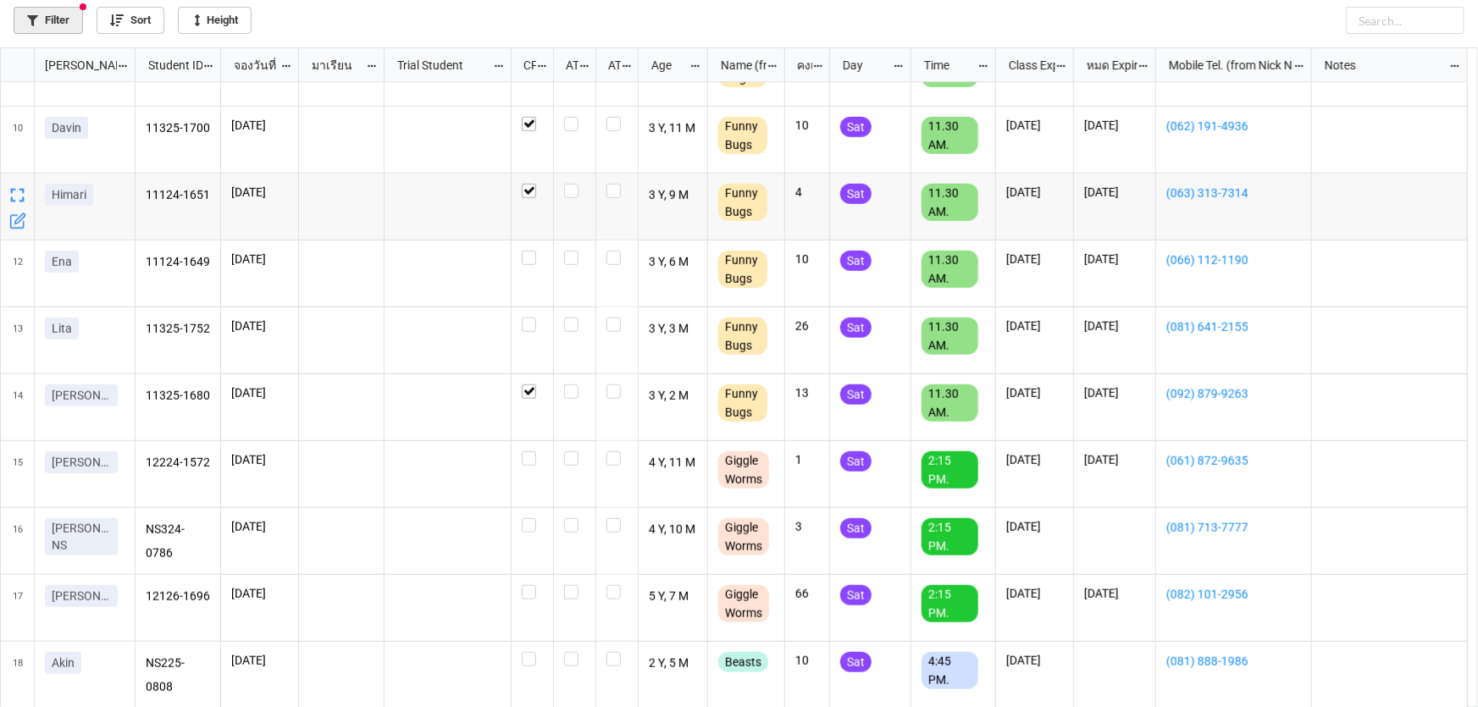
click at [41, 14] on link "Filter" at bounding box center [48, 20] width 69 height 27
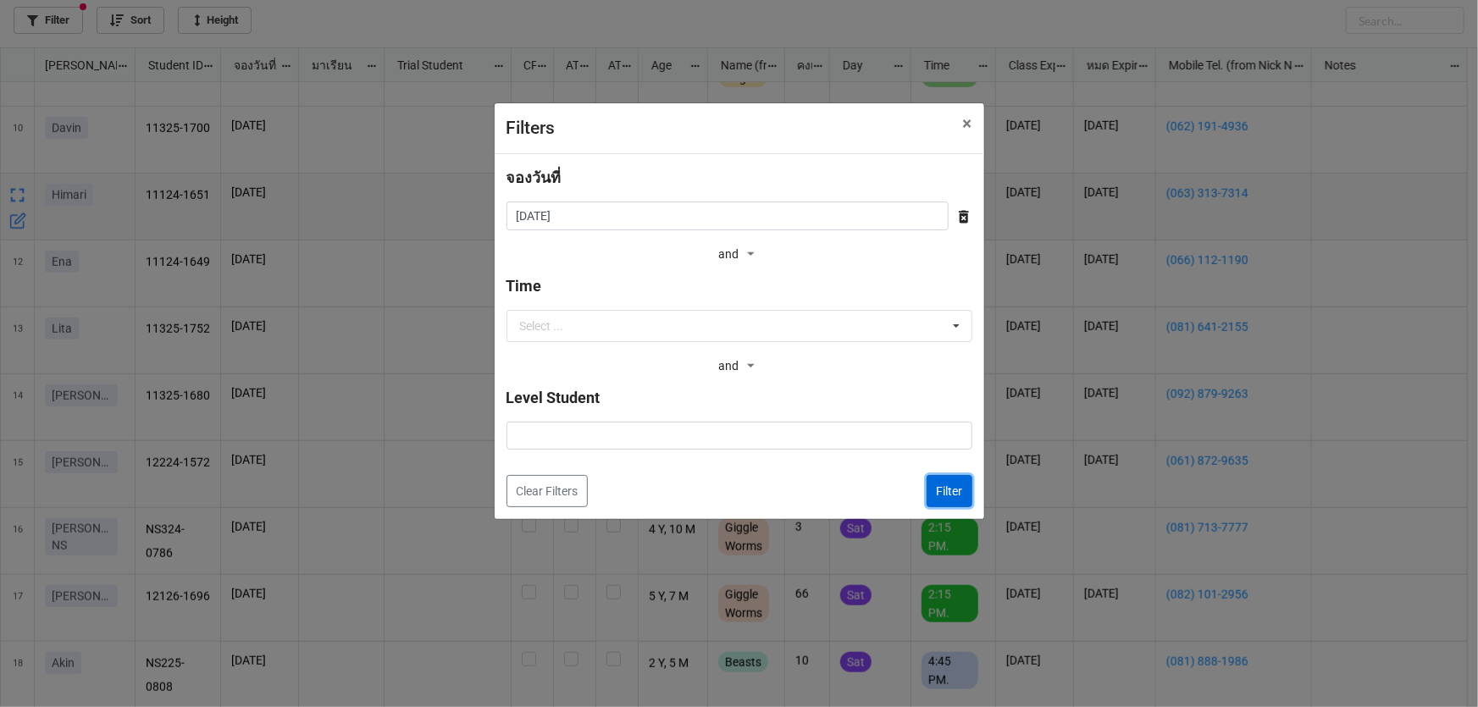
click at [968, 478] on button "Filter" at bounding box center [949, 491] width 46 height 32
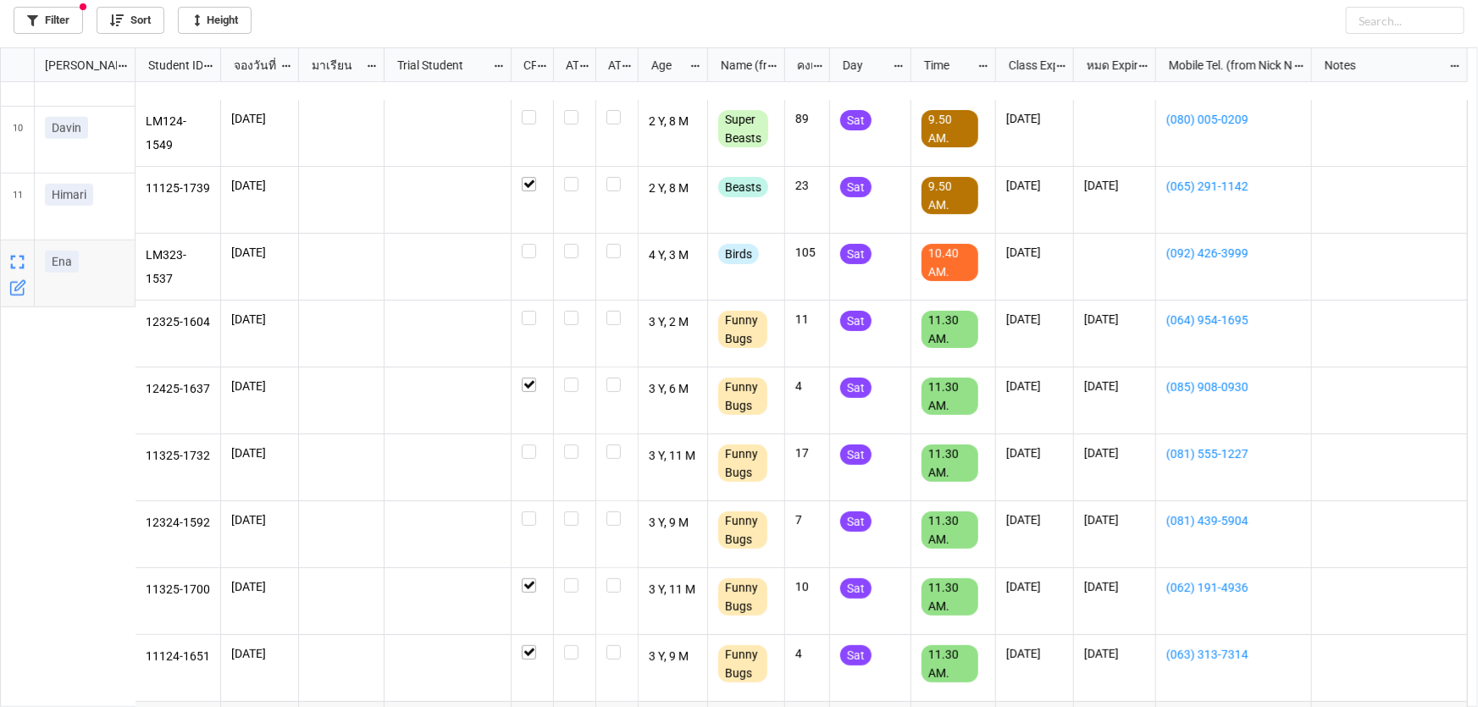
scroll to position [116, 0]
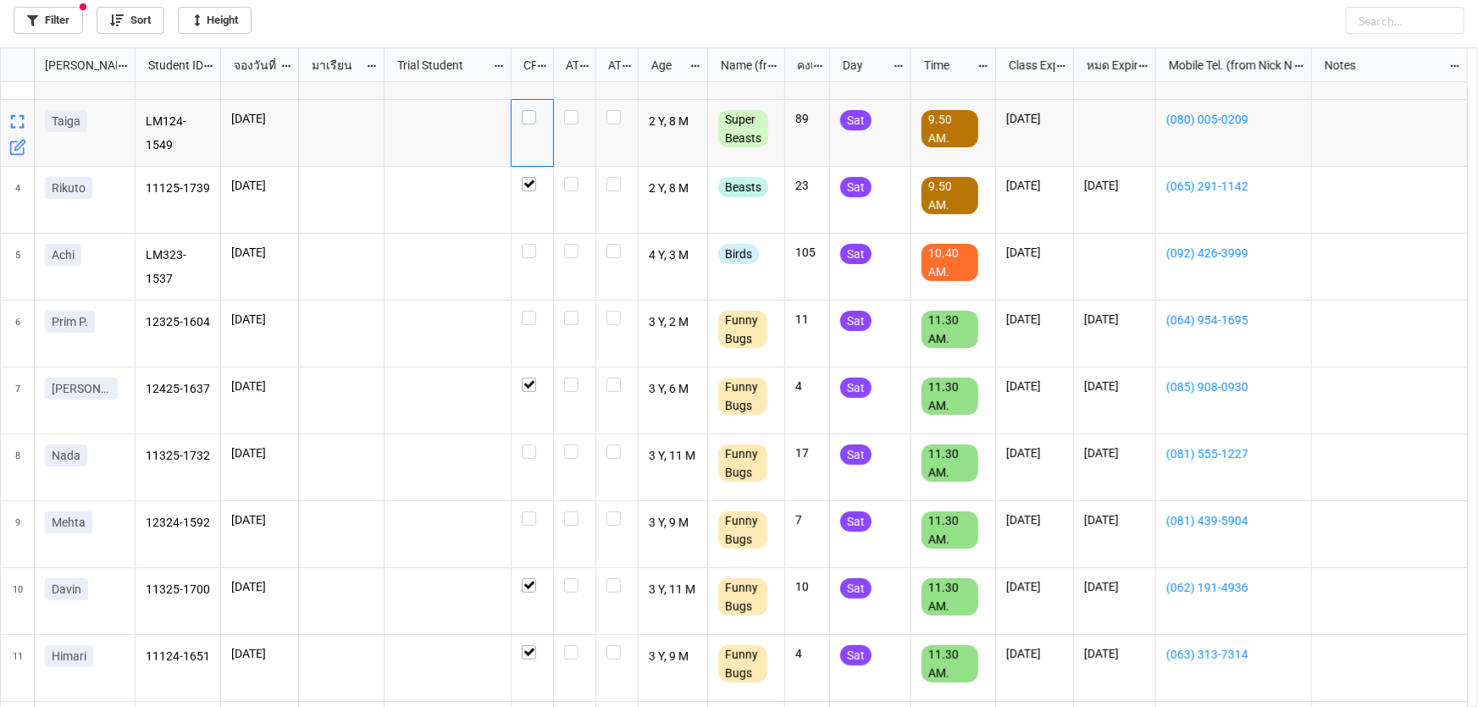
click at [526, 110] on label "grid" at bounding box center [532, 110] width 21 height 0
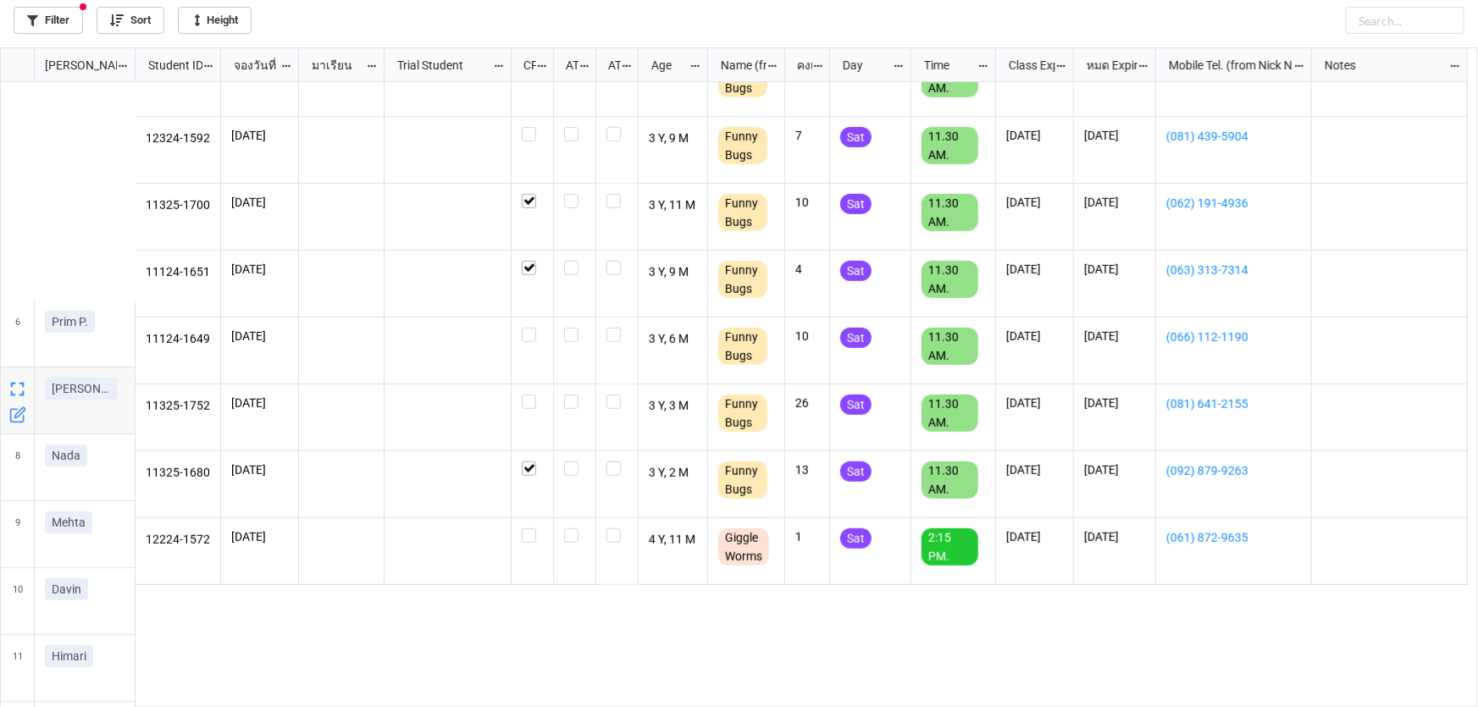
scroll to position [500, 0]
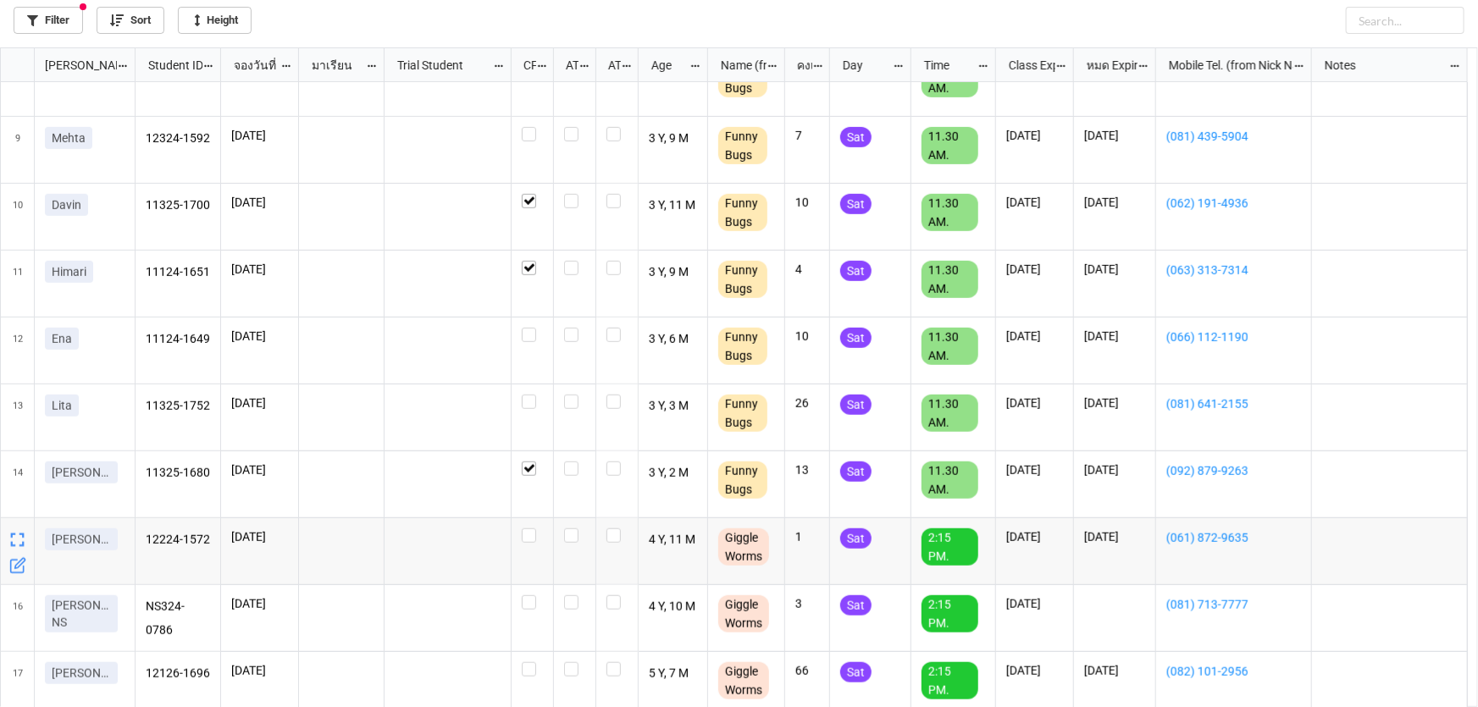
click at [16, 559] on icon "grid" at bounding box center [17, 565] width 17 height 17
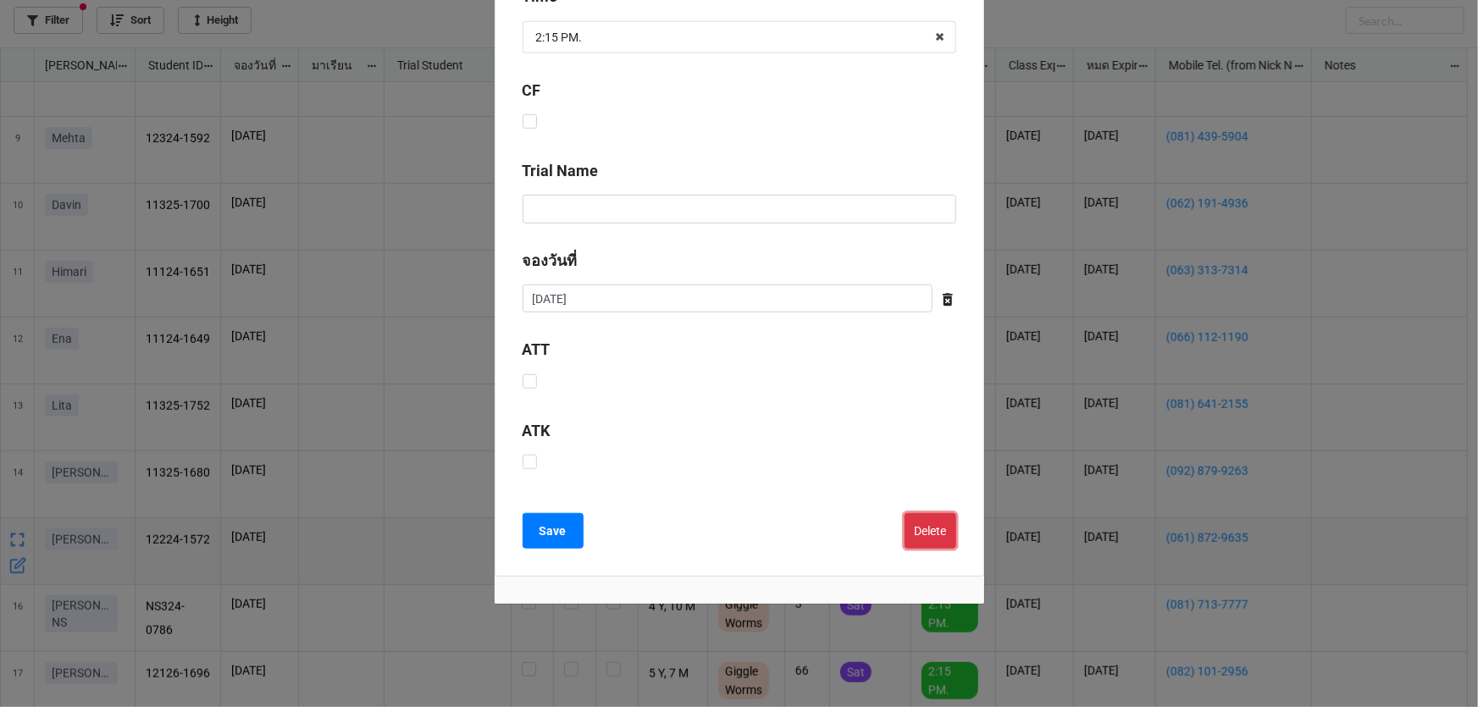
click at [906, 537] on button "Delete" at bounding box center [930, 531] width 52 height 36
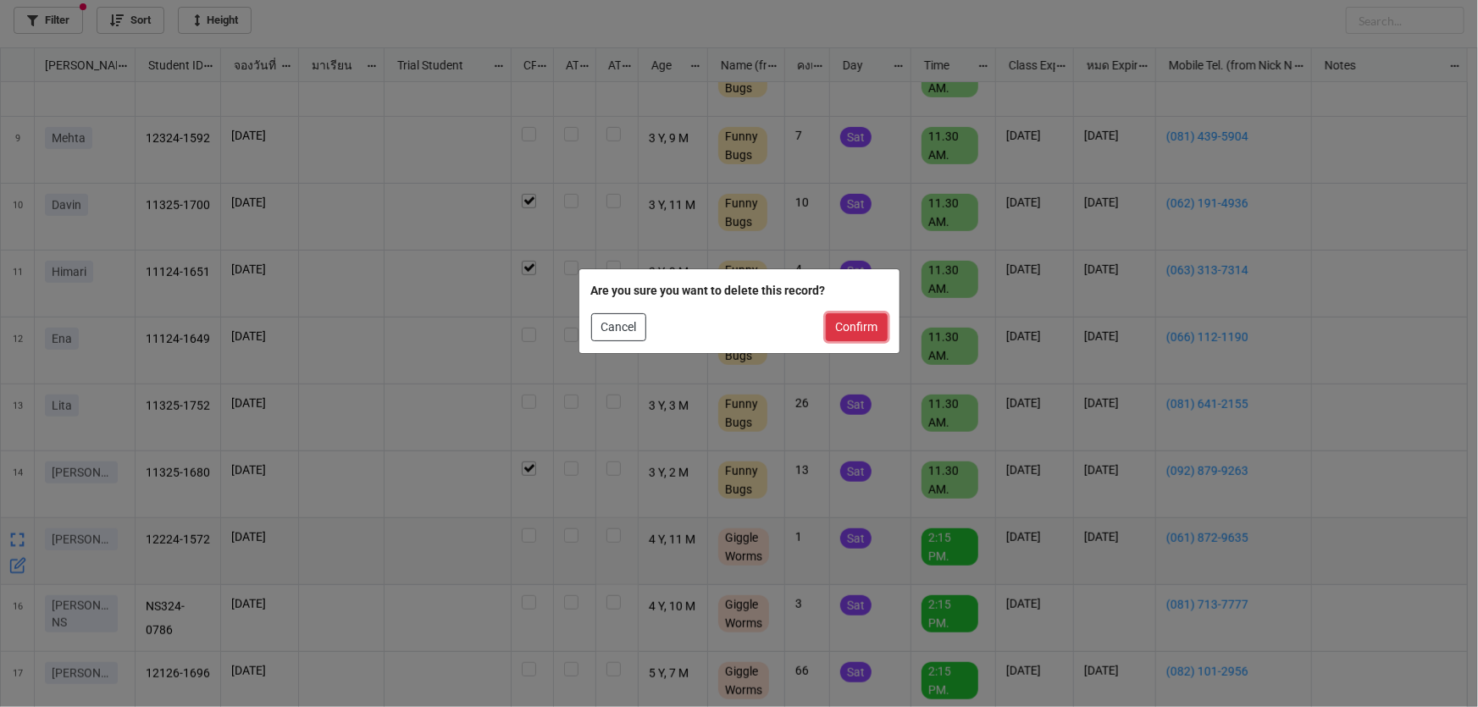
click at [882, 339] on button "Confirm" at bounding box center [857, 327] width 62 height 29
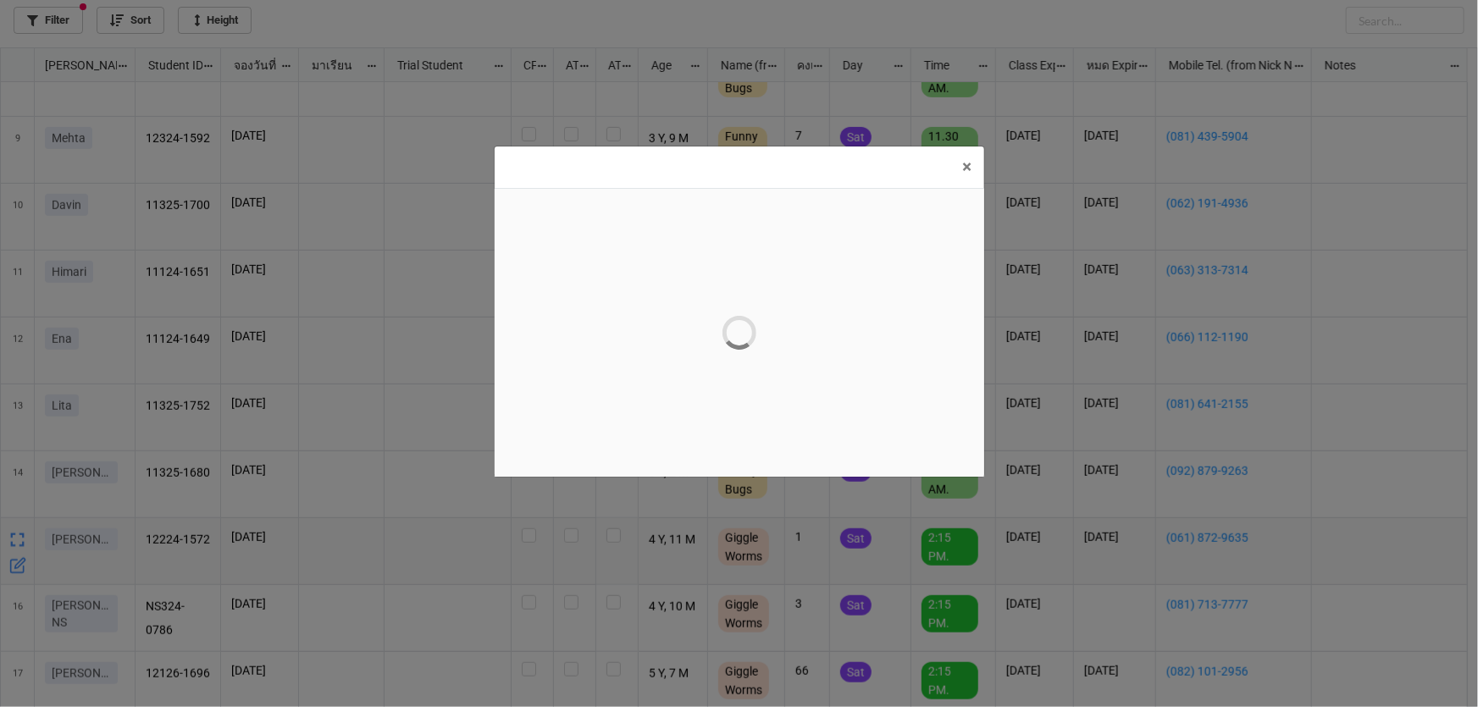
scroll to position [0, 0]
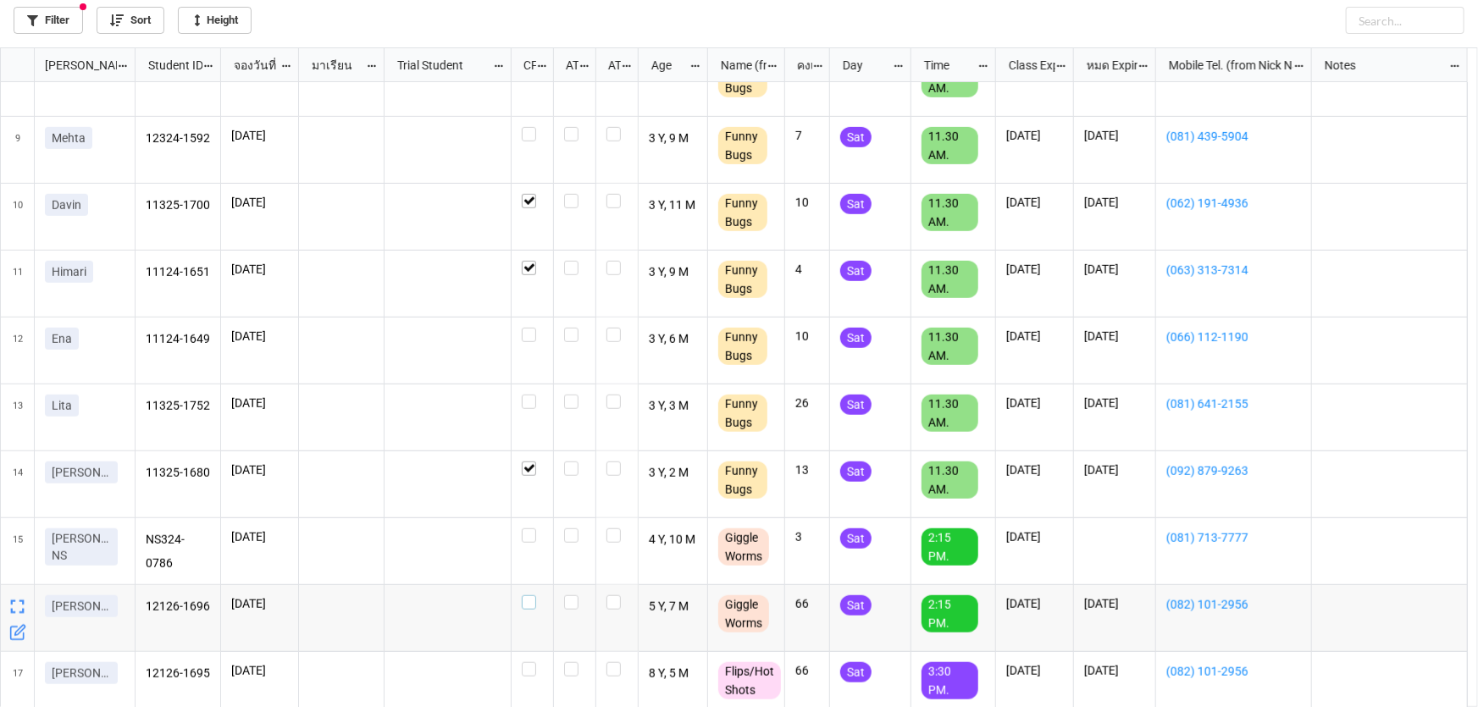
click at [531, 595] on label "grid" at bounding box center [532, 595] width 21 height 0
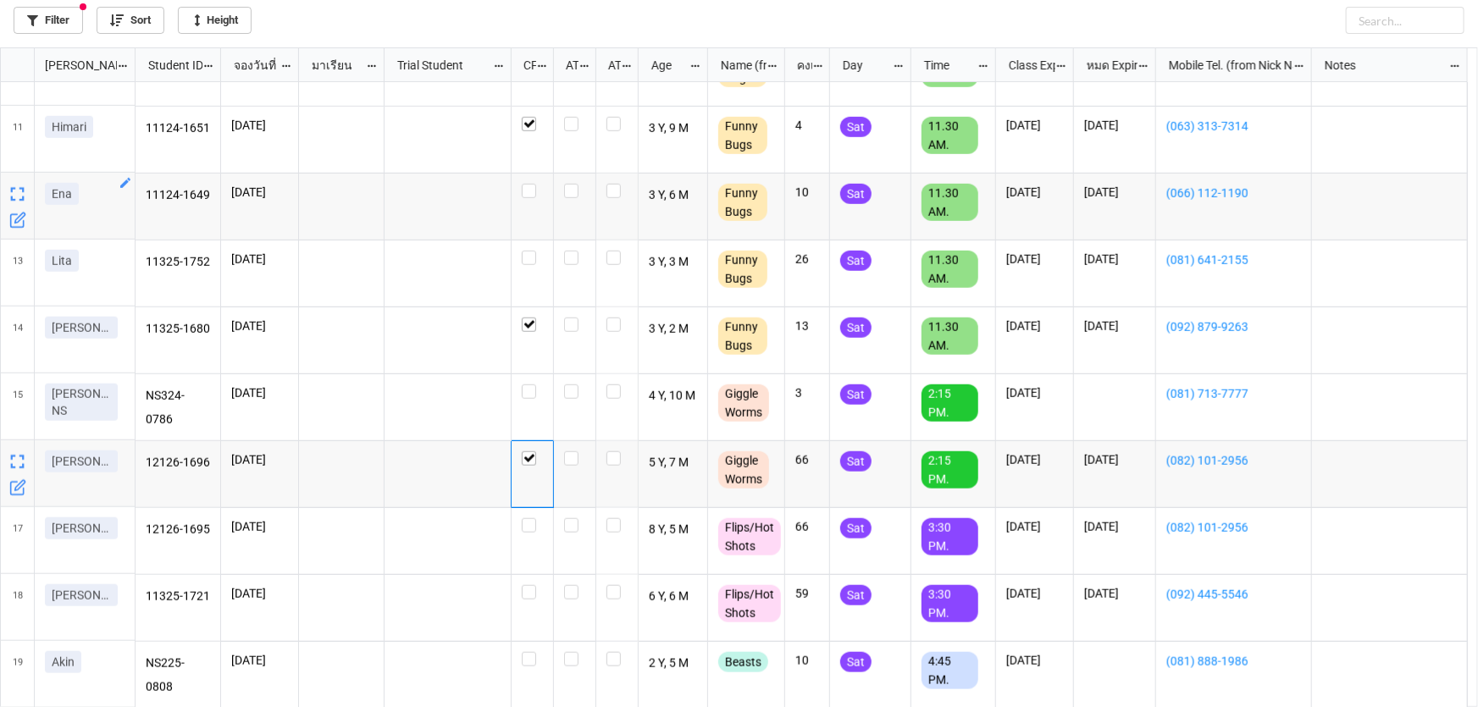
scroll to position [653, 0]
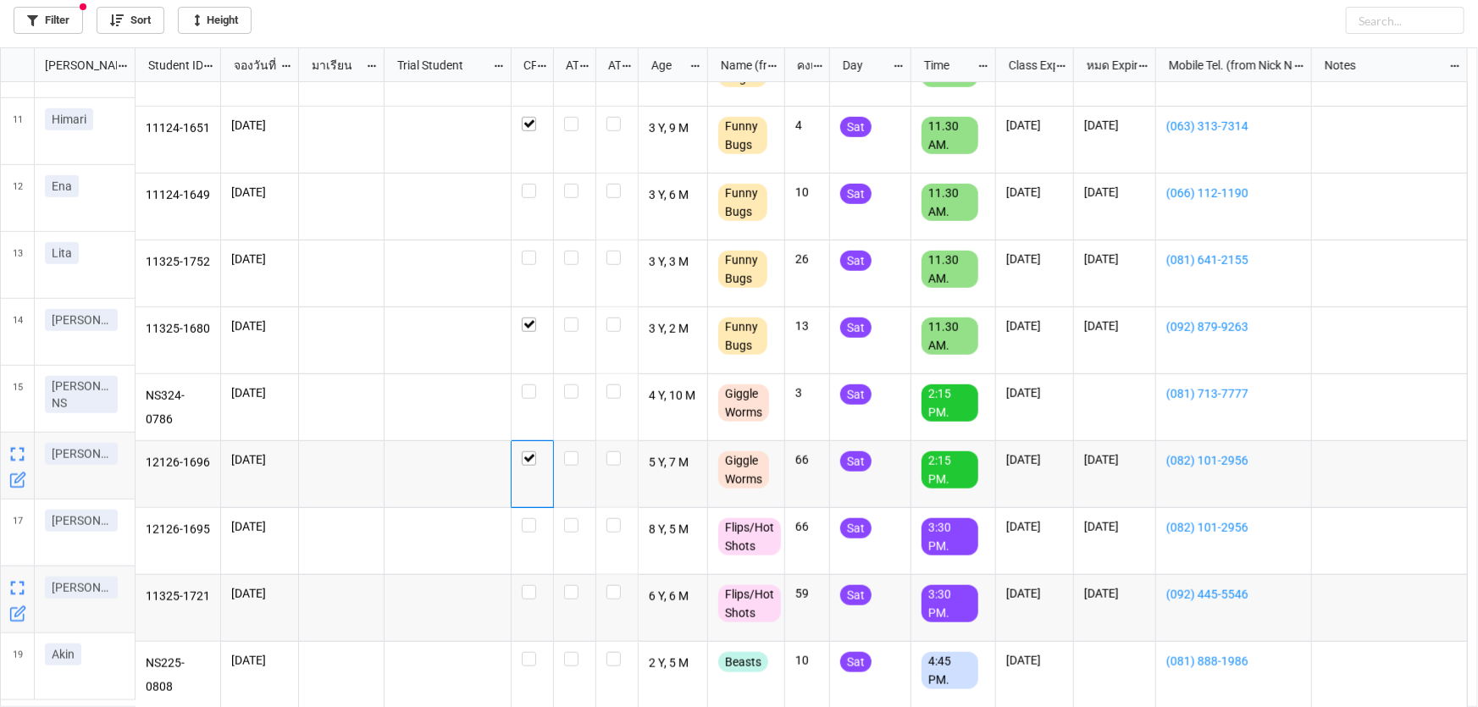
click at [19, 609] on icon "grid" at bounding box center [19, 612] width 10 height 10
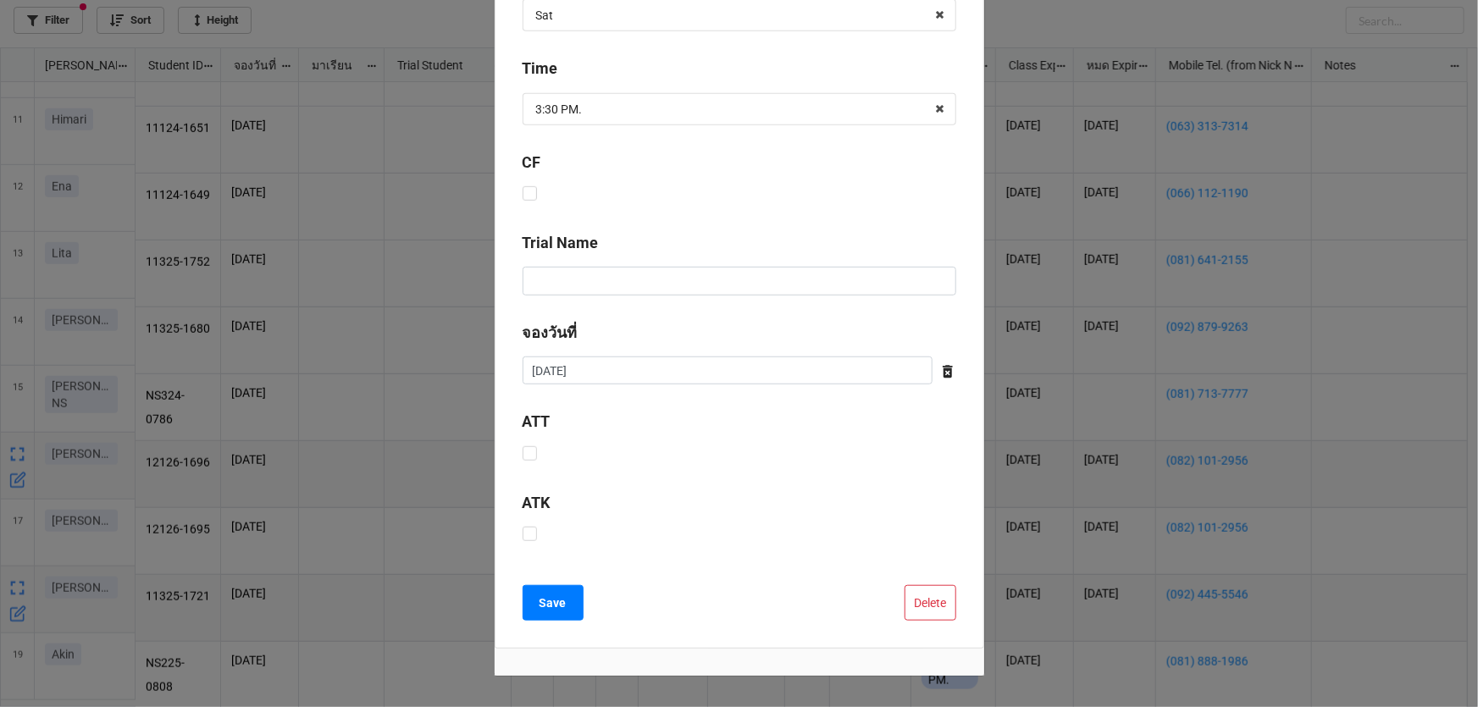
scroll to position [500, 0]
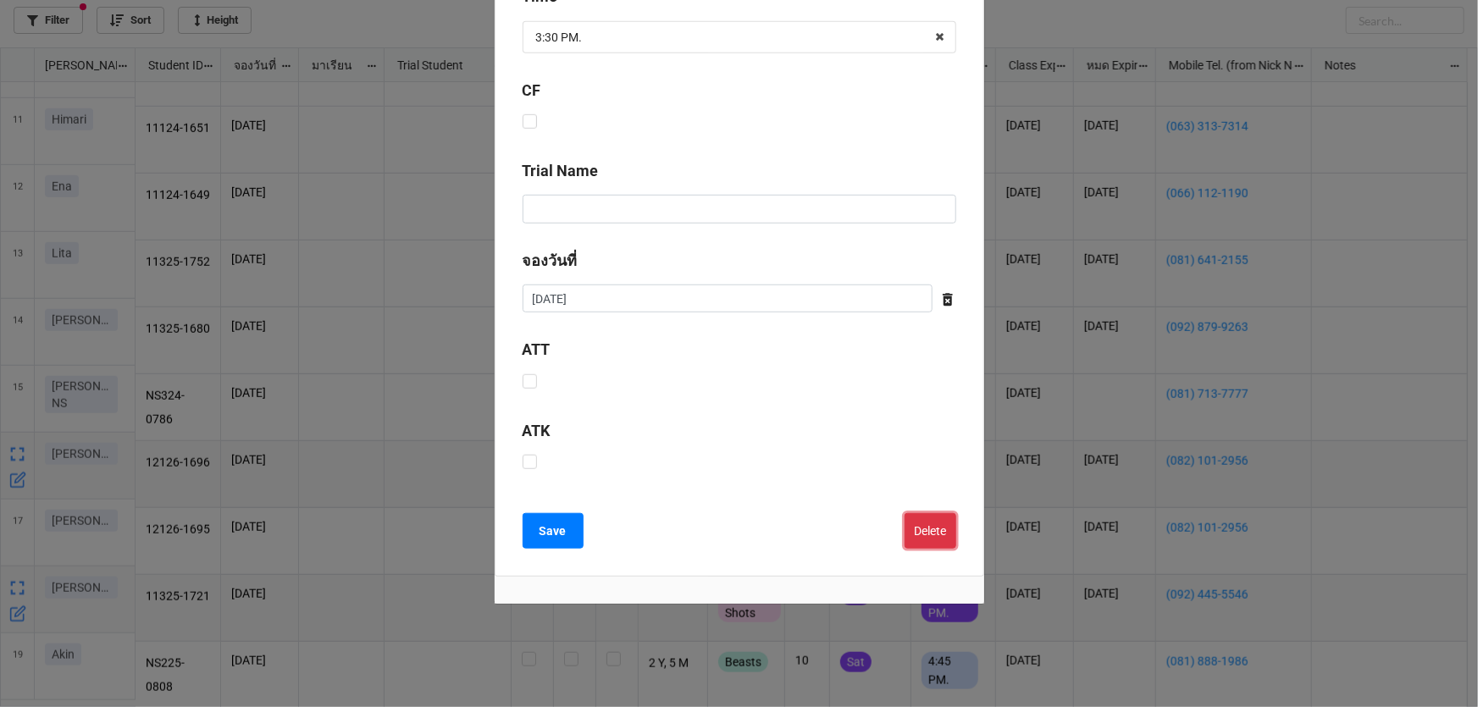
click at [905, 517] on button "Delete" at bounding box center [930, 531] width 52 height 36
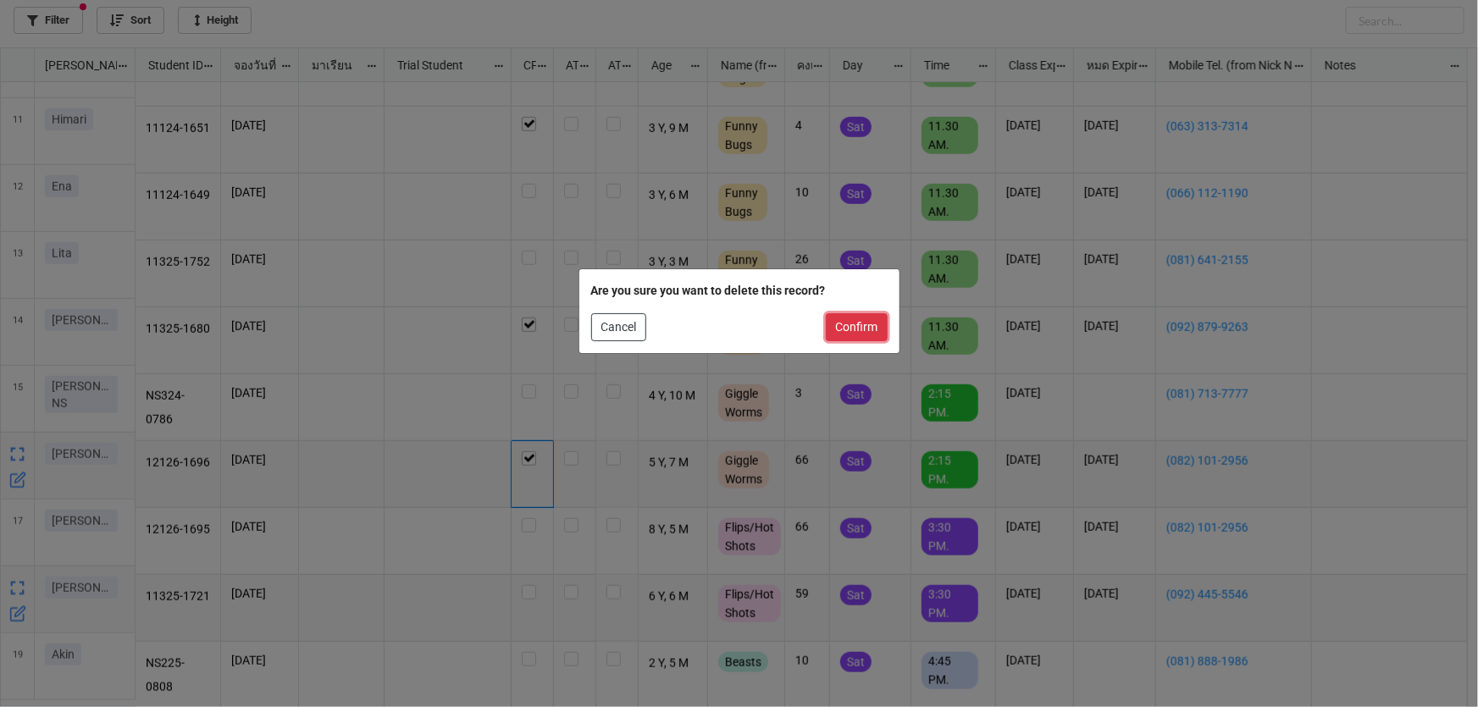
click at [851, 327] on button "Confirm" at bounding box center [857, 327] width 62 height 29
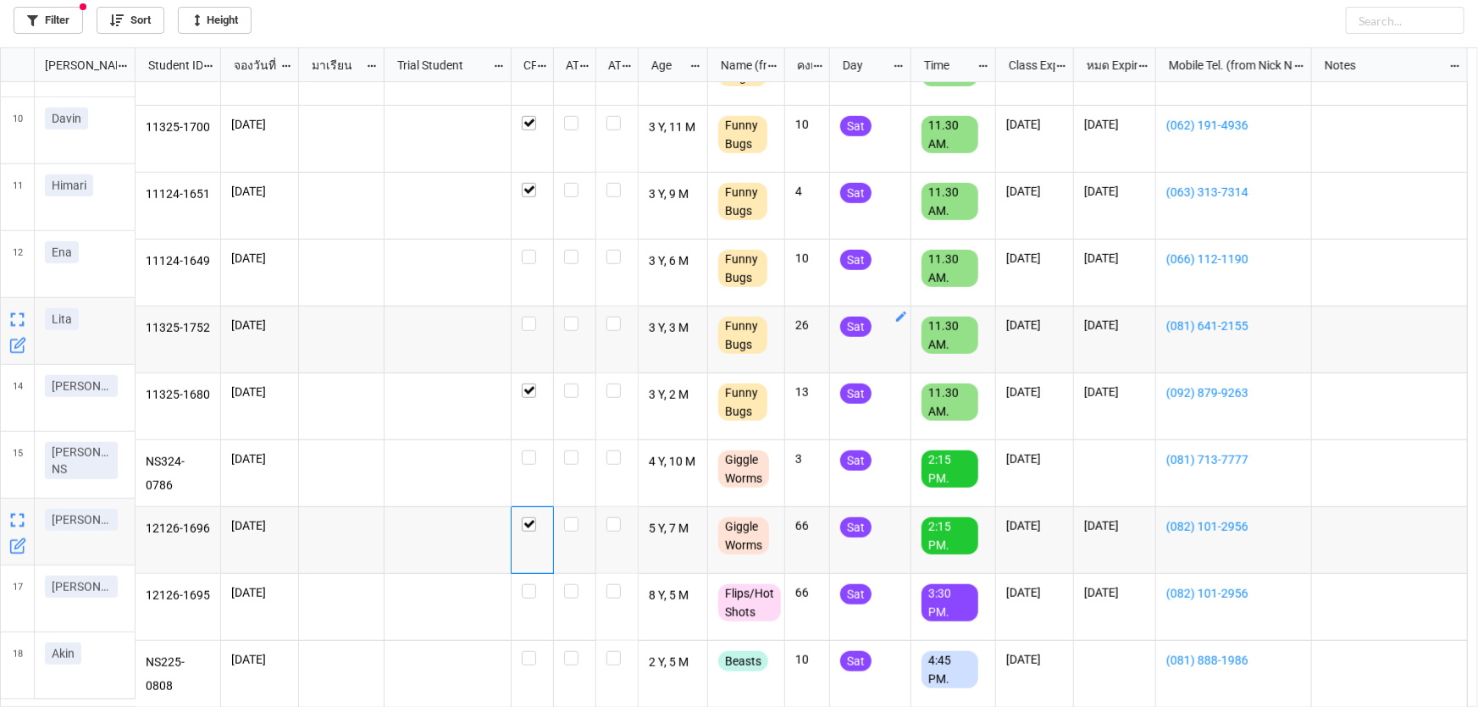
scroll to position [578, 0]
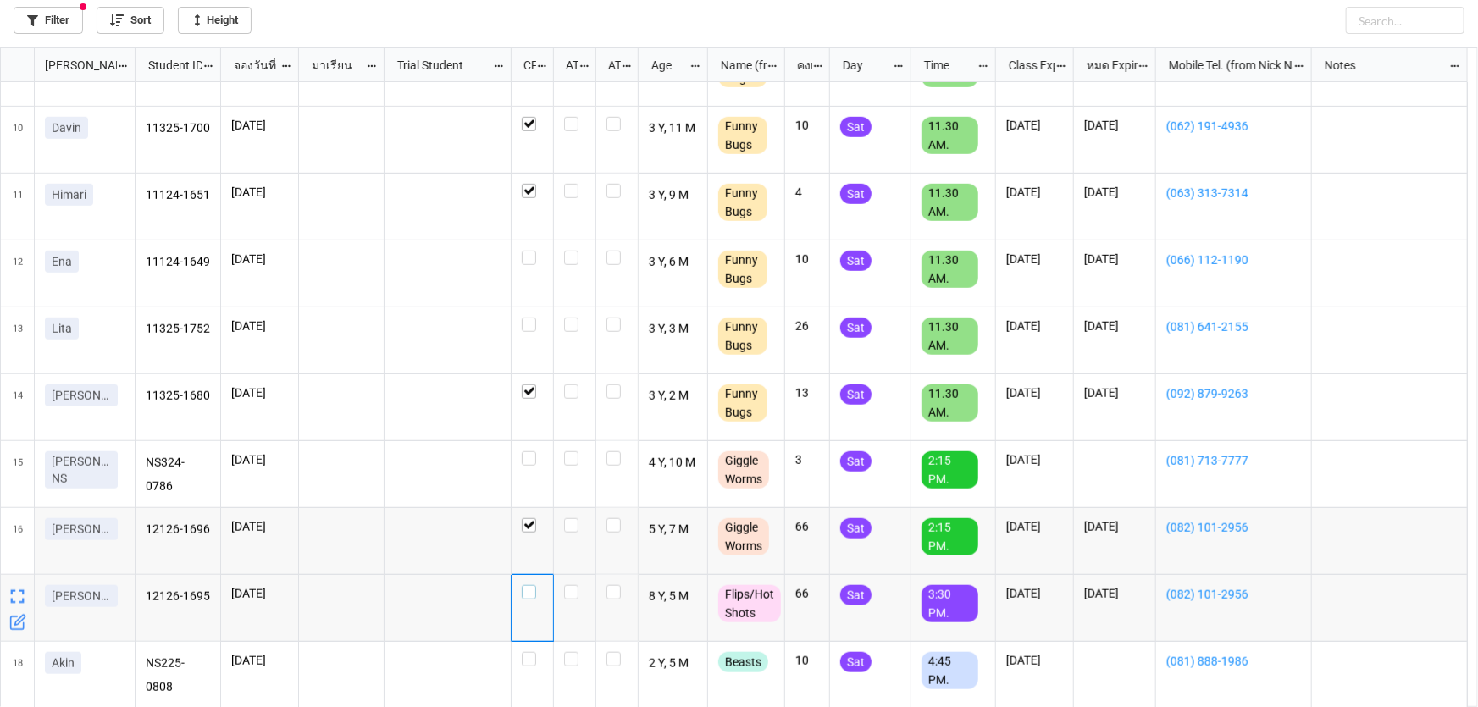
click at [530, 585] on label "grid" at bounding box center [532, 585] width 21 height 0
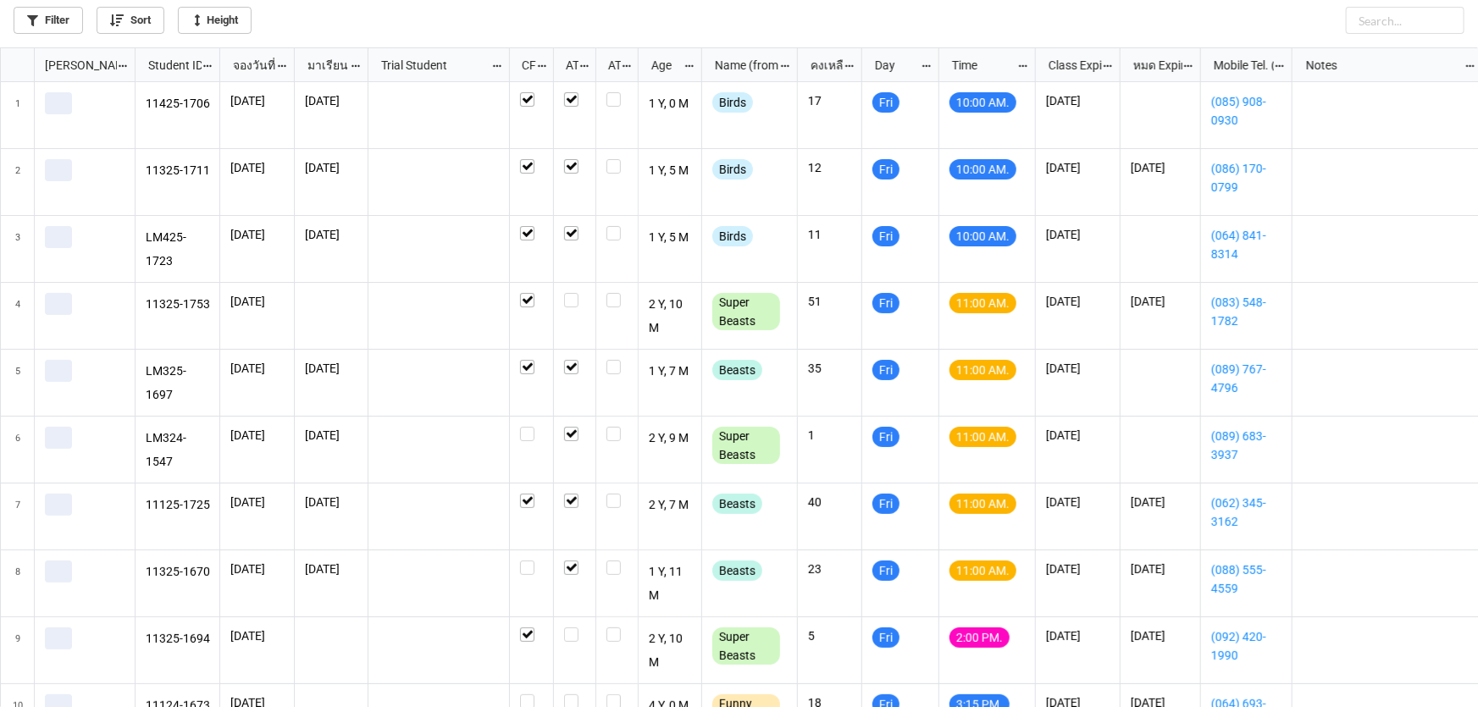
scroll to position [650, 1468]
